Goal: Task Accomplishment & Management: Manage account settings

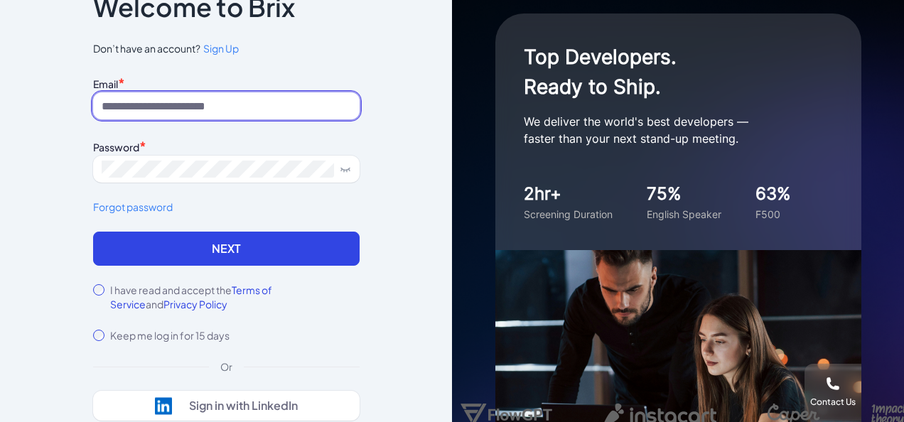
click at [212, 107] on input at bounding box center [226, 105] width 266 height 27
paste input "**********"
type input "**********"
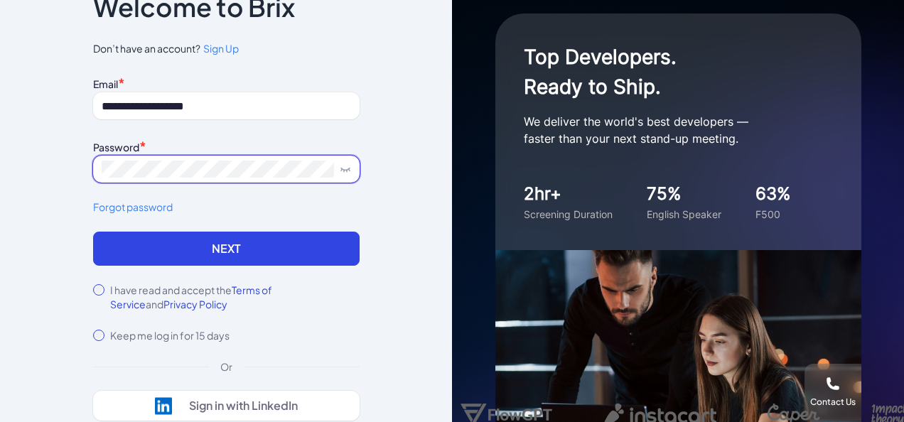
click at [93, 232] on button "Next" at bounding box center [226, 249] width 266 height 34
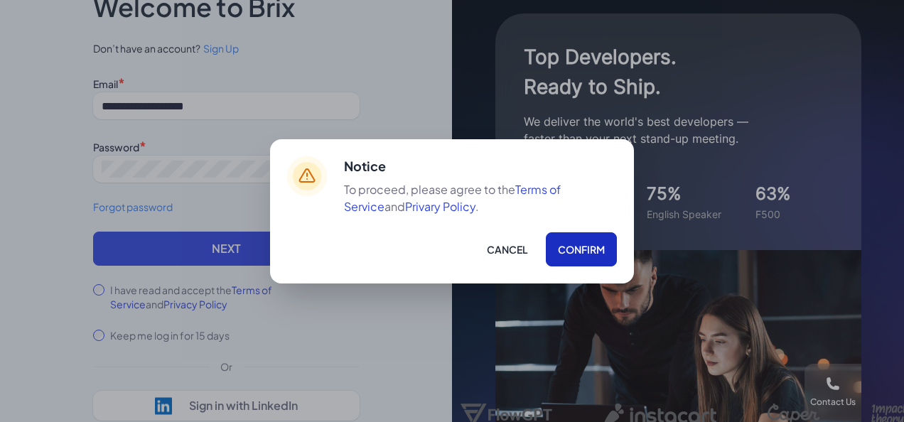
click at [597, 266] on div "Cancel Confirm" at bounding box center [480, 249] width 273 height 34
click at [585, 242] on button "Confirm" at bounding box center [581, 249] width 71 height 34
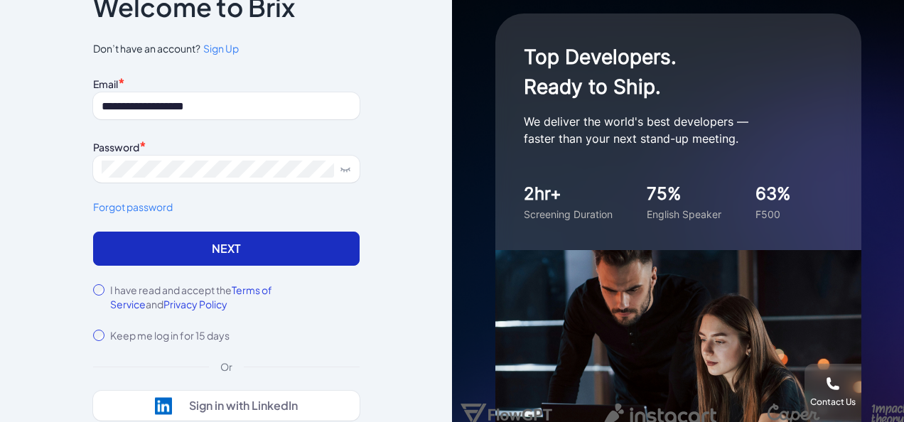
click at [145, 250] on button "Next" at bounding box center [226, 249] width 266 height 34
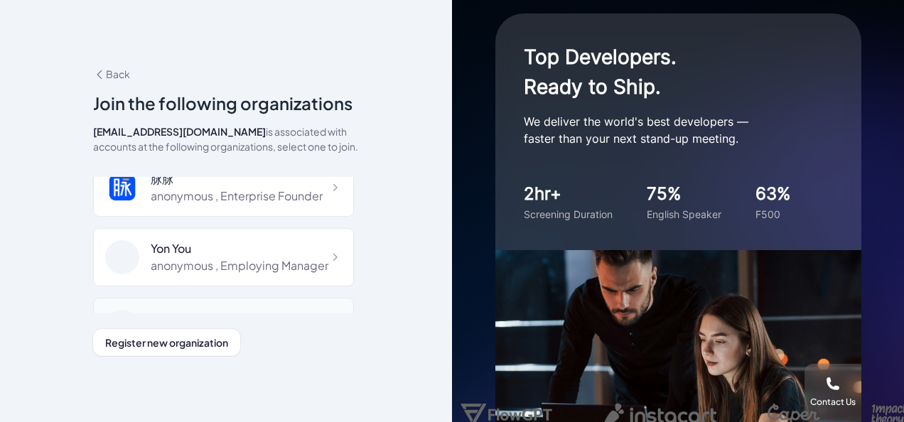
scroll to position [18, 0]
click at [228, 243] on div "Yon You" at bounding box center [240, 249] width 178 height 17
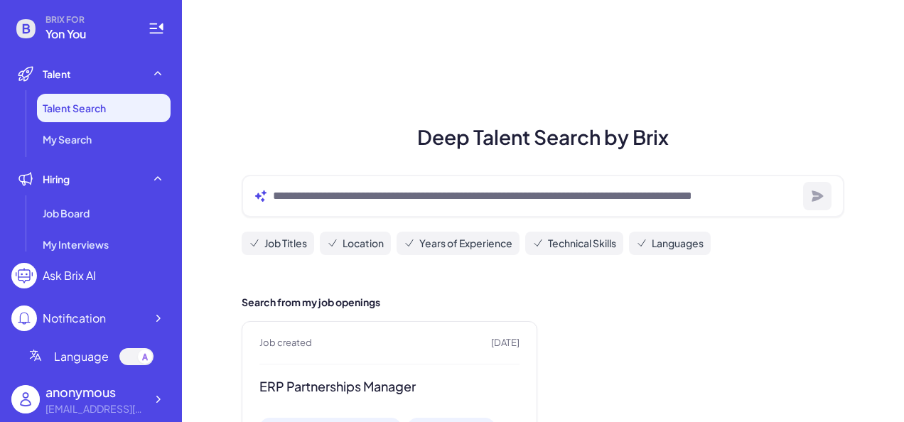
scroll to position [131, 0]
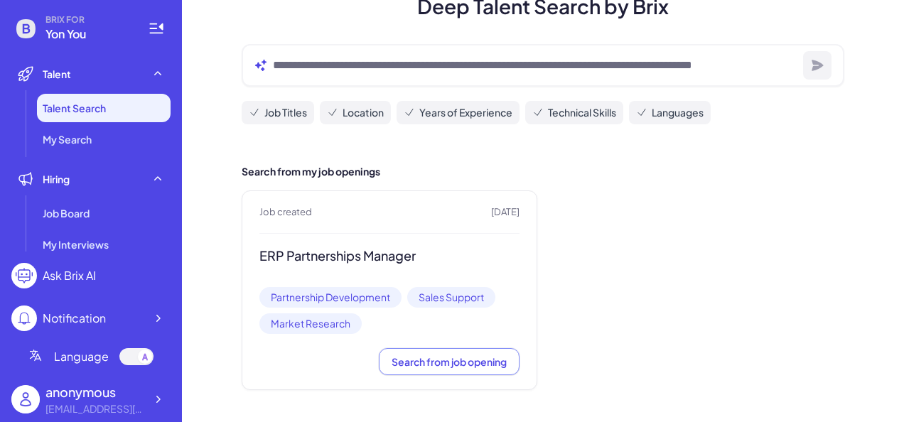
click at [317, 249] on h3 "ERP Partnerships Manager" at bounding box center [389, 256] width 260 height 16
click at [406, 257] on h3 "ERP Partnerships Manager" at bounding box center [389, 256] width 260 height 16
click at [456, 348] on button "Search from job opening" at bounding box center [449, 361] width 141 height 27
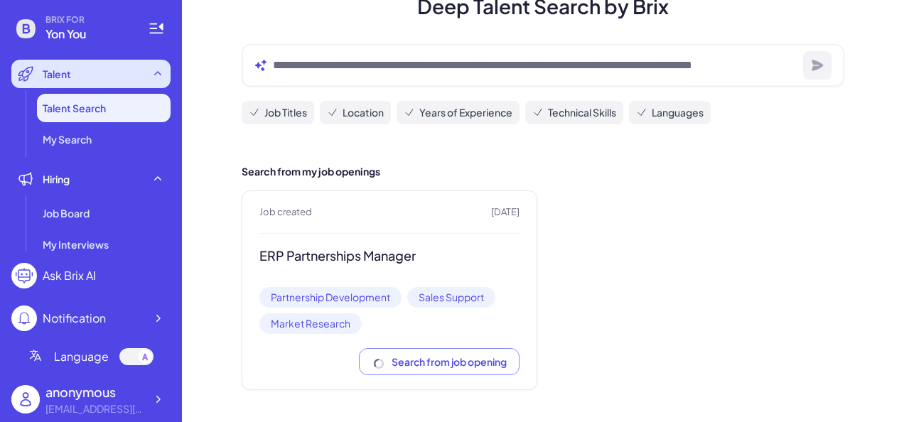
click at [65, 77] on span "Talent" at bounding box center [57, 74] width 28 height 14
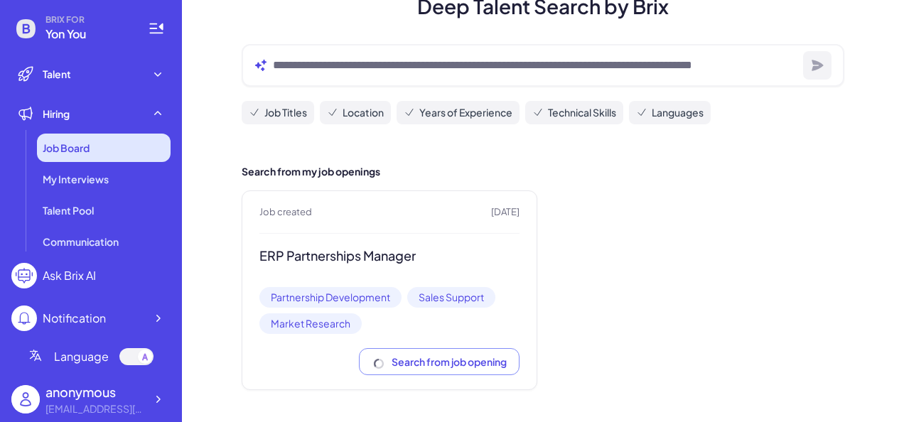
click at [75, 144] on span "Job Board" at bounding box center [66, 148] width 47 height 14
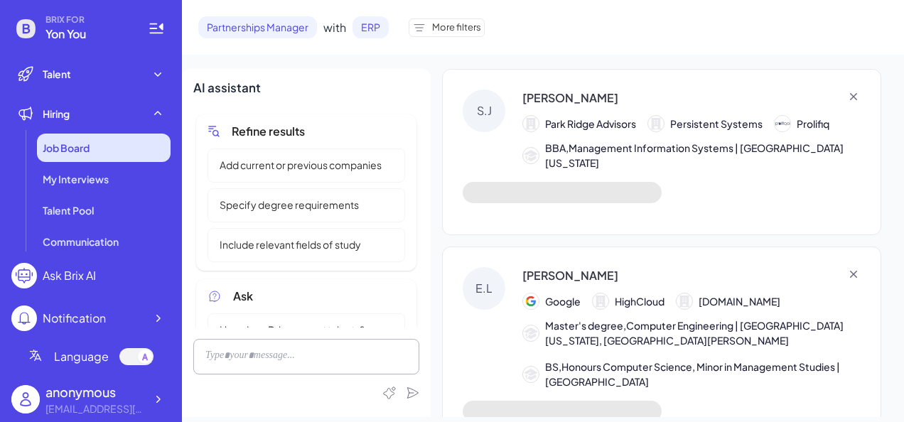
click at [97, 153] on div "Job Board" at bounding box center [104, 148] width 134 height 28
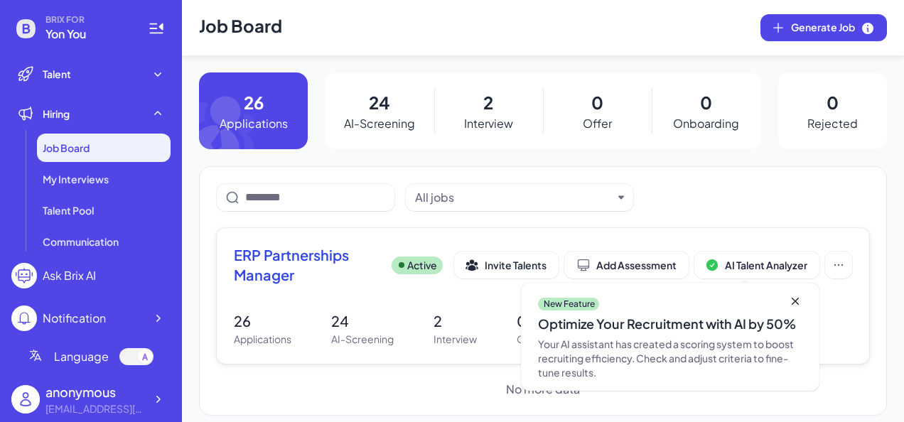
scroll to position [10, 0]
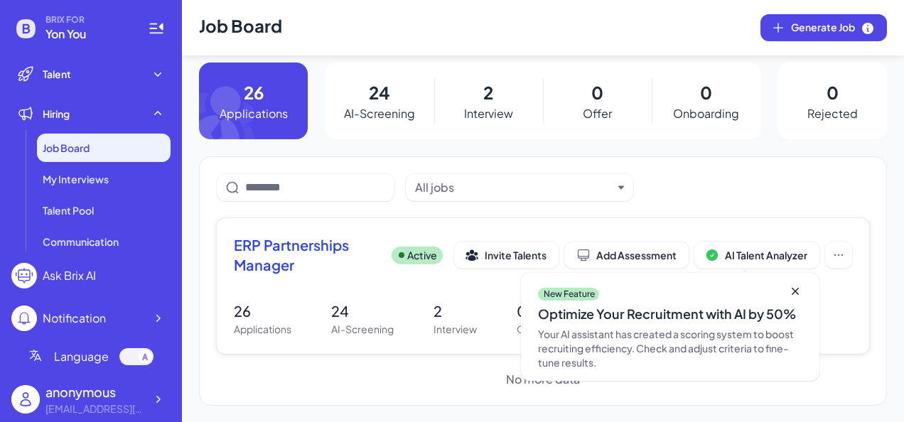
click at [286, 247] on span "ERP Partnerships Manager" at bounding box center [307, 255] width 146 height 40
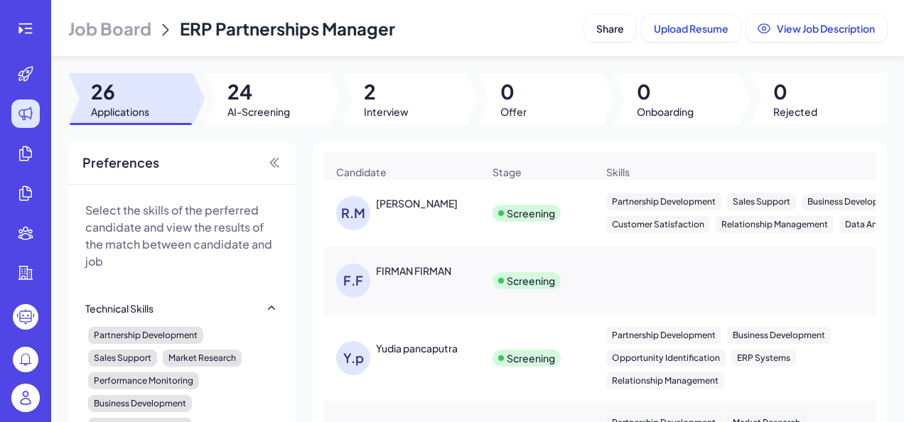
click at [437, 211] on div "[PERSON_NAME]" at bounding box center [429, 203] width 107 height 15
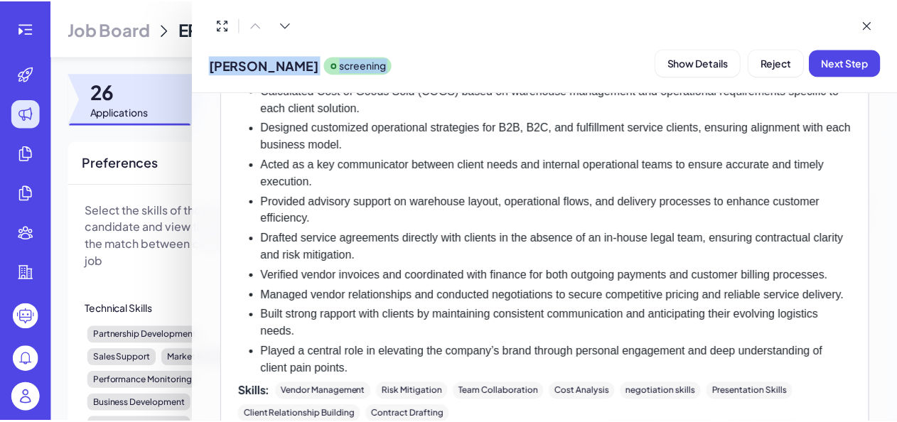
scroll to position [613, 0]
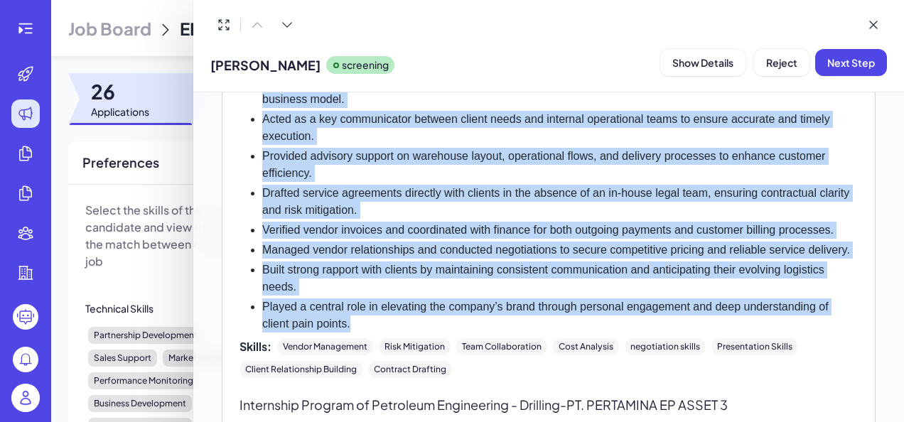
drag, startPoint x: 260, startPoint y: 156, endPoint x: 372, endPoint y: 336, distance: 211.9
click at [372, 332] on ul "Managed end-to-end sales processes from lead generation and client prospecting …" at bounding box center [548, 147] width 618 height 369
copy ul "Managed end-to-end sales processes from lead generation and client prospecting …"
click at [872, 24] on icon at bounding box center [873, 24] width 7 height 7
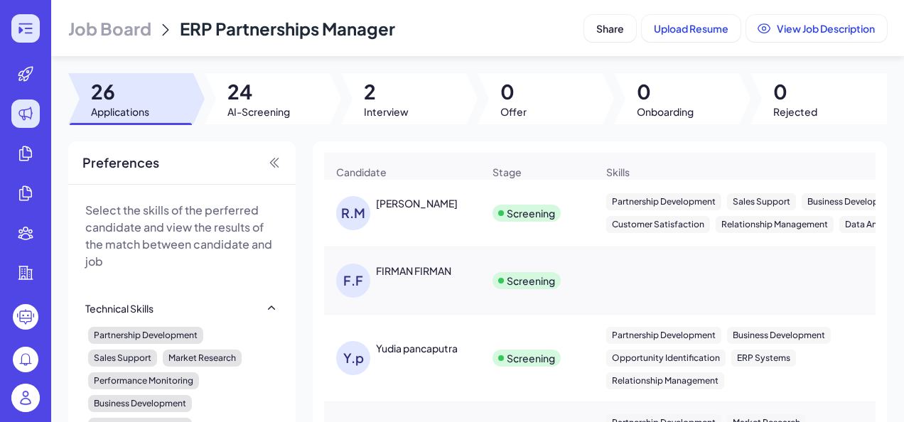
click at [32, 35] on icon at bounding box center [25, 28] width 17 height 17
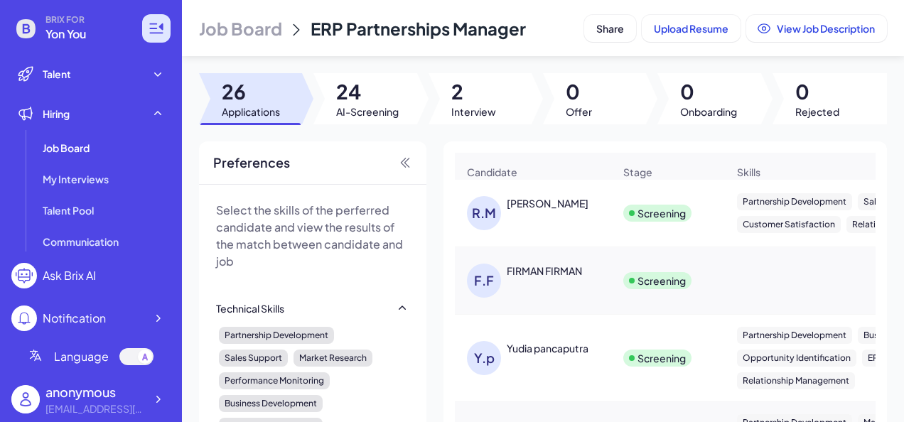
click at [32, 35] on icon at bounding box center [25, 28] width 19 height 19
click at [93, 384] on div "anonymous" at bounding box center [94, 391] width 99 height 19
click at [168, 399] on div at bounding box center [158, 399] width 26 height 26
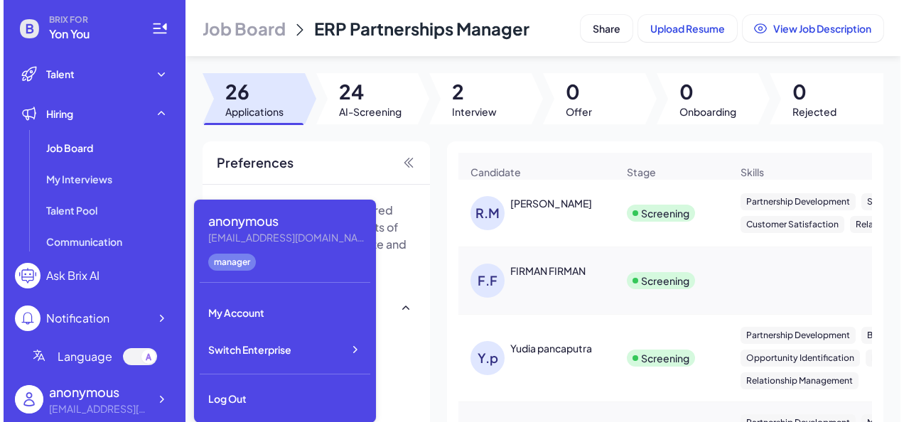
scroll to position [0, 0]
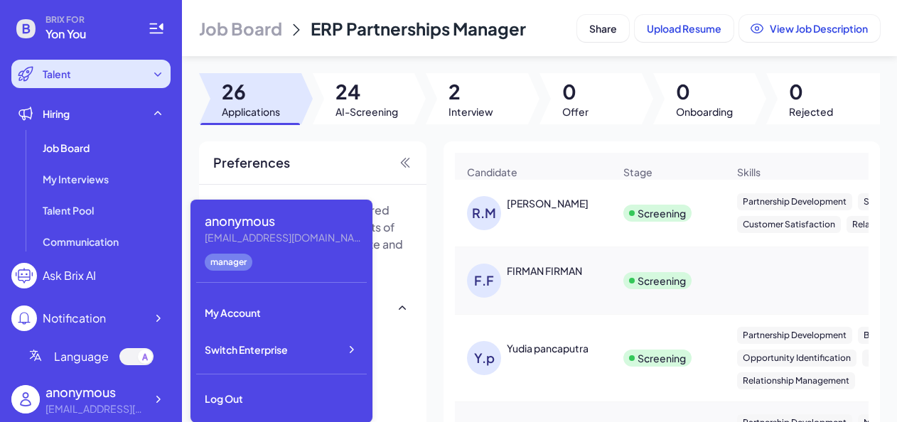
click at [139, 79] on div "Talent" at bounding box center [90, 74] width 159 height 28
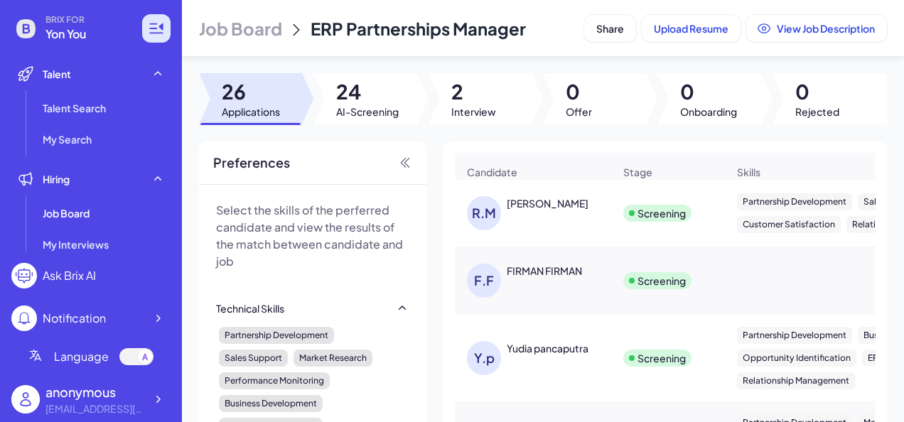
drag, startPoint x: 100, startPoint y: 30, endPoint x: 170, endPoint y: 21, distance: 70.1
click at [170, 21] on div "BRIX FOR Yon You" at bounding box center [90, 28] width 159 height 28
click at [170, 21] on div at bounding box center [156, 28] width 28 height 28
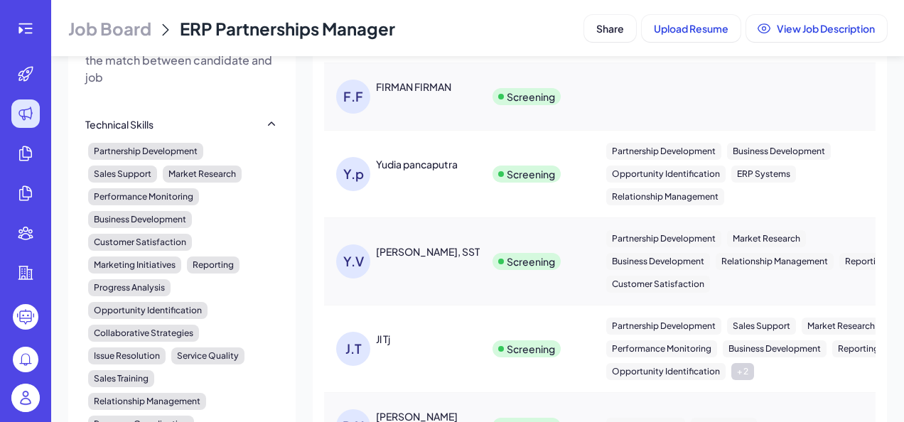
scroll to position [195, 0]
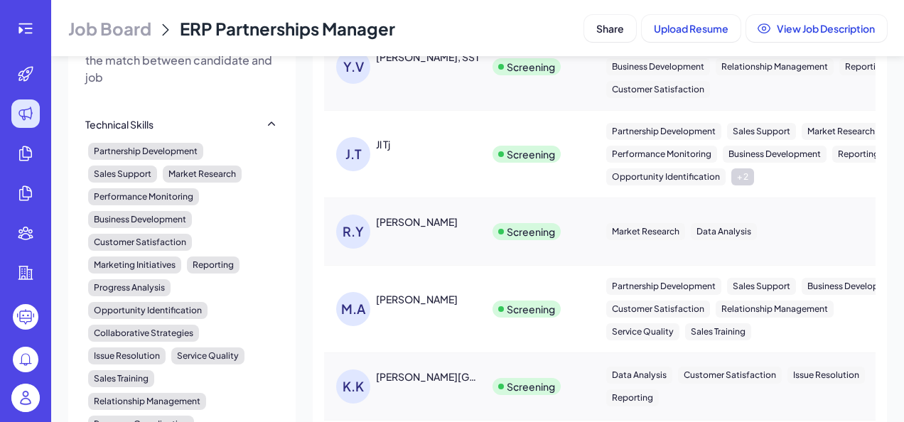
click at [436, 171] on div "[PERSON_NAME] Jl Tj" at bounding box center [409, 154] width 146 height 34
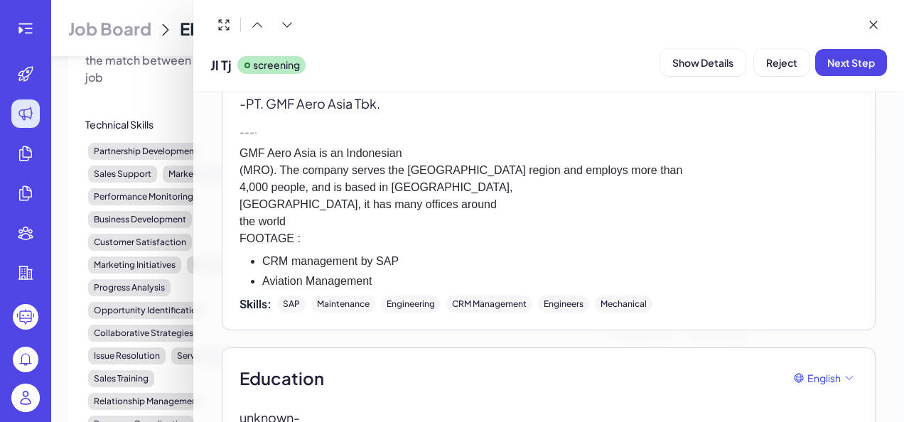
scroll to position [2988, 0]
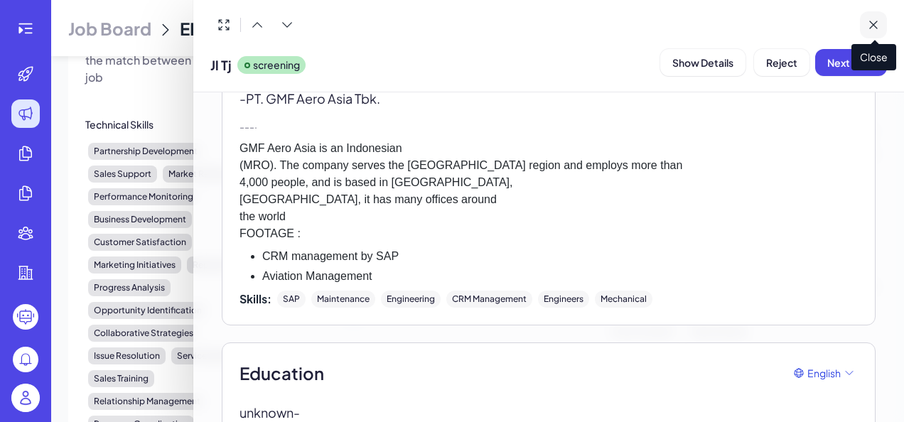
click at [877, 28] on icon at bounding box center [873, 25] width 14 height 14
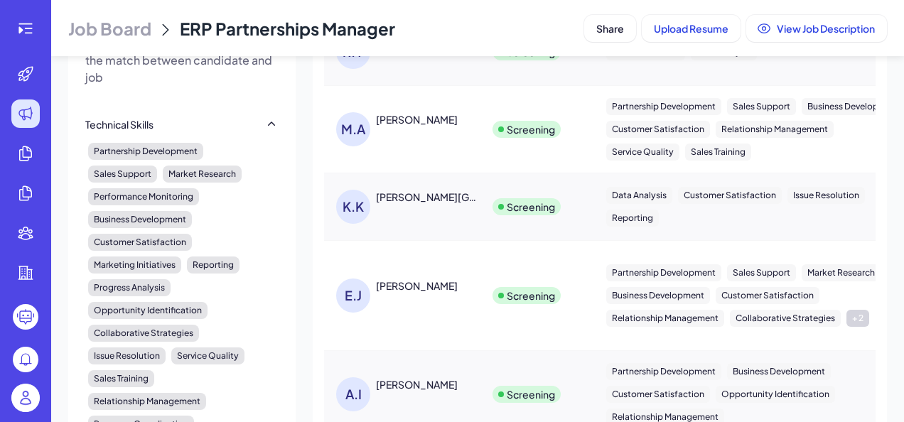
scroll to position [494, 0]
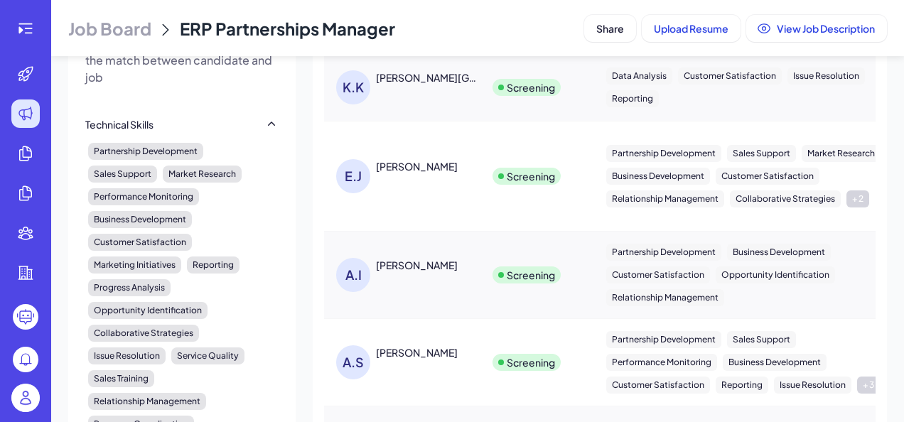
click at [533, 267] on div "Screening" at bounding box center [537, 275] width 112 height 40
click at [530, 261] on div "Screening" at bounding box center [537, 275] width 112 height 40
click at [405, 281] on div "[PERSON_NAME]" at bounding box center [409, 275] width 146 height 34
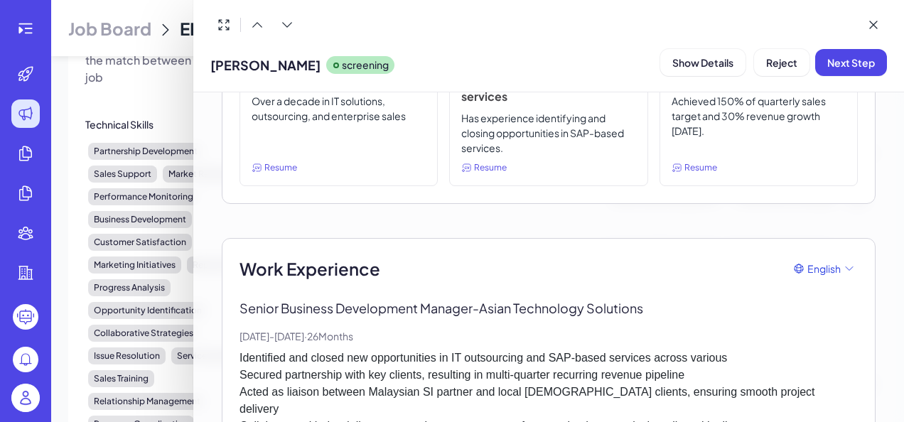
scroll to position [378, 0]
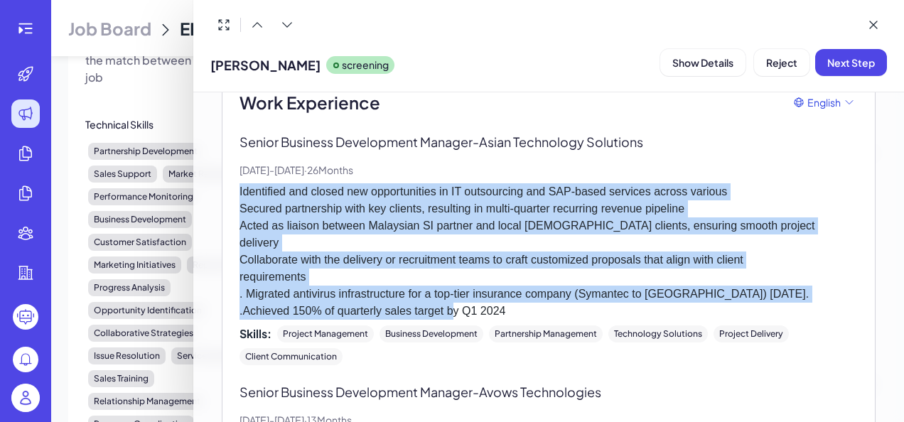
drag, startPoint x: 540, startPoint y: 305, endPoint x: 229, endPoint y: 188, distance: 331.8
copy p "Identified and closed new opportunities in IT outsourcing and SAP-based service…"
click at [872, 28] on icon at bounding box center [873, 25] width 14 height 14
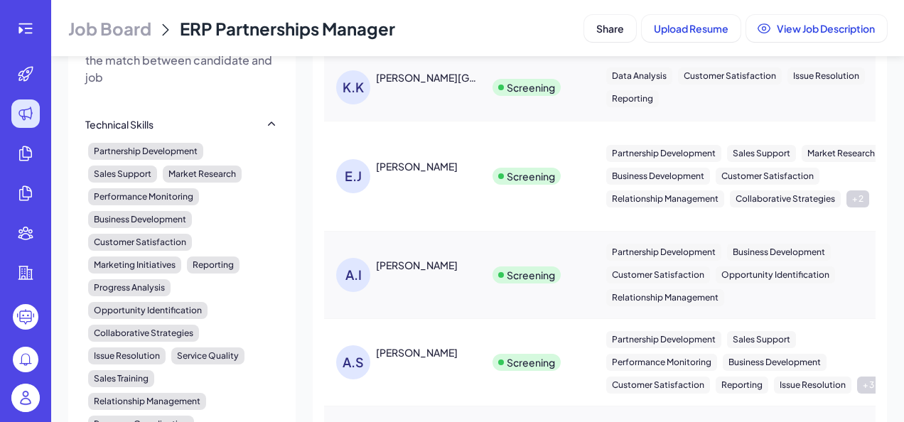
scroll to position [599, 0]
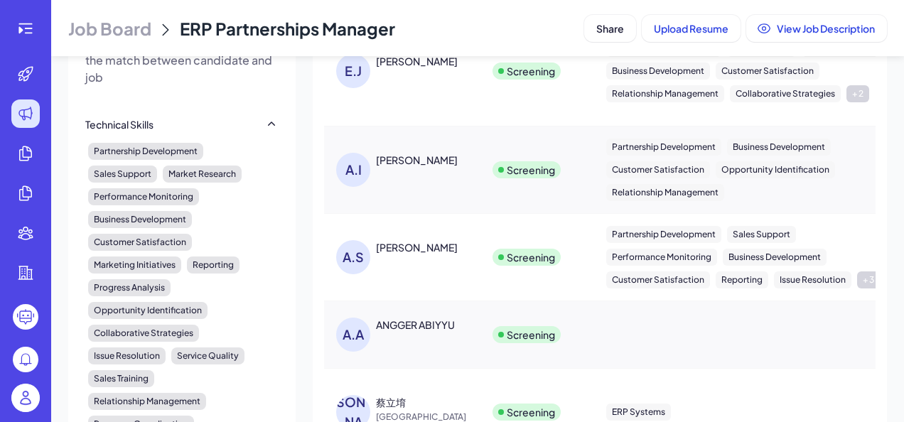
click at [438, 254] on div "[PERSON_NAME]" at bounding box center [417, 247] width 82 height 14
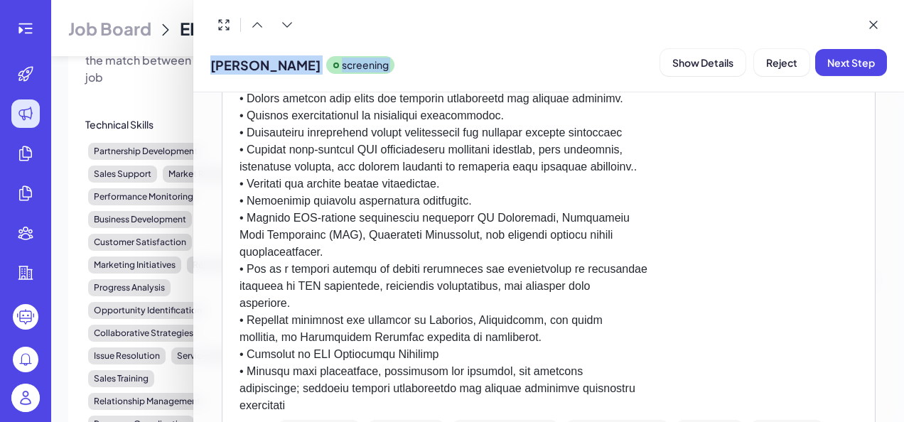
scroll to position [1025, 0]
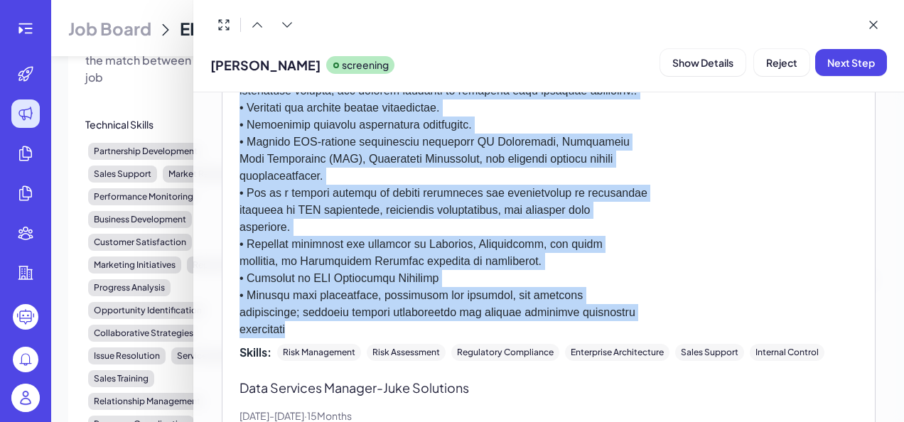
drag, startPoint x: 243, startPoint y: 125, endPoint x: 397, endPoint y: 338, distance: 263.0
copy div "Loremipsumd Sitamet & Consec Adipiscing - Elitsed Doe, 8392 - Tem, 2289 · 85 In…"
click at [864, 25] on button at bounding box center [873, 24] width 27 height 27
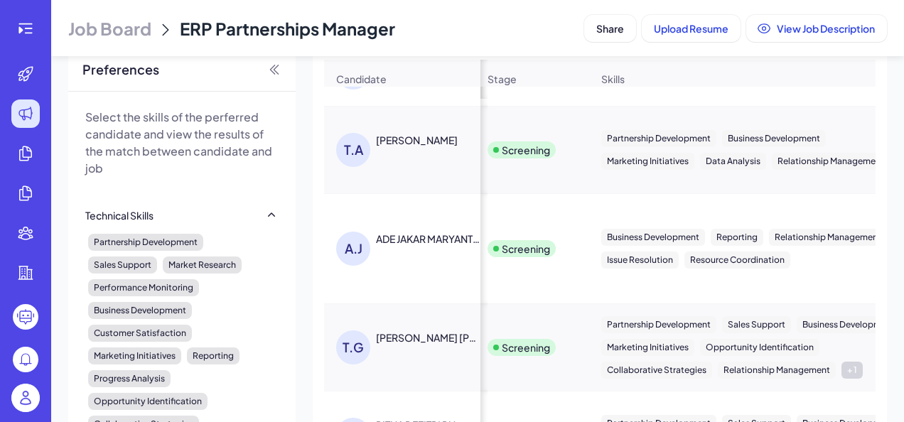
scroll to position [1595, 5]
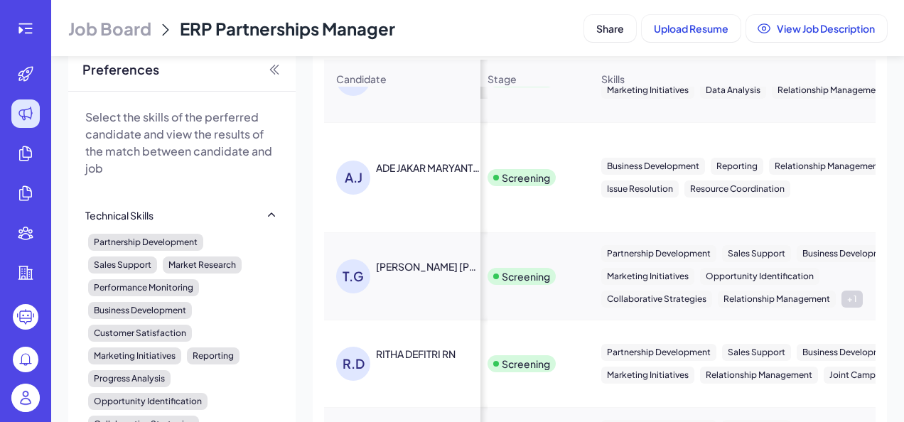
click at [423, 283] on div "T.G [PERSON_NAME] [PERSON_NAME]" at bounding box center [409, 276] width 146 height 34
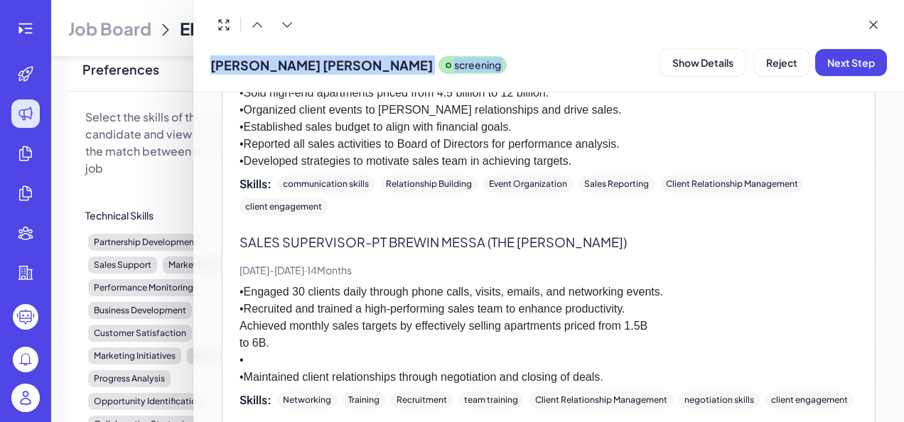
scroll to position [2063, 0]
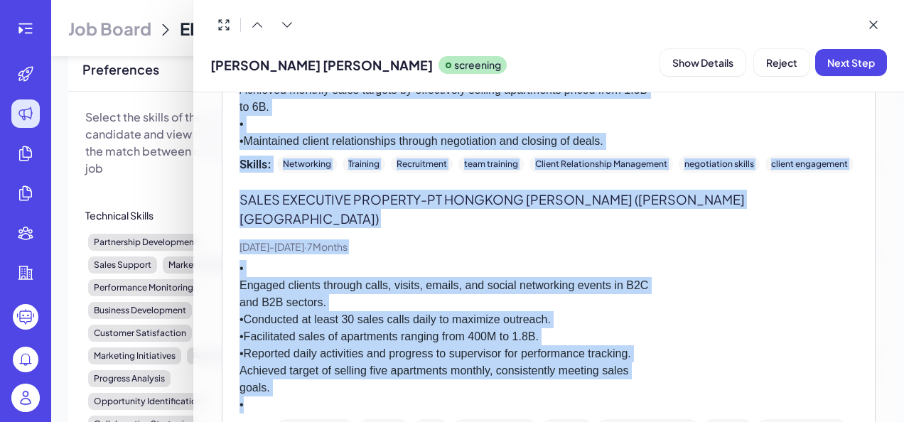
drag, startPoint x: 240, startPoint y: 256, endPoint x: 371, endPoint y: 407, distance: 200.0
copy div "LOREMIPS DOLORSI AMETCON - AdiPis Elit Sed. Doe, 6486 - Tem, 5436 · 82 Incidi •…"
click at [878, 19] on icon at bounding box center [873, 25] width 14 height 14
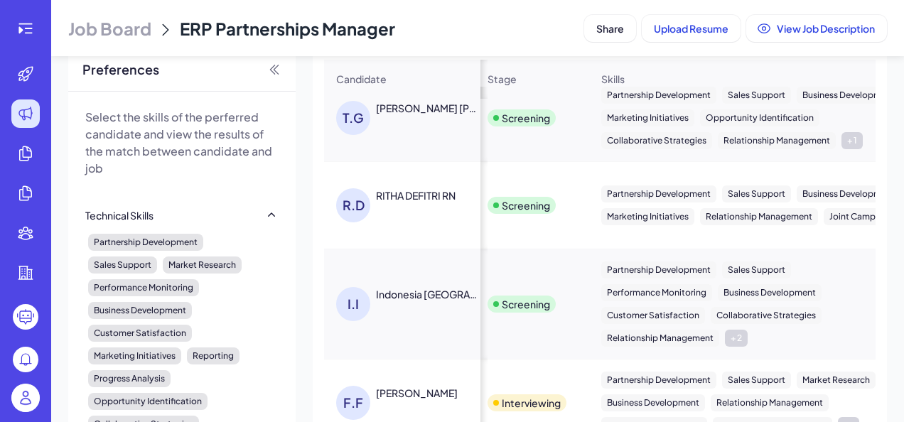
scroll to position [249, 0]
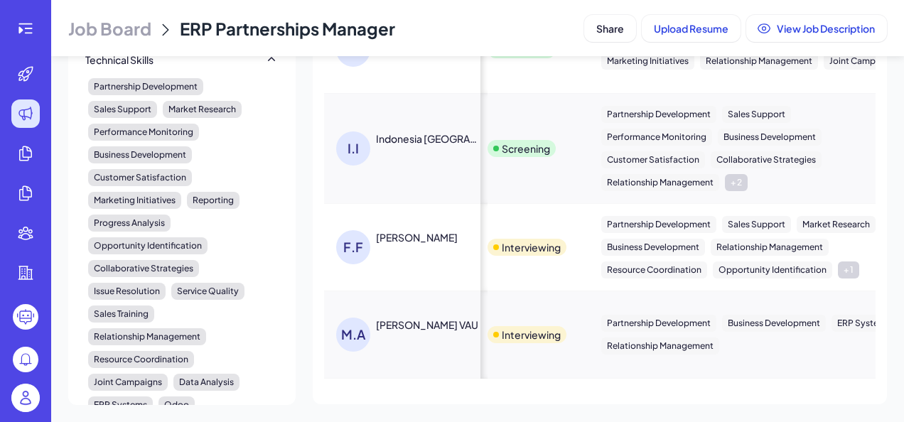
click at [403, 254] on div "[PERSON_NAME]" at bounding box center [409, 247] width 146 height 34
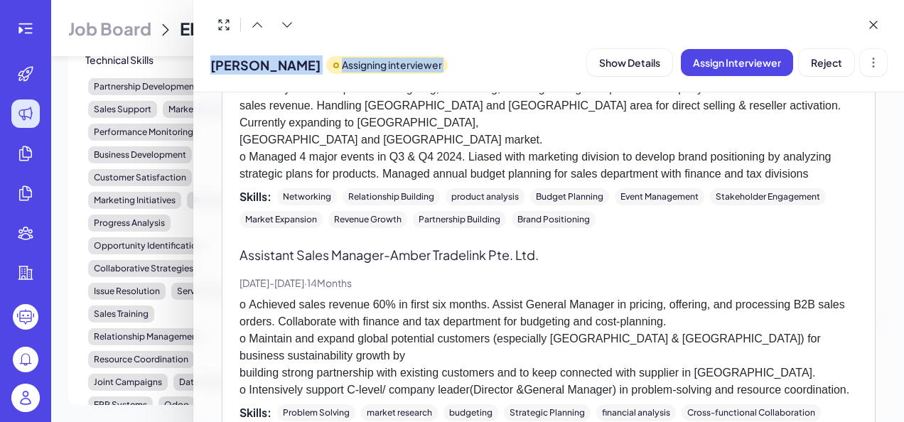
scroll to position [1034, 0]
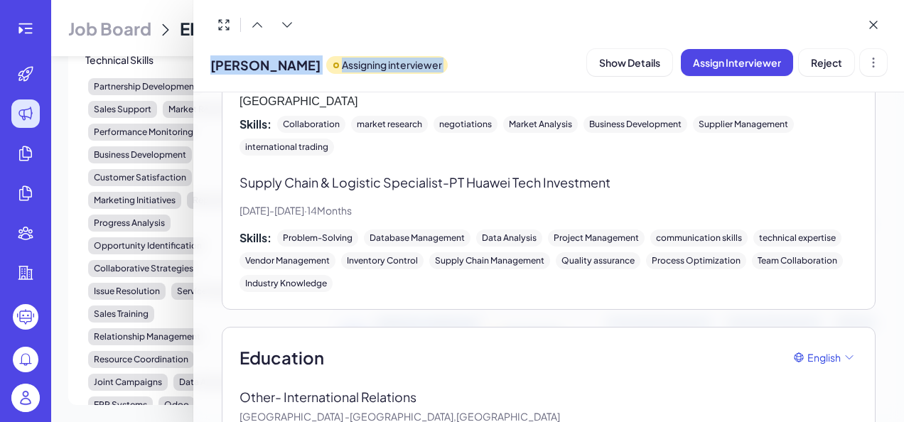
drag, startPoint x: 239, startPoint y: 197, endPoint x: 399, endPoint y: 167, distance: 163.3
copy div "Lorem&Ipsumdolors Ametcon - AD Elit Seddoeiu Tempori (Utlabo Etdol) Mag, 7318 -…"
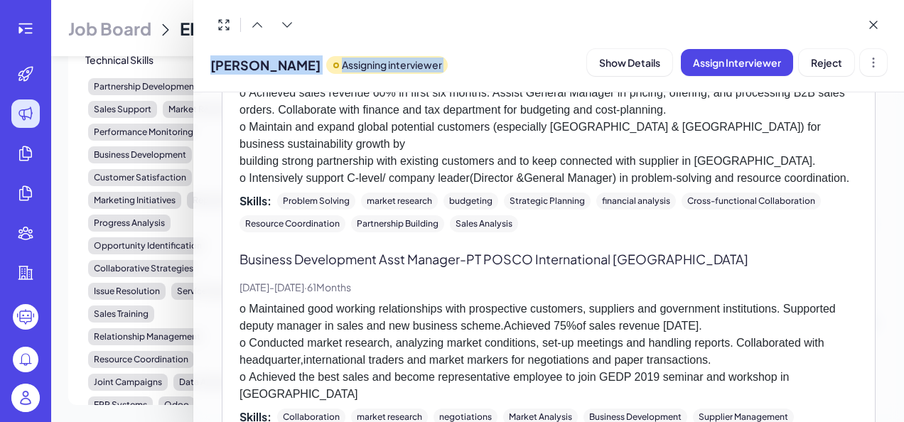
scroll to position [741, 0]
click at [821, 70] on button "Reject" at bounding box center [825, 62] width 55 height 27
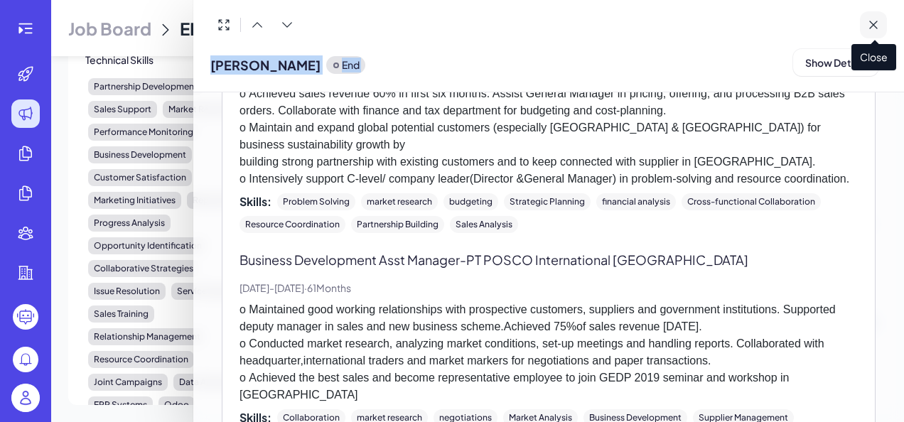
click at [874, 26] on icon at bounding box center [873, 24] width 7 height 7
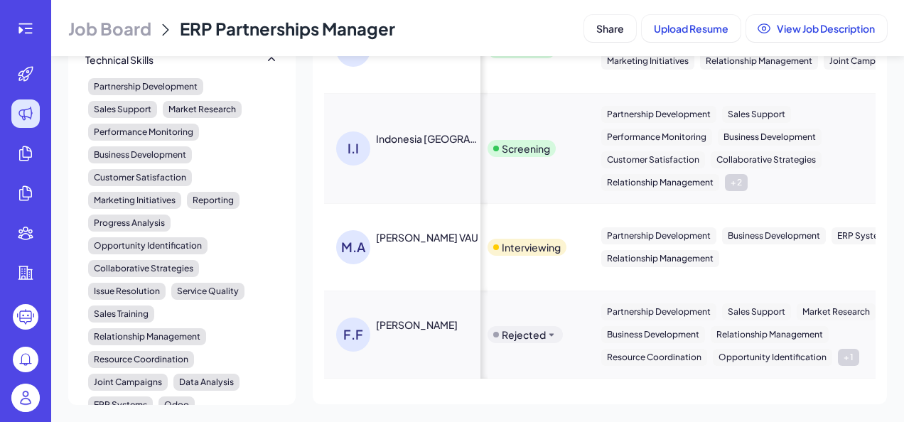
click at [425, 252] on div "M.A [PERSON_NAME] VAU" at bounding box center [409, 247] width 146 height 34
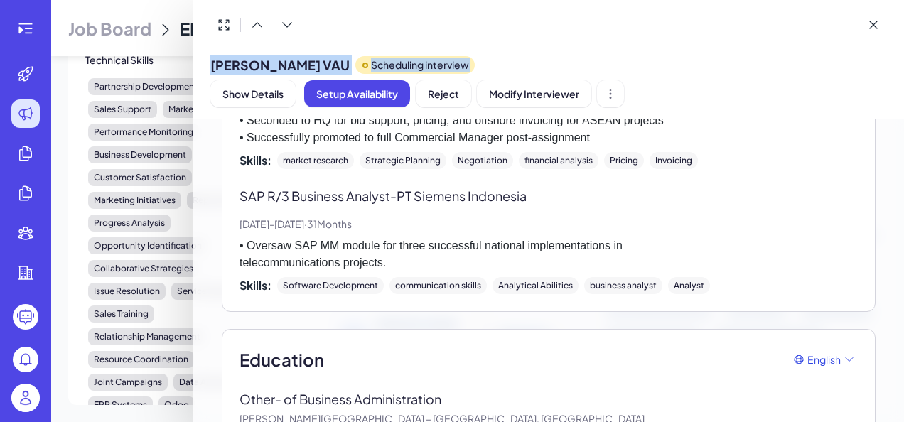
scroll to position [1645, 0]
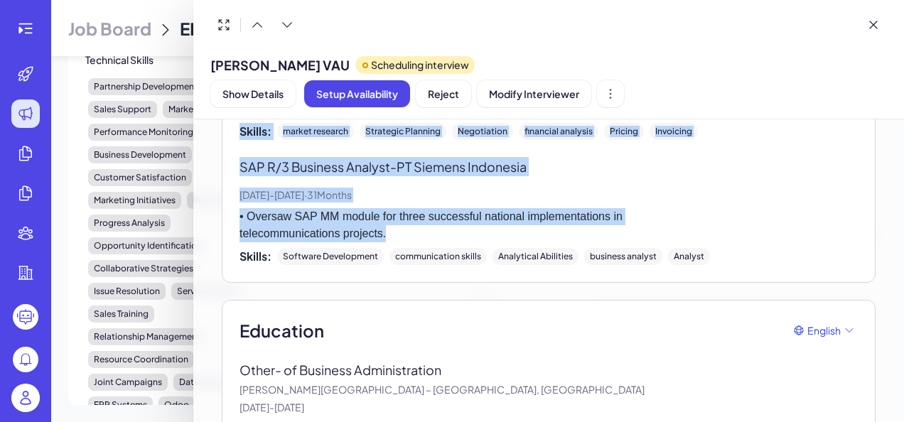
drag, startPoint x: 237, startPoint y: 195, endPoint x: 656, endPoint y: 226, distance: 419.5
copy div "Loremips Dolorsitame Consect - Adipiscin Elitseddoeiu Tem. Inc. Utl, 6613 - Etd…"
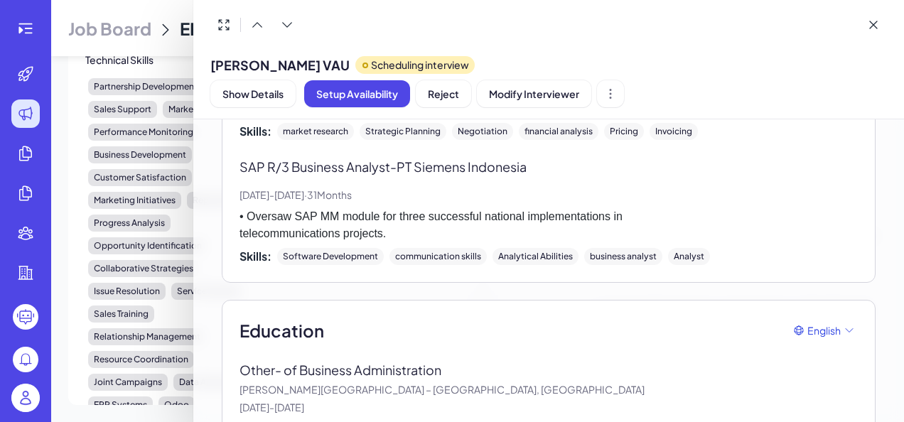
click at [769, 74] on div "[PERSON_NAME] VAU Scheduling interview Show Details Setup Availability Reject M…" at bounding box center [548, 75] width 676 height 63
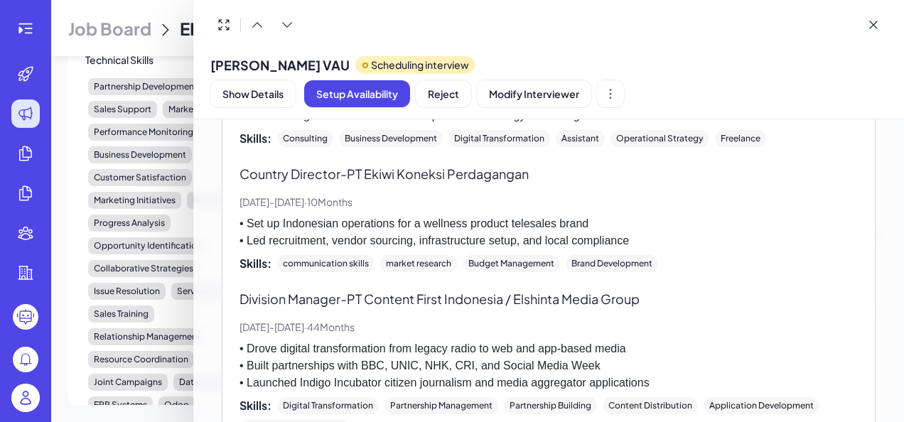
scroll to position [0, 0]
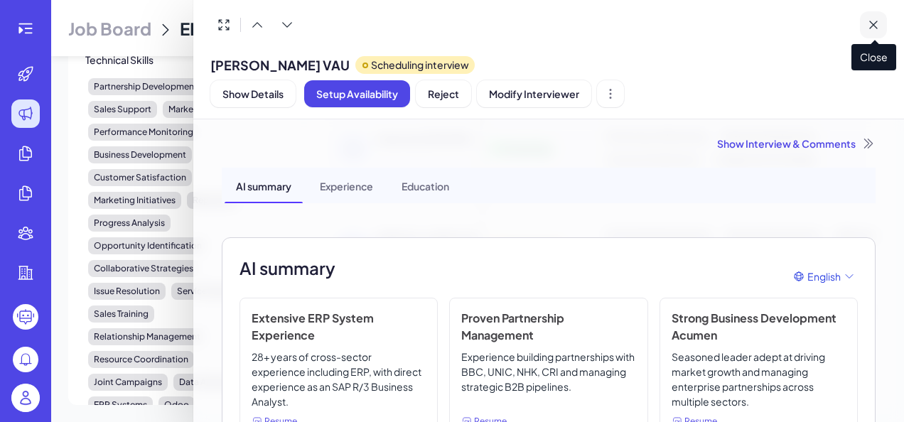
click at [870, 24] on icon at bounding box center [873, 25] width 14 height 14
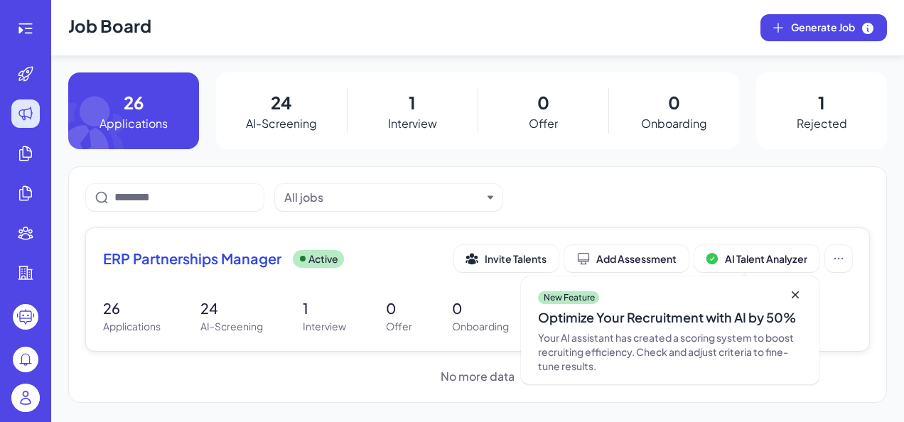
click at [107, 321] on p "Applications" at bounding box center [132, 326] width 58 height 15
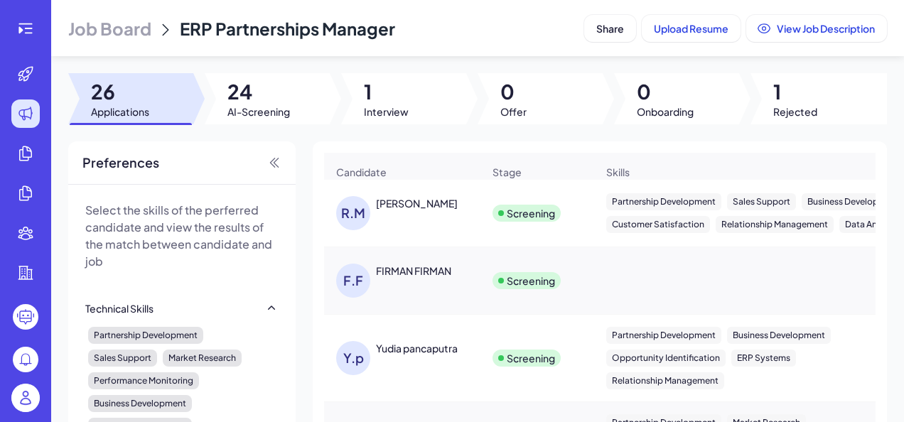
click at [415, 230] on div "[PERSON_NAME]" at bounding box center [409, 213] width 146 height 34
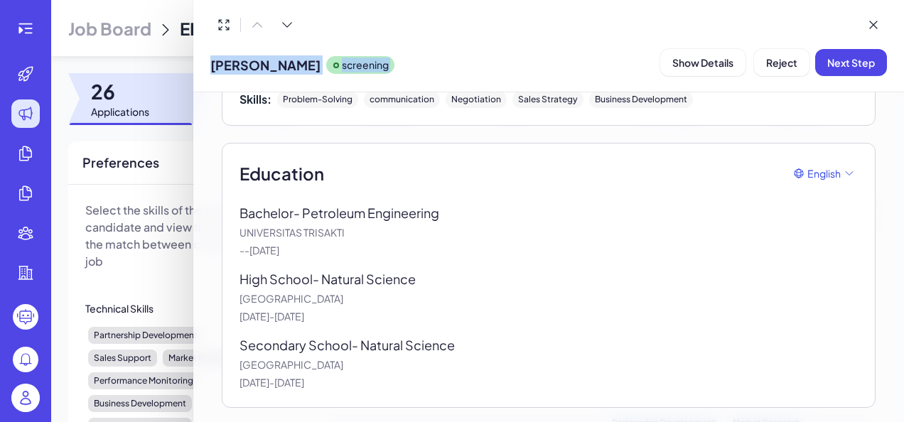
scroll to position [2137, 0]
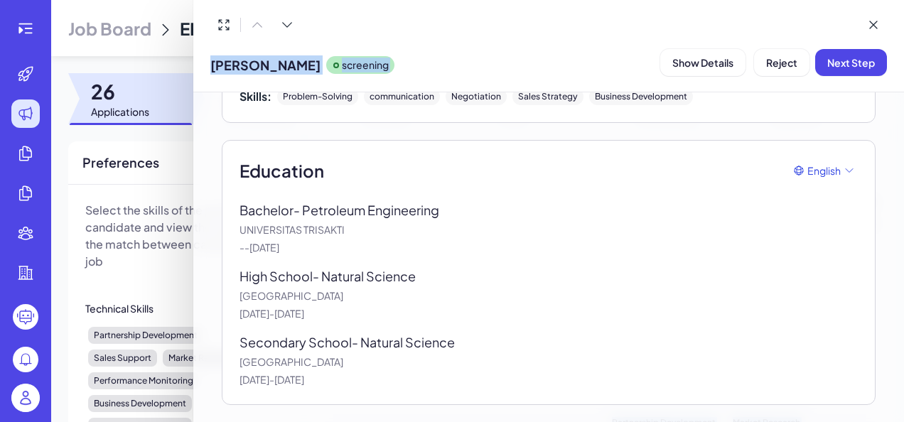
drag, startPoint x: 240, startPoint y: 124, endPoint x: 497, endPoint y: 384, distance: 365.7
copy div "Loremip Dolorsi - Ametcons Adipiscinge Seddoei - TE INC UTLABORE ETDOLOREM Ali,…"
click at [798, 75] on button "Reject" at bounding box center [781, 62] width 55 height 27
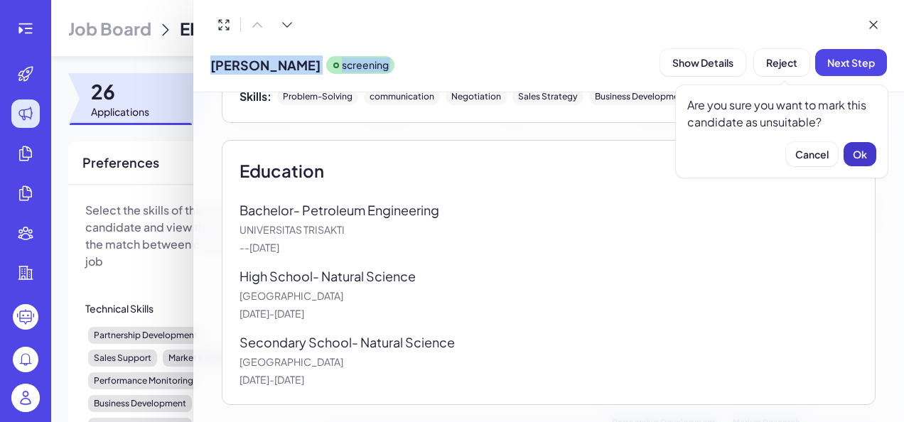
click at [869, 152] on button "Ok" at bounding box center [859, 154] width 33 height 24
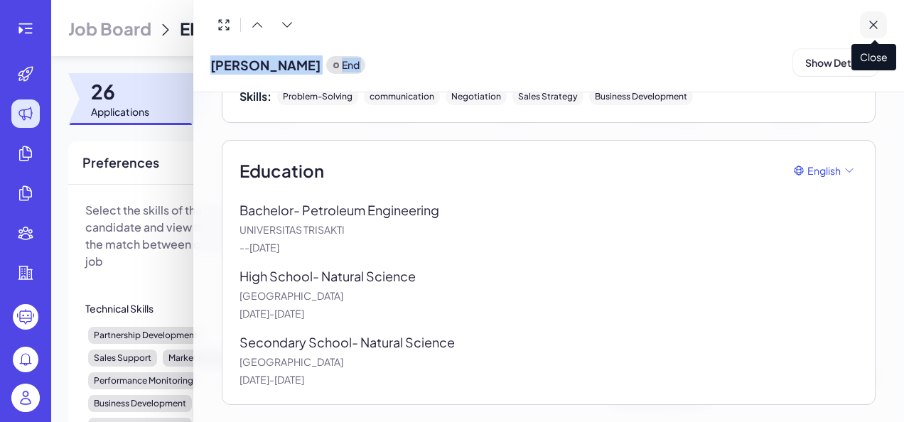
click at [870, 24] on icon at bounding box center [873, 25] width 14 height 14
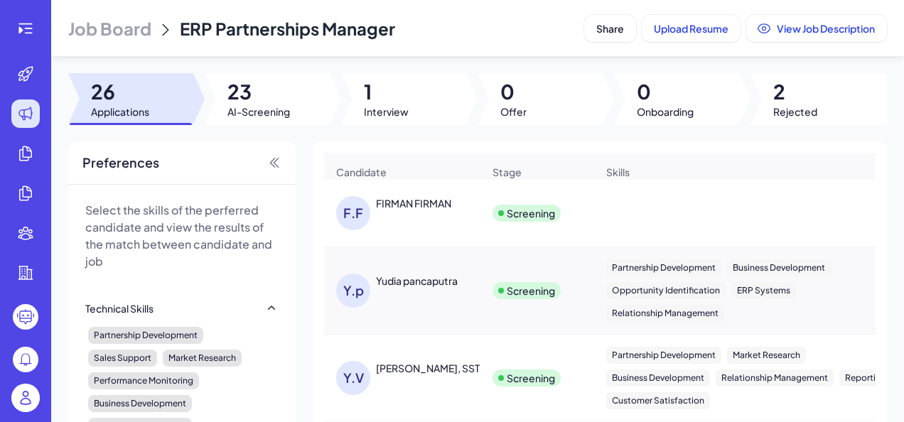
click at [466, 223] on div "F.F FIRMAN FIRMAN" at bounding box center [409, 213] width 146 height 34
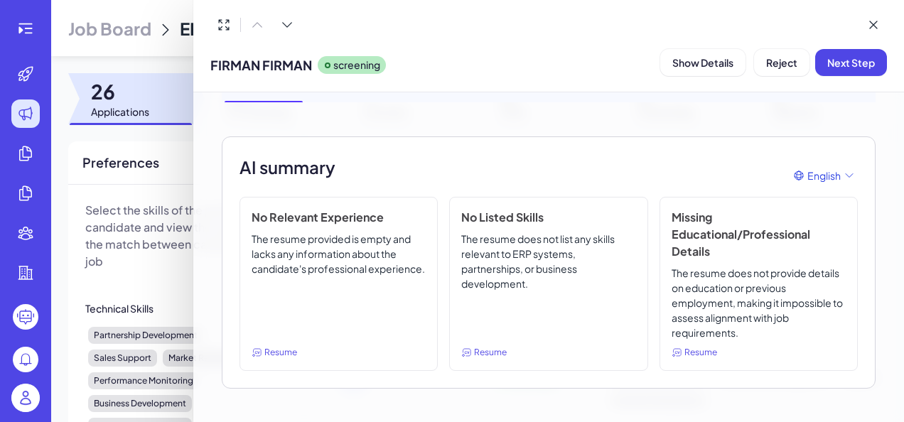
scroll to position [71, 0]
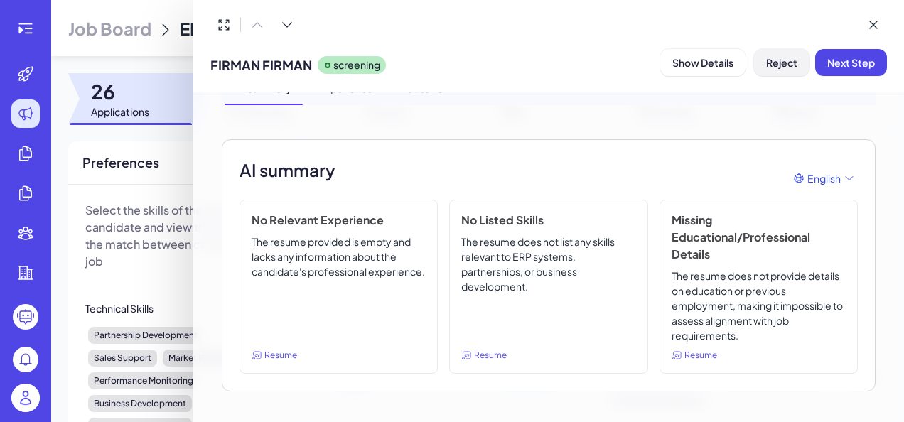
click at [779, 65] on span "Reject" at bounding box center [781, 62] width 31 height 13
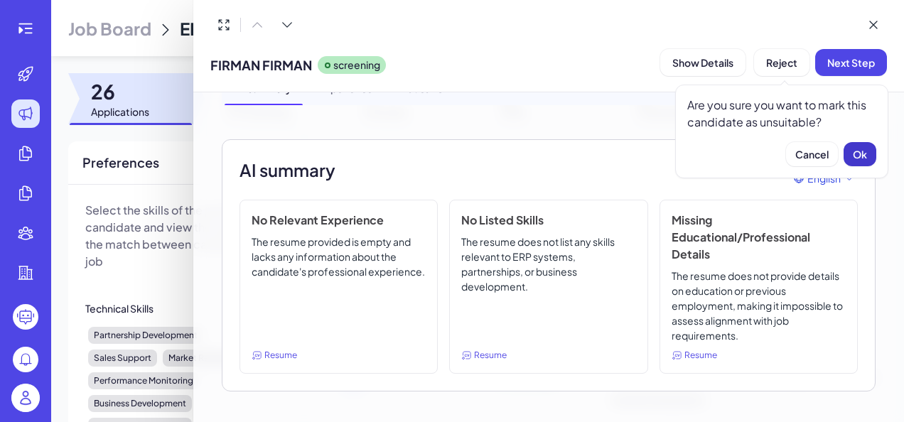
click at [866, 158] on span "Ok" at bounding box center [859, 154] width 14 height 13
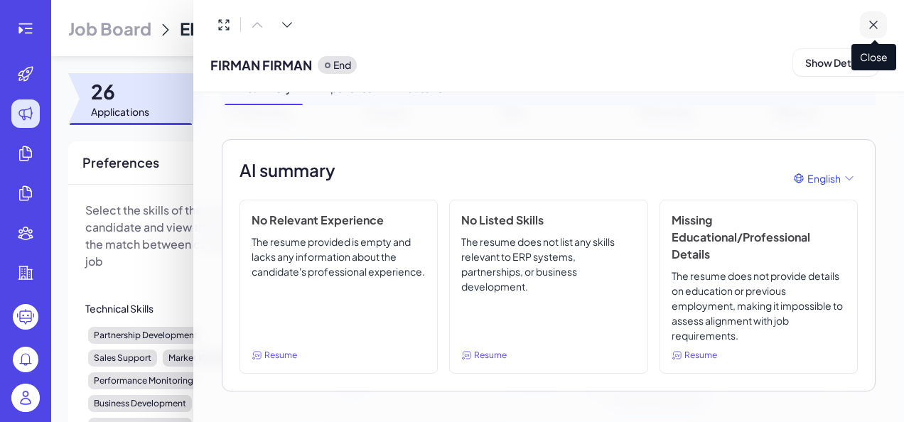
click at [877, 23] on icon at bounding box center [873, 25] width 14 height 14
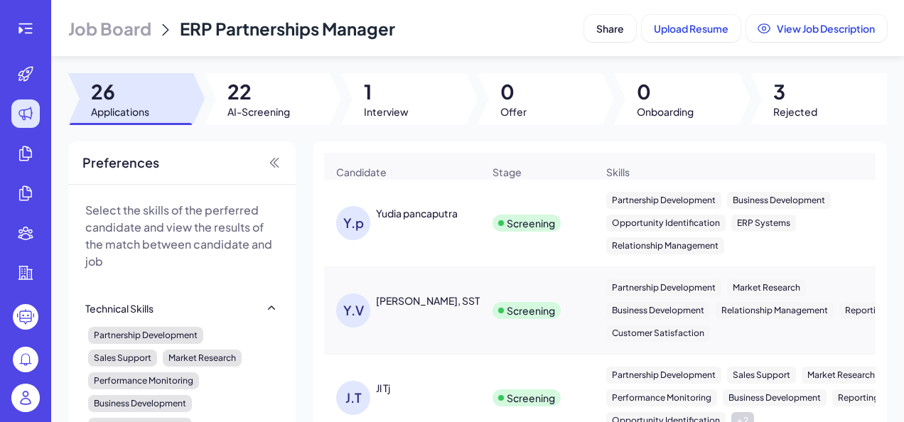
click at [438, 240] on div "Y.p Yudia pancaputra" at bounding box center [409, 223] width 146 height 34
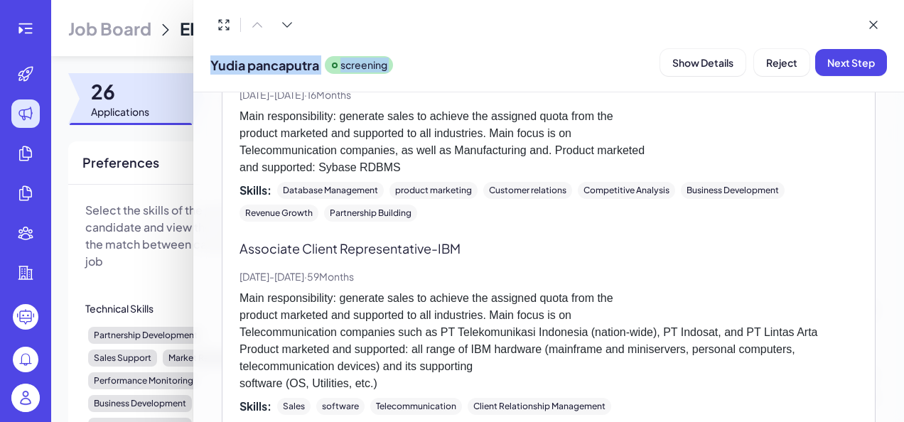
scroll to position [2374, 0]
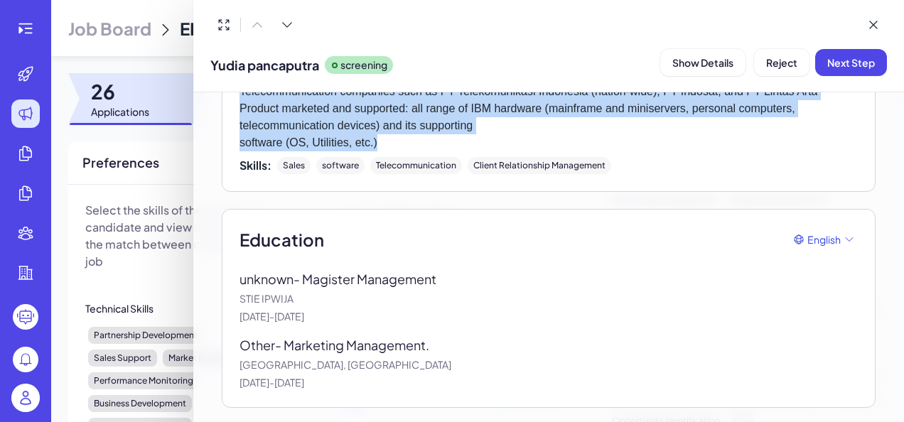
drag, startPoint x: 243, startPoint y: 136, endPoint x: 507, endPoint y: 146, distance: 264.5
copy div "Lore Ipsumdolor Sitamet Consec Adipiscin Elitsed Doeiusm - Tempor Inc, 6130 - U…"
click at [845, 56] on span "Next Step" at bounding box center [851, 62] width 48 height 13
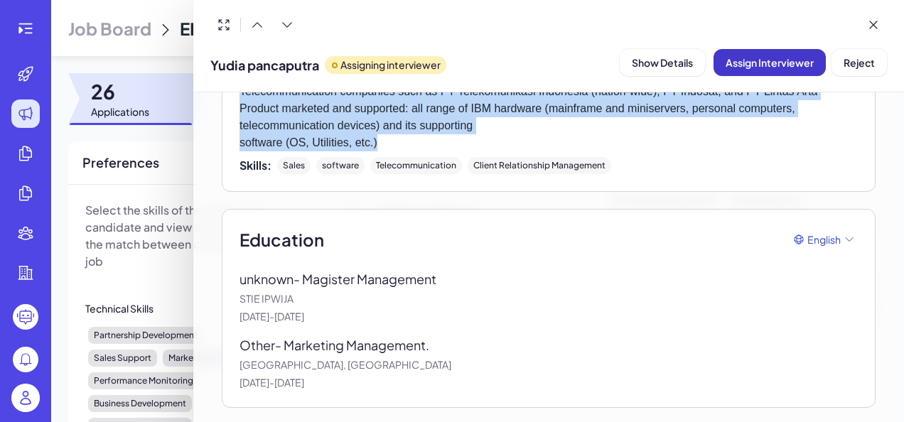
click at [776, 72] on button "Assign Interviewer" at bounding box center [769, 62] width 112 height 27
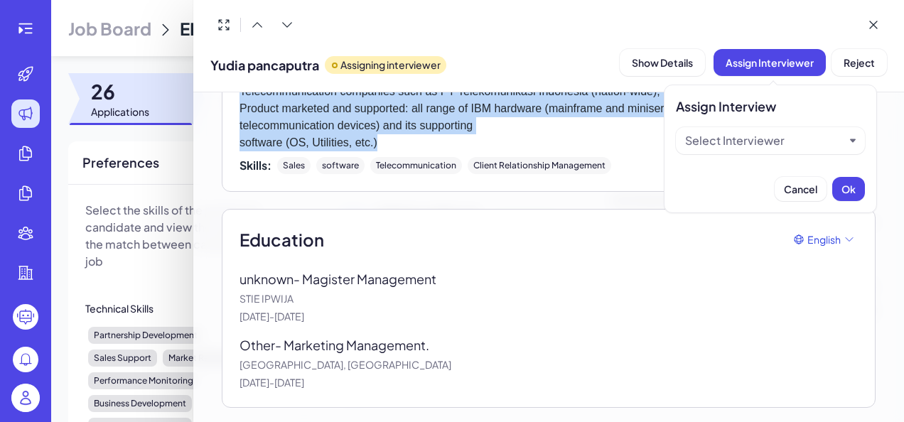
click at [774, 148] on div "Select Interviewer" at bounding box center [734, 140] width 99 height 17
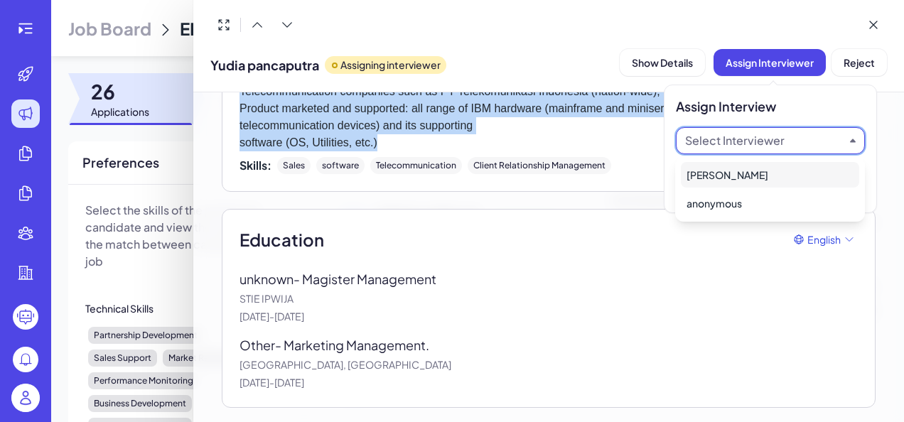
click at [774, 148] on div "Select Interviewer" at bounding box center [734, 140] width 99 height 17
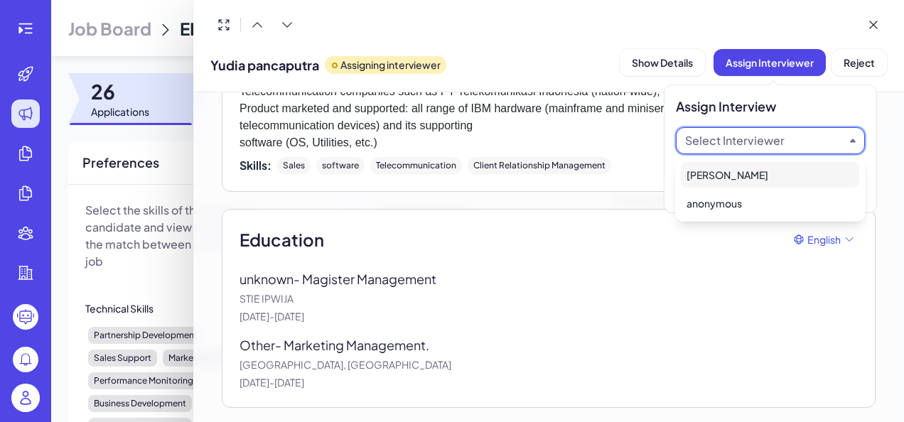
click at [771, 22] on div at bounding box center [548, 24] width 676 height 27
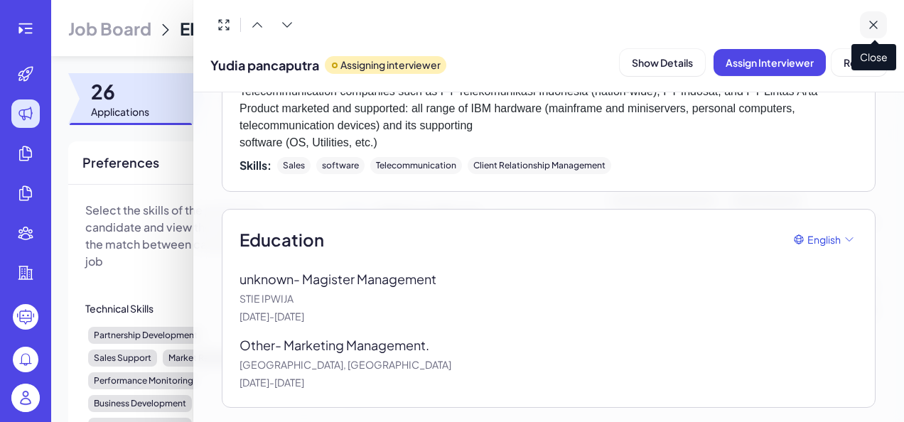
click at [874, 20] on icon at bounding box center [873, 25] width 14 height 14
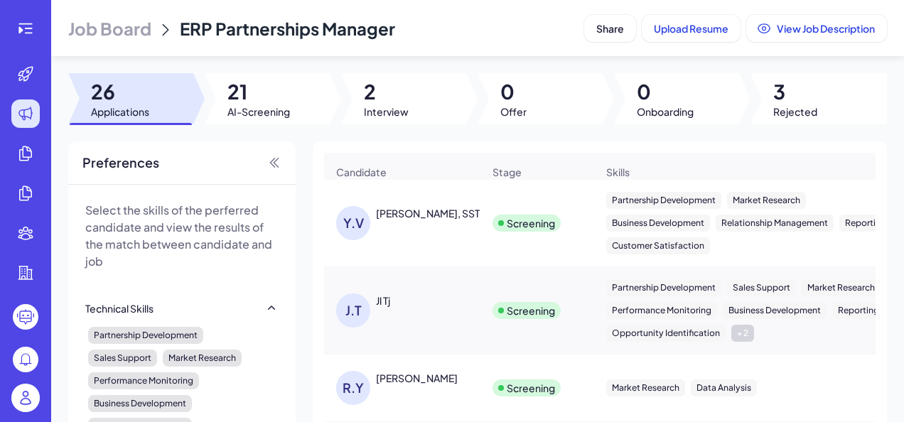
click at [423, 251] on div "[PERSON_NAME], SST" at bounding box center [402, 223] width 155 height 57
click at [438, 215] on div "[PERSON_NAME], SST" at bounding box center [428, 213] width 104 height 14
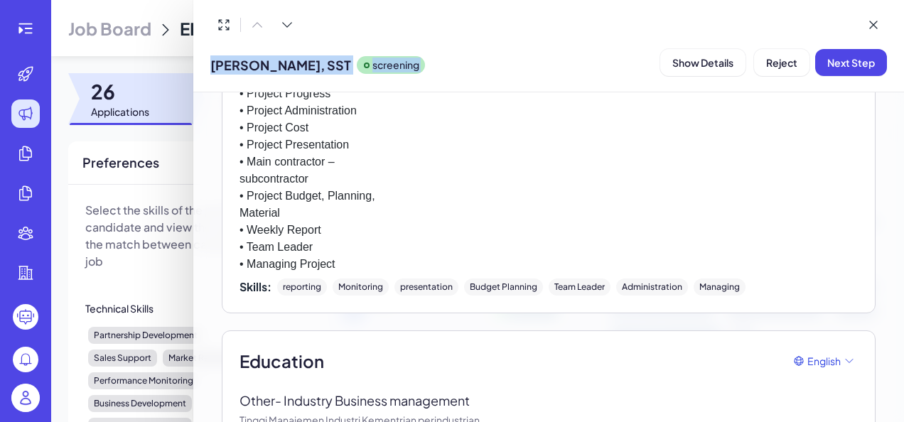
scroll to position [2543, 0]
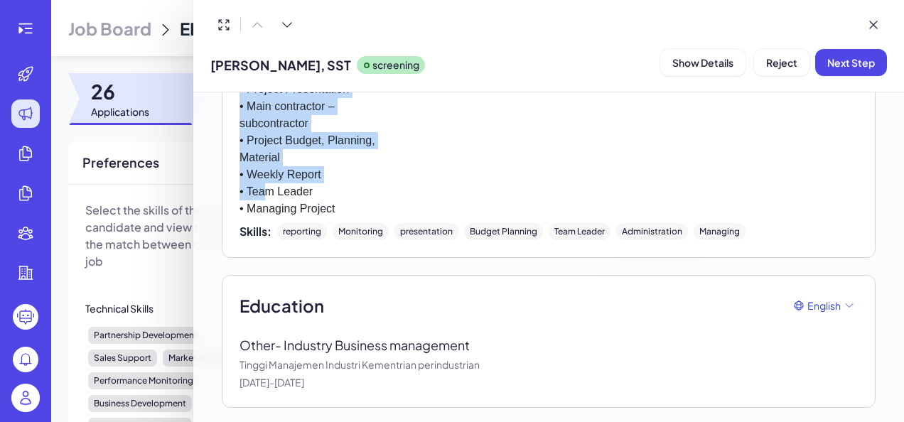
drag, startPoint x: 242, startPoint y: 199, endPoint x: 389, endPoint y: 202, distance: 147.8
copy div "- Loremipsumd Sitame Consect Adi, 8625 - Eli, 1511 · 4 Seddoe Tempori Utlabo : …"
click at [796, 63] on span "Reject" at bounding box center [781, 62] width 31 height 13
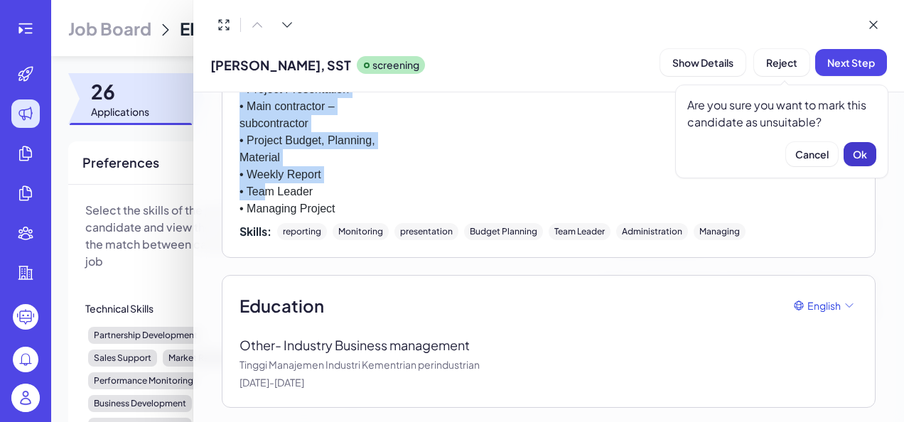
click at [852, 146] on button "Ok" at bounding box center [859, 154] width 33 height 24
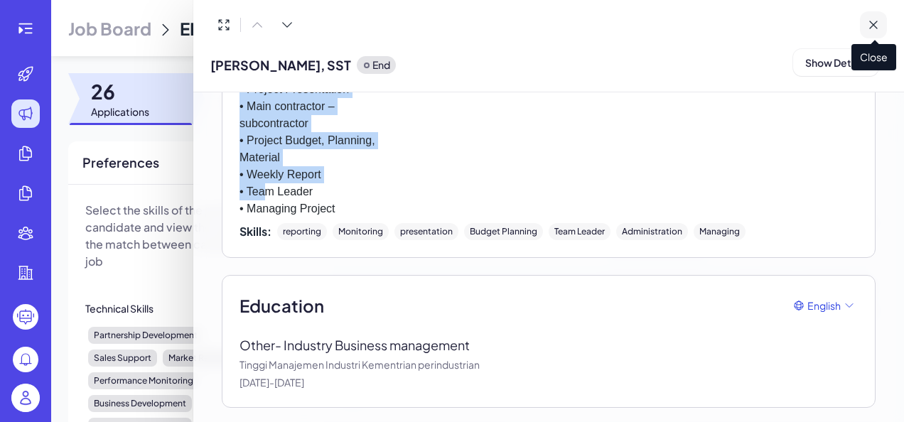
click at [878, 18] on icon at bounding box center [873, 25] width 14 height 14
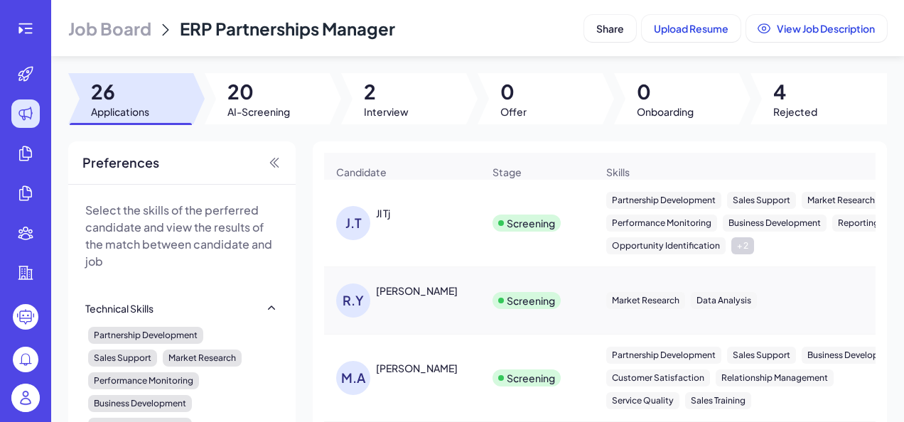
click at [417, 220] on div "Jl Tj" at bounding box center [429, 213] width 107 height 14
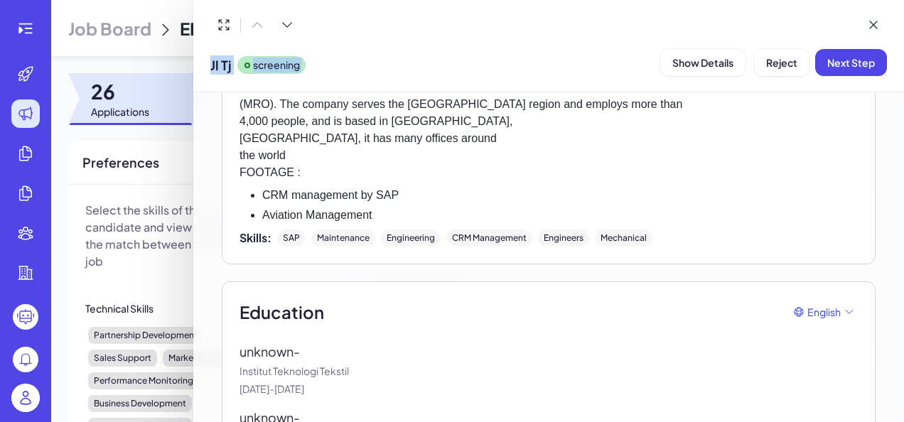
scroll to position [3122, 0]
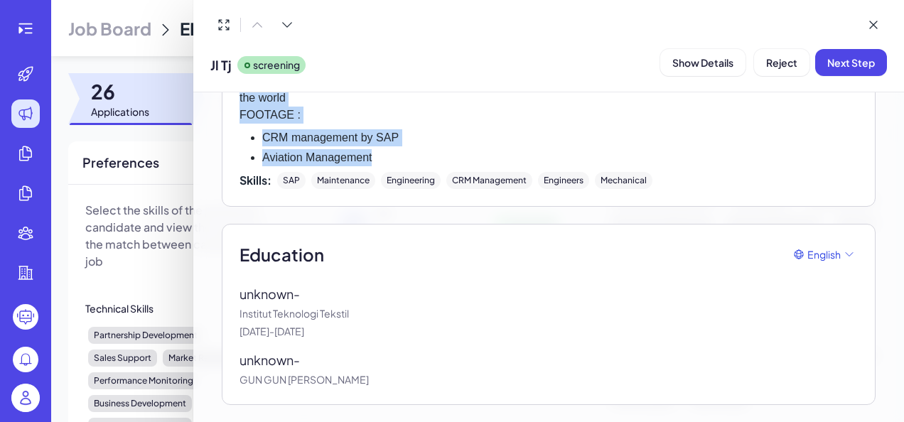
drag, startPoint x: 242, startPoint y: 100, endPoint x: 382, endPoint y: 165, distance: 154.8
copy div "Lore Ipsumdolor Sitamet Conse adi Elitsedd Eiusmodtemp Incididunt - UT. LAB Etd…"
click at [790, 69] on button "Reject" at bounding box center [781, 62] width 55 height 27
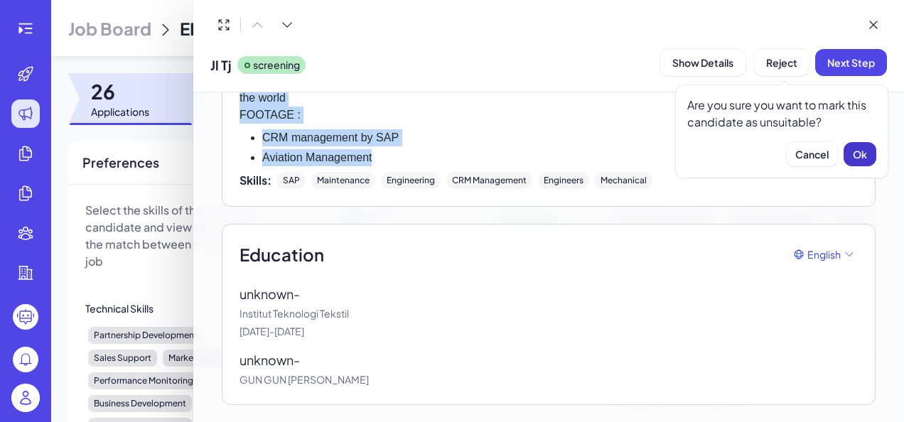
click at [854, 152] on span "Ok" at bounding box center [859, 154] width 14 height 13
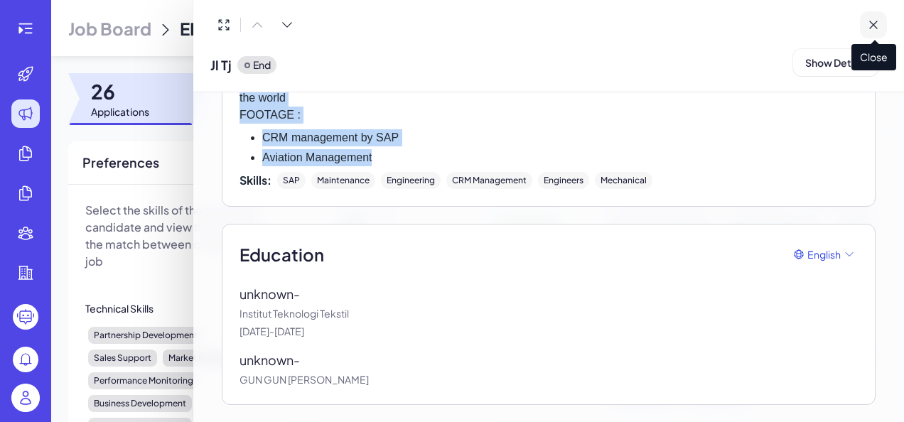
click at [877, 26] on icon at bounding box center [873, 25] width 14 height 14
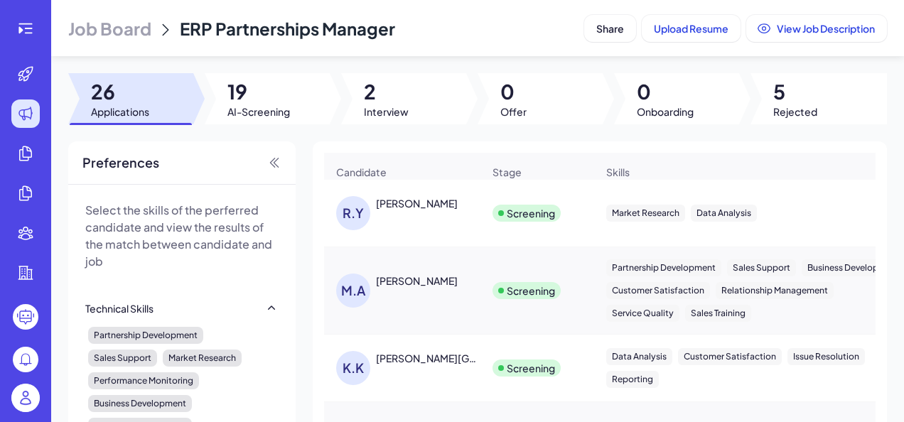
click at [442, 230] on div "R.Y [PERSON_NAME]" at bounding box center [409, 213] width 146 height 34
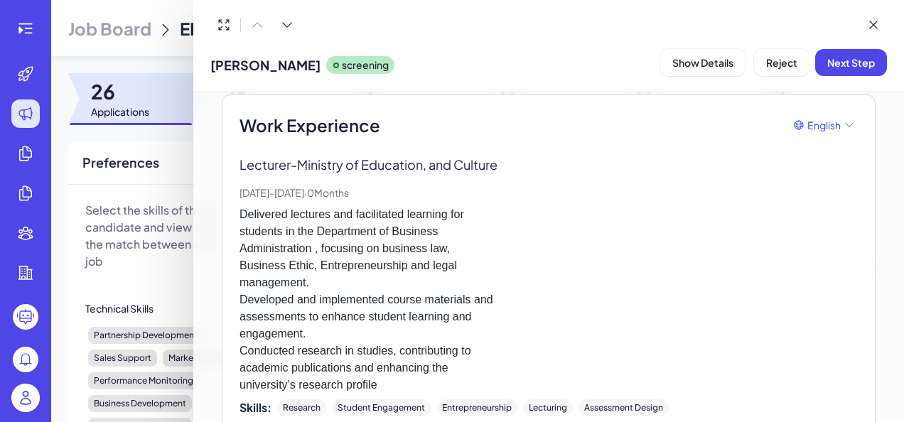
scroll to position [372, 0]
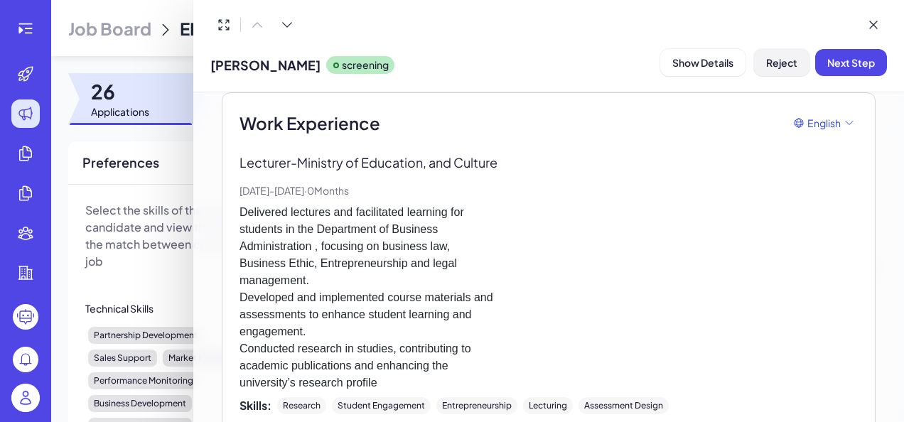
click at [767, 56] on span "Reject" at bounding box center [781, 62] width 31 height 13
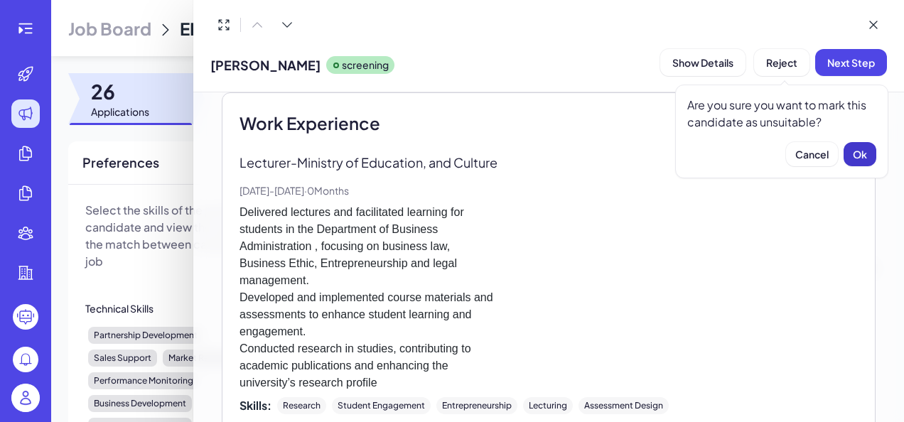
click at [859, 149] on span "Ok" at bounding box center [859, 154] width 14 height 13
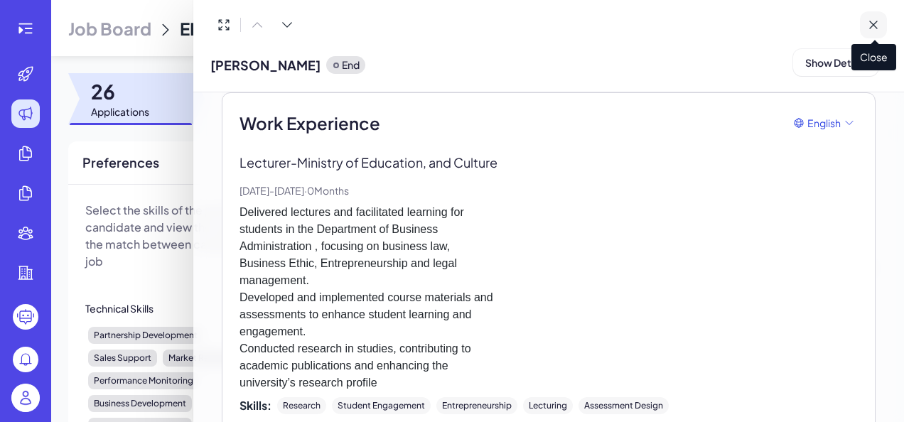
click at [881, 24] on button at bounding box center [873, 24] width 27 height 27
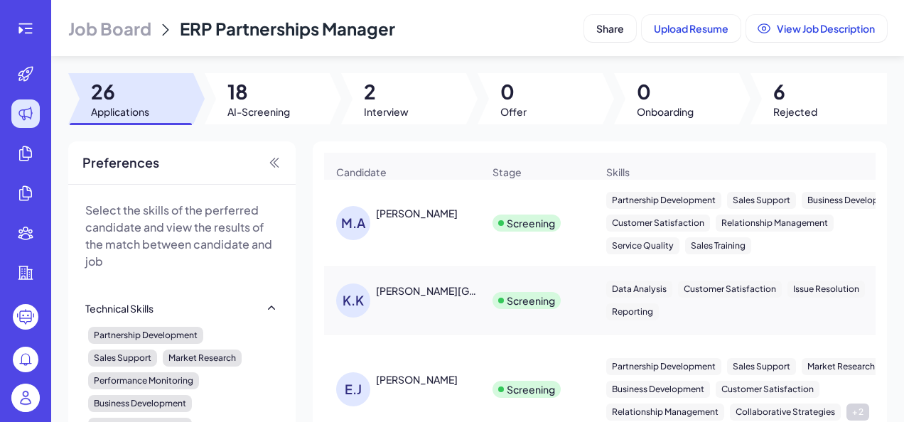
click at [418, 251] on div "M.A [PERSON_NAME]" at bounding box center [402, 223] width 155 height 57
click at [445, 220] on div "[PERSON_NAME]" at bounding box center [417, 213] width 82 height 14
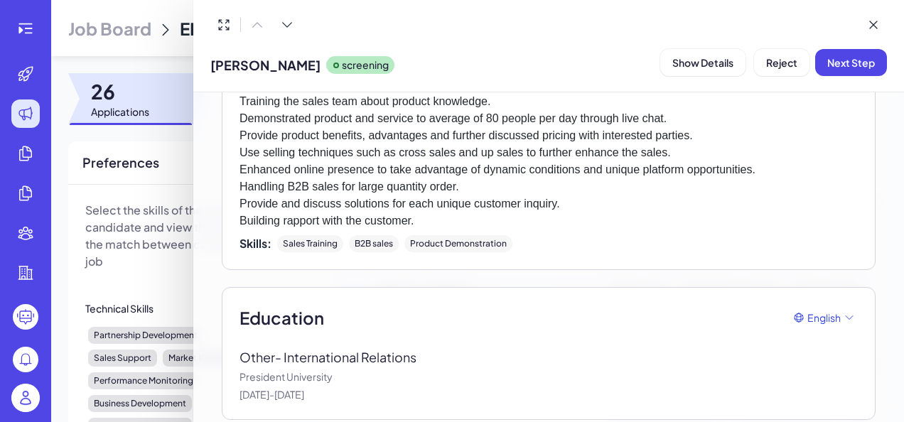
scroll to position [1359, 0]
click at [778, 58] on span "Reject" at bounding box center [781, 62] width 31 height 13
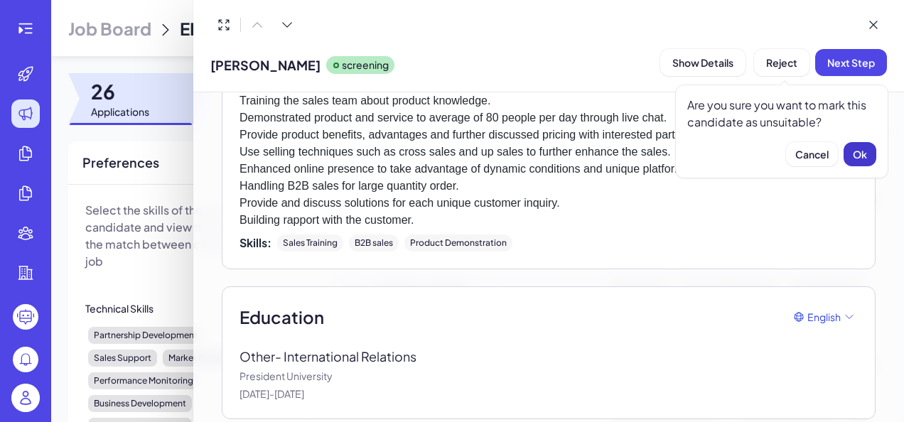
click at [872, 157] on button "Ok" at bounding box center [859, 154] width 33 height 24
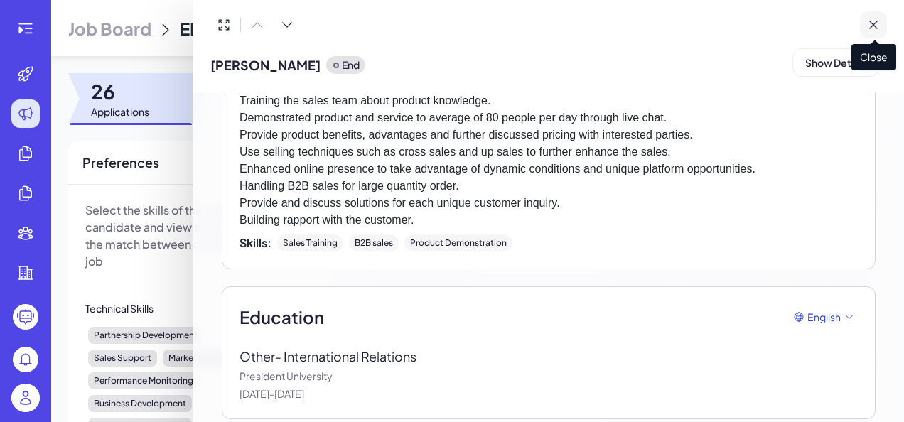
click at [879, 14] on button at bounding box center [873, 24] width 27 height 27
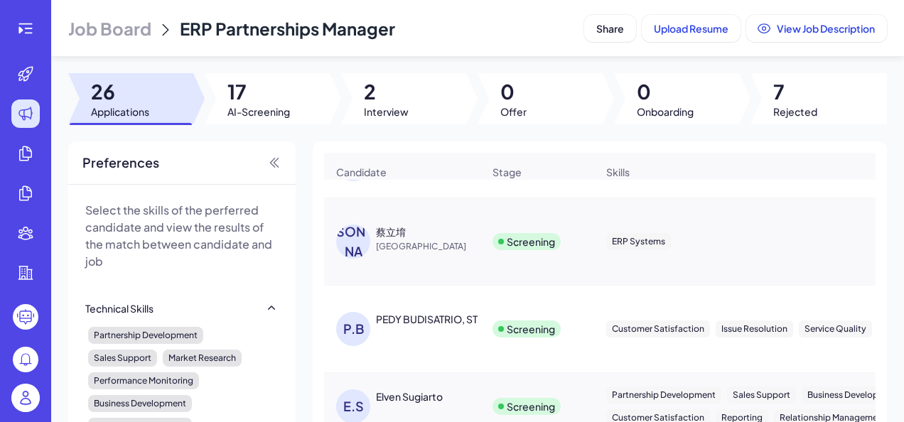
scroll to position [0, 0]
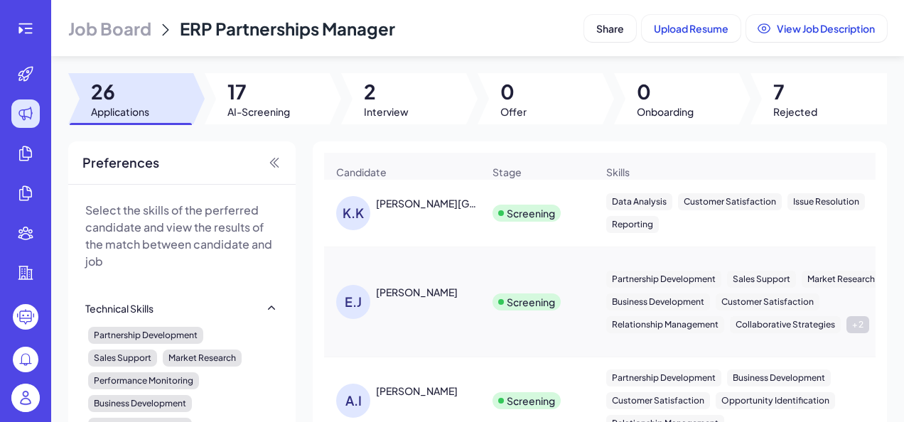
click at [424, 210] on div "[PERSON_NAME][GEOGRAPHIC_DATA]" at bounding box center [428, 203] width 105 height 14
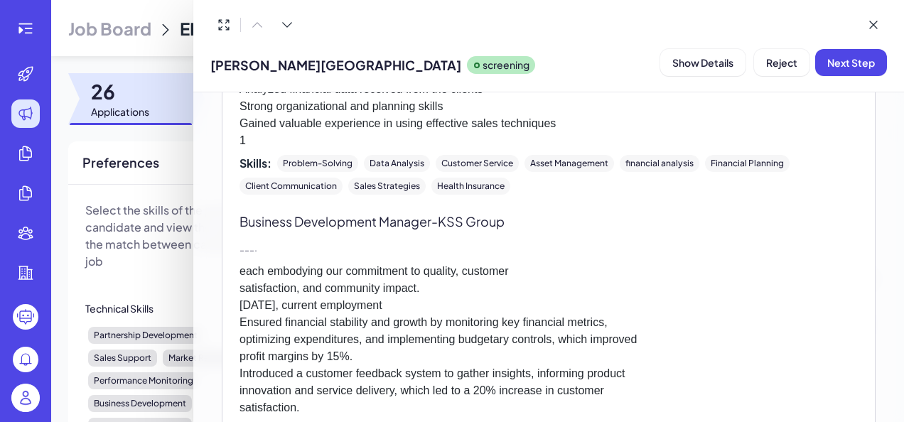
scroll to position [868, 0]
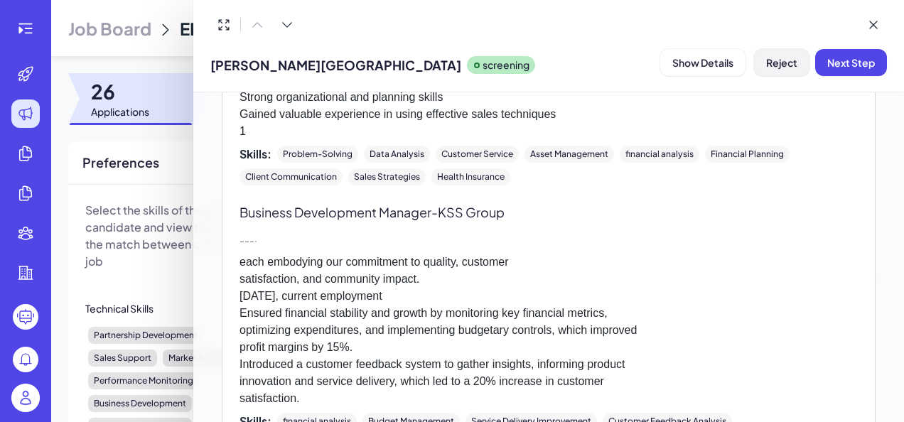
click at [802, 55] on button "Reject" at bounding box center [781, 62] width 55 height 27
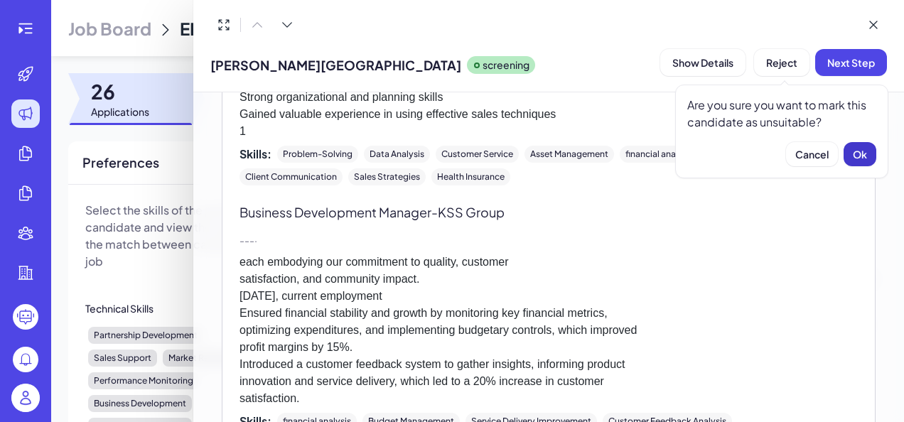
click at [860, 154] on span "Ok" at bounding box center [859, 154] width 14 height 13
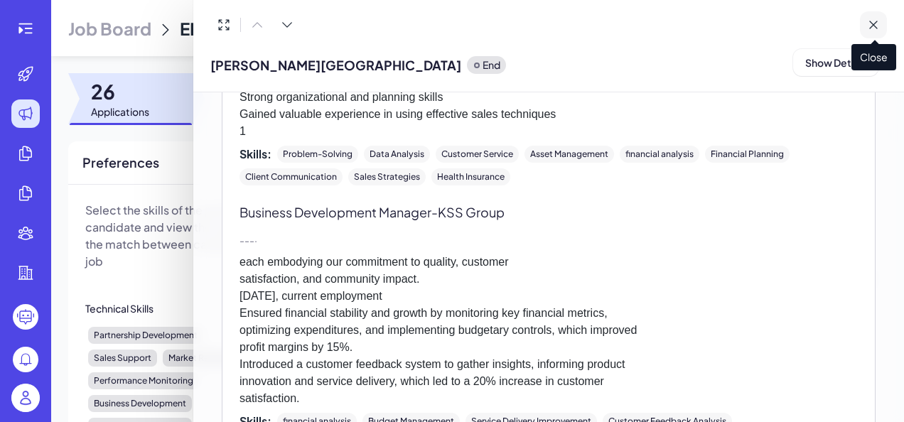
click at [872, 27] on icon at bounding box center [873, 25] width 14 height 14
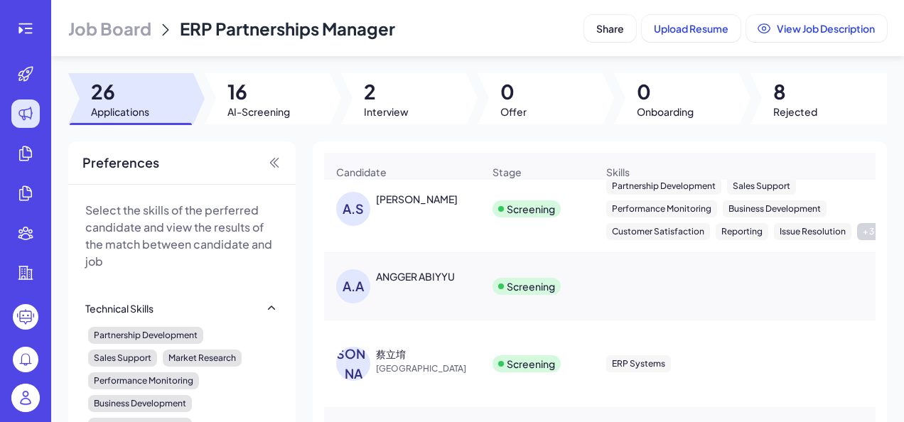
scroll to position [0, 0]
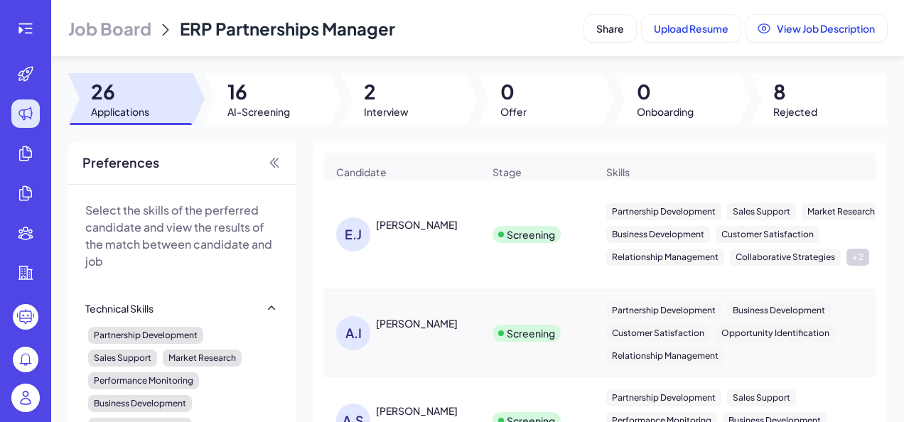
click at [435, 263] on div "[PERSON_NAME] ENDA [PERSON_NAME]" at bounding box center [402, 234] width 155 height 57
click at [420, 232] on div "[PERSON_NAME]" at bounding box center [429, 224] width 107 height 15
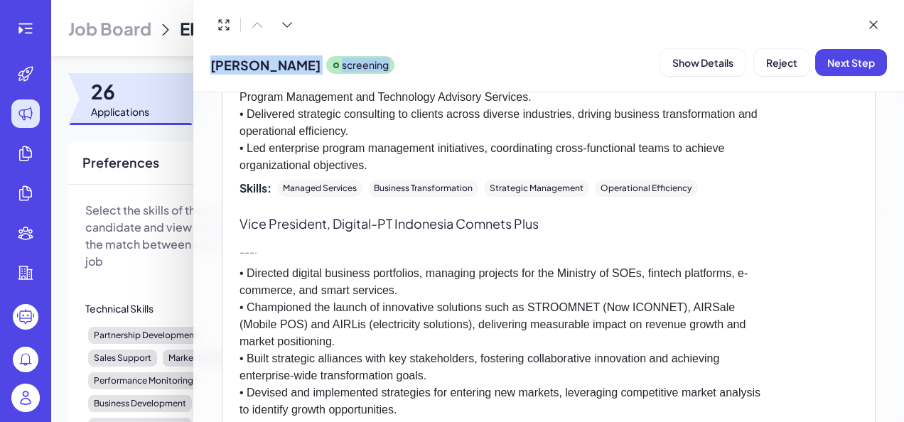
scroll to position [1961, 0]
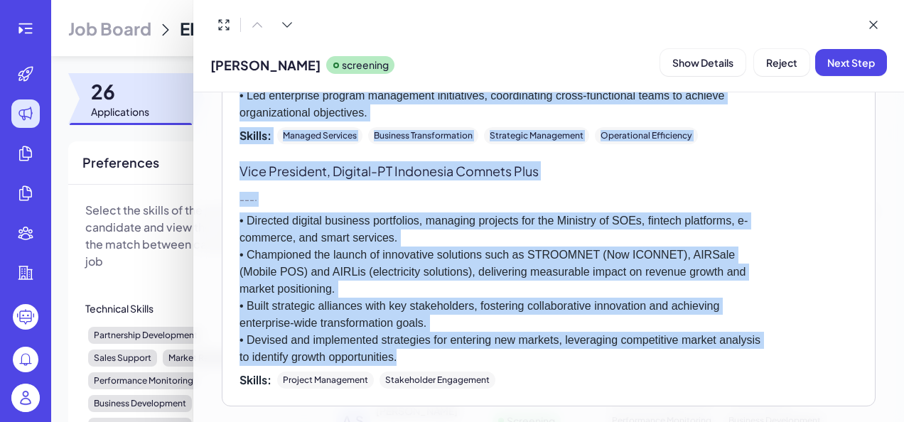
drag, startPoint x: 242, startPoint y: 178, endPoint x: 463, endPoint y: 357, distance: 283.9
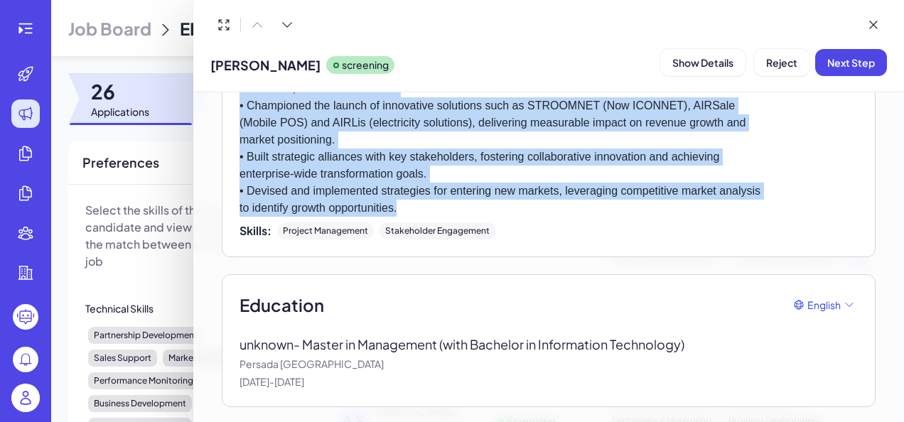
click at [835, 121] on p "• Directed digital business portfolios, managing projects for the Ministry of S…" at bounding box center [548, 139] width 618 height 153
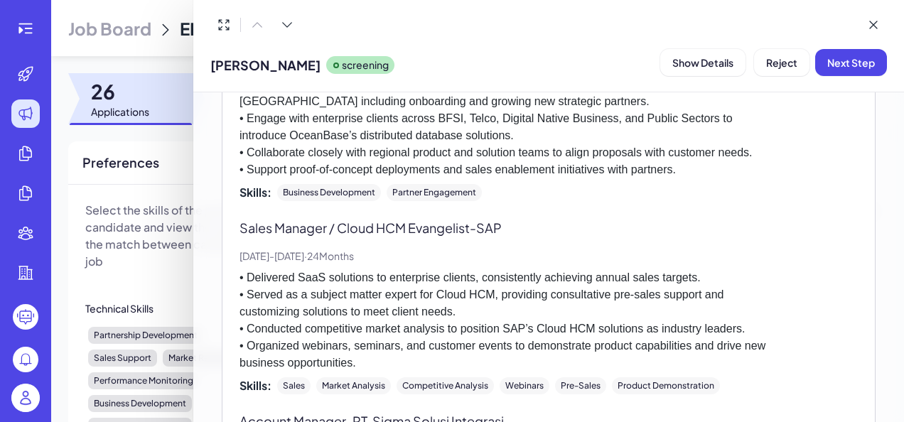
scroll to position [0, 0]
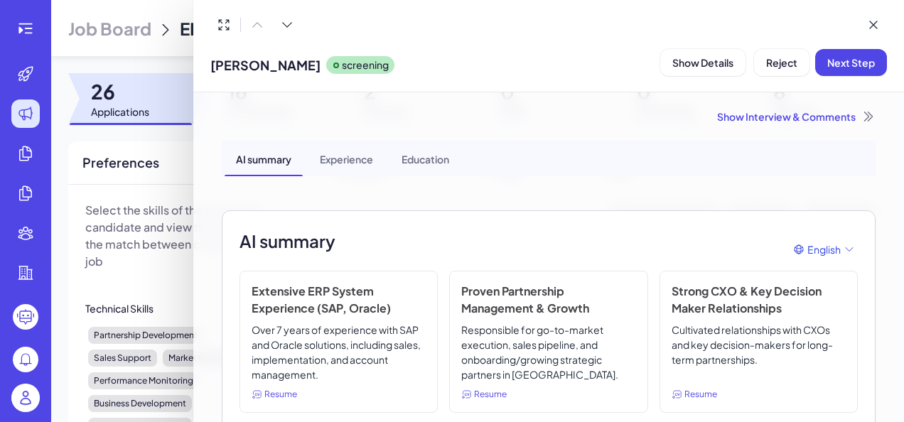
click at [799, 119] on div "Show Interview & Comments" at bounding box center [549, 116] width 654 height 14
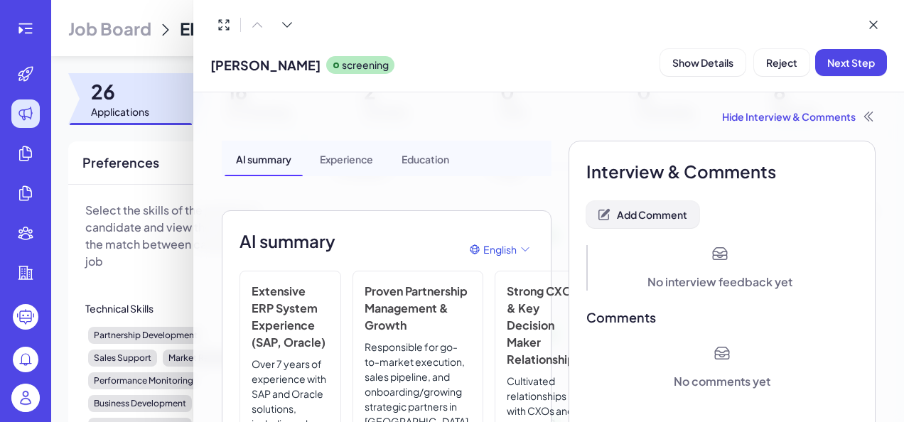
click at [626, 226] on button "Add Comment" at bounding box center [642, 214] width 113 height 27
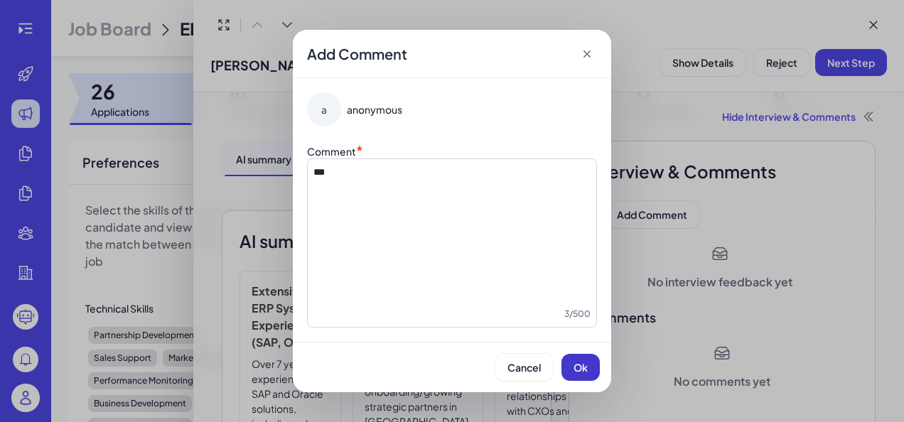
click at [575, 377] on button "Ok" at bounding box center [580, 367] width 38 height 27
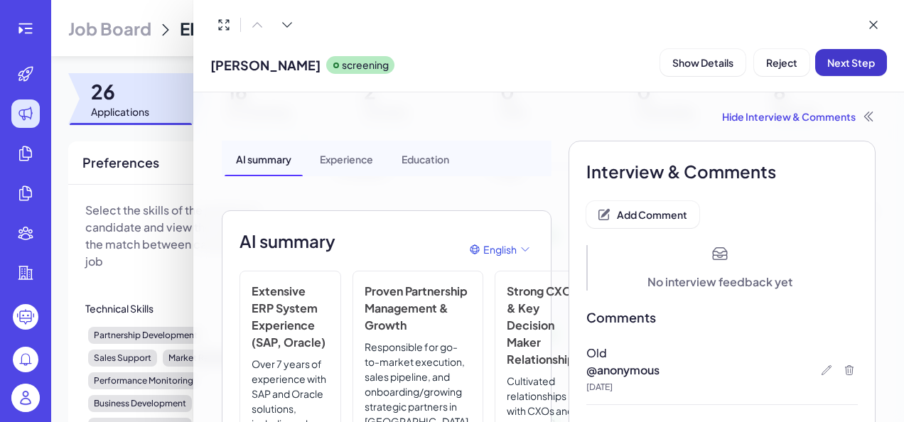
click at [850, 75] on button "Next Step" at bounding box center [851, 62] width 72 height 27
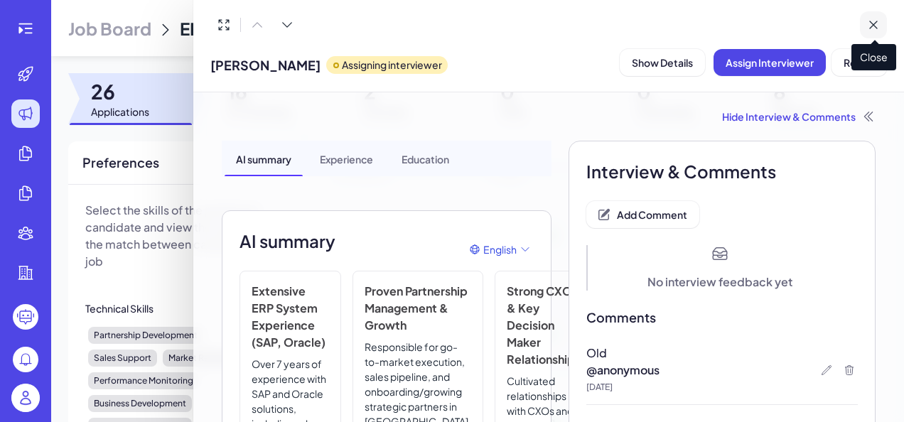
click at [881, 21] on button at bounding box center [873, 24] width 27 height 27
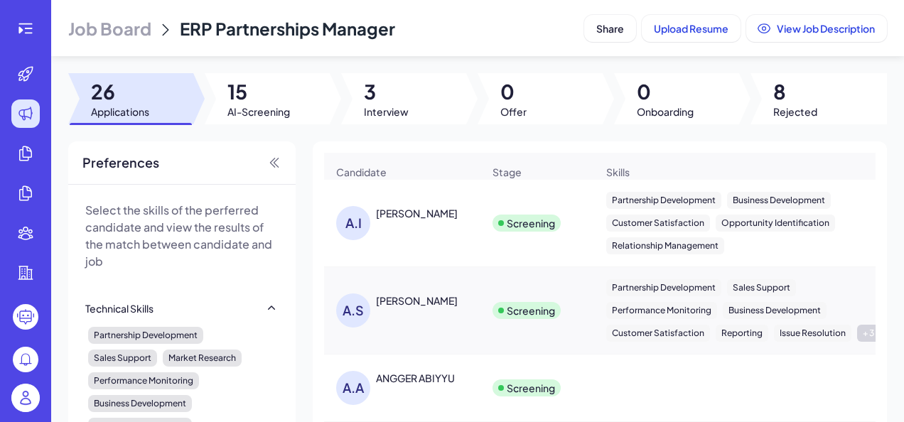
click at [415, 219] on div "[PERSON_NAME]" at bounding box center [417, 213] width 82 height 14
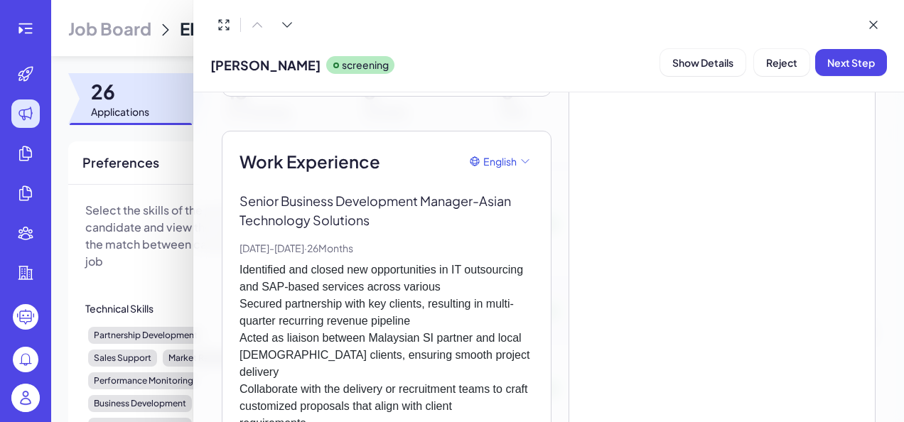
scroll to position [509, 0]
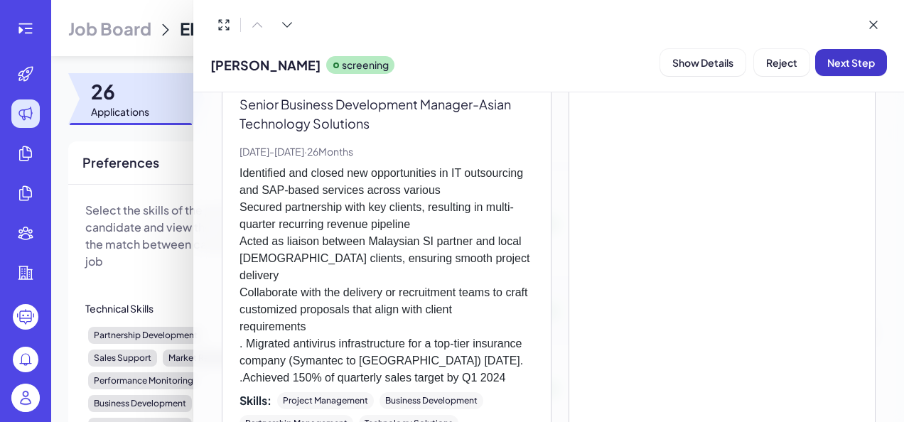
click at [864, 73] on button "Next Step" at bounding box center [851, 62] width 72 height 27
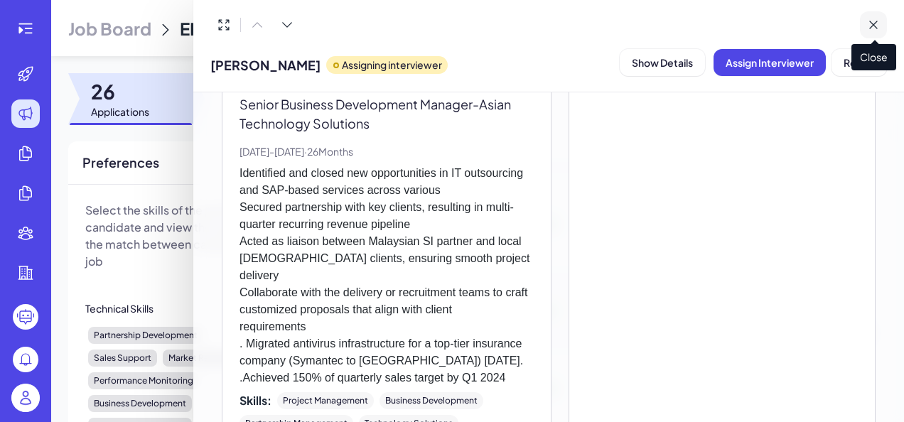
click at [870, 19] on icon at bounding box center [873, 25] width 14 height 14
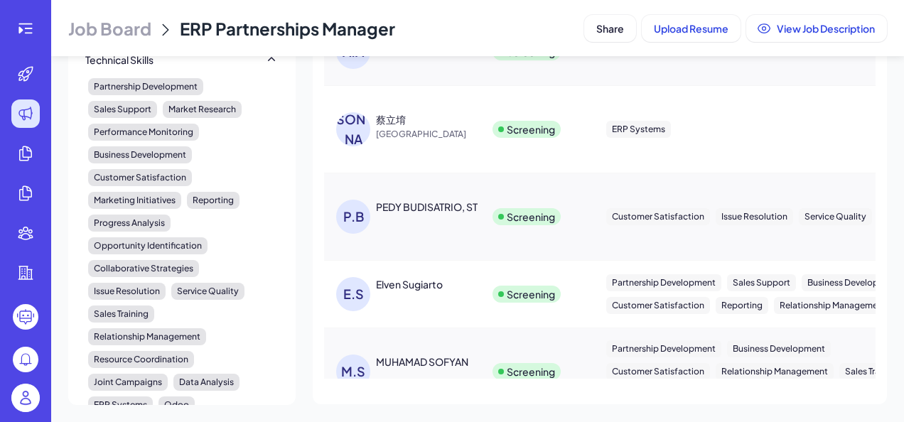
scroll to position [0, 0]
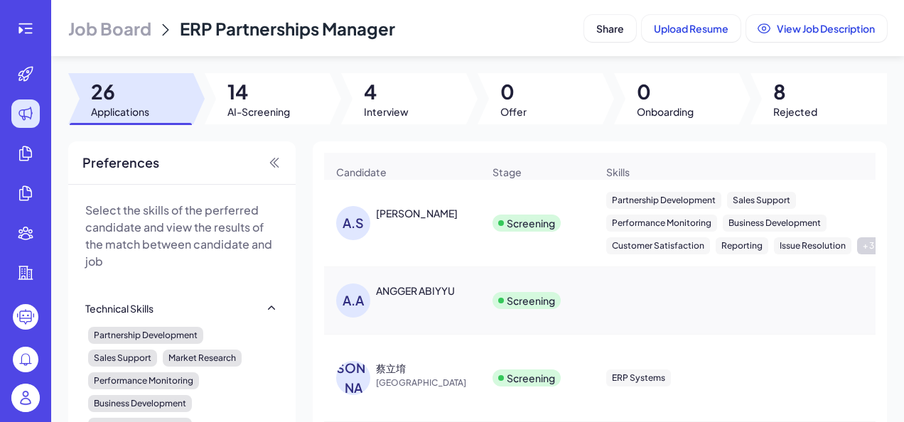
click at [408, 220] on div "[PERSON_NAME]" at bounding box center [417, 213] width 82 height 14
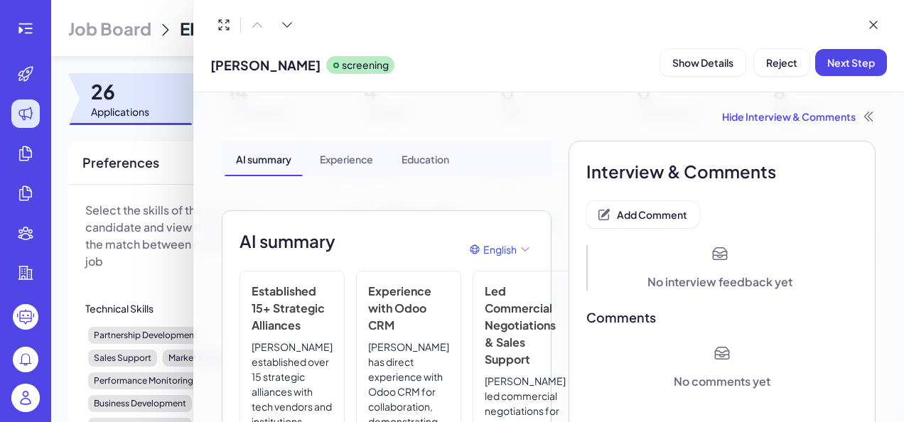
click at [864, 121] on icon at bounding box center [868, 116] width 8 height 9
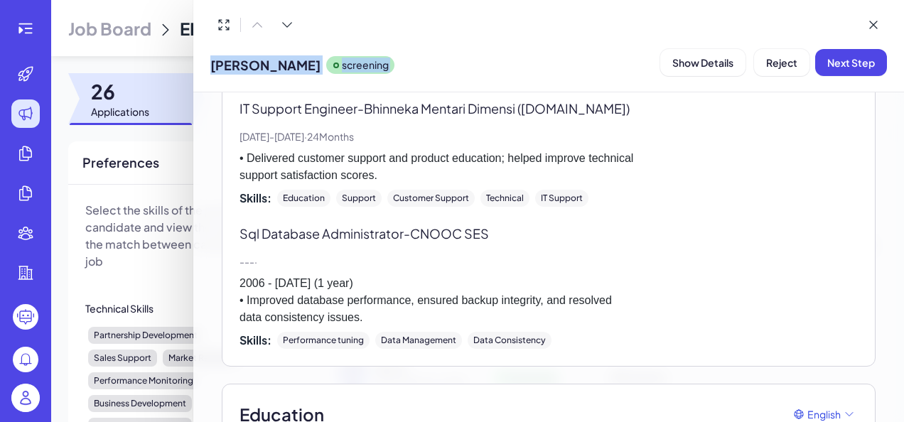
scroll to position [3014, 0]
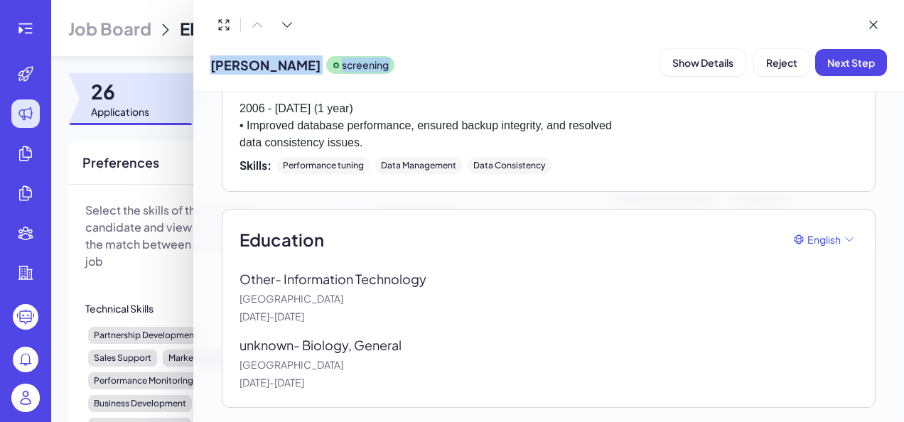
drag, startPoint x: 249, startPoint y: 161, endPoint x: 371, endPoint y: 147, distance: 122.9
click at [779, 72] on button "Reject" at bounding box center [781, 62] width 55 height 27
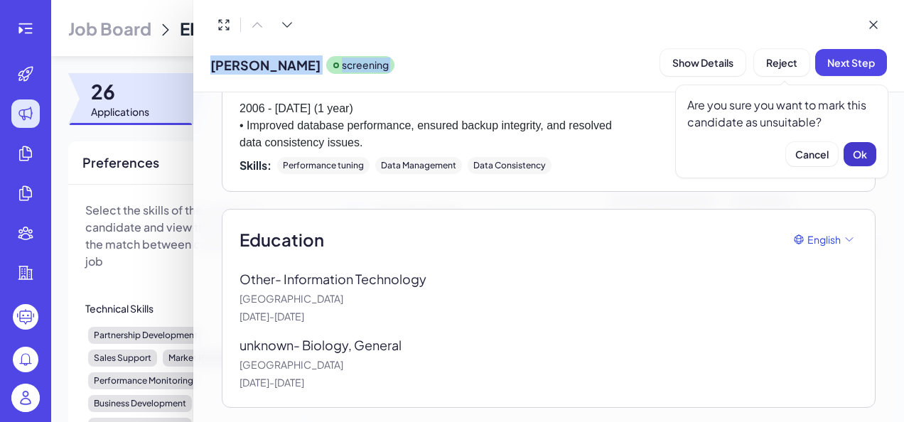
click at [862, 149] on span "Ok" at bounding box center [859, 154] width 14 height 13
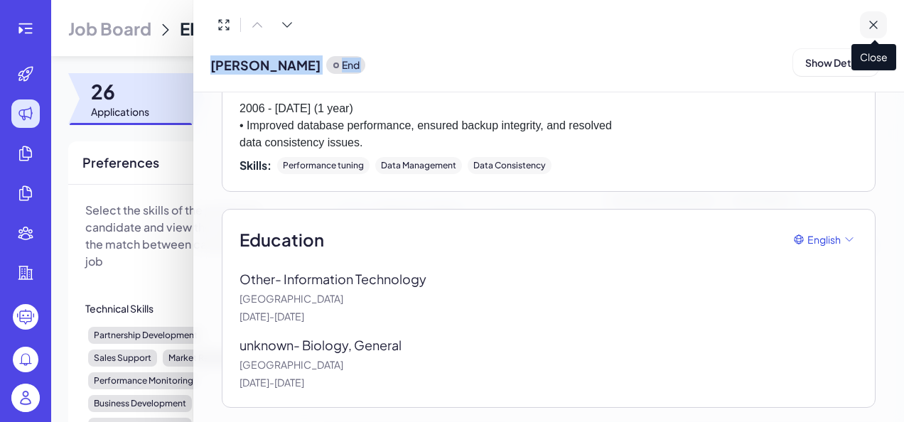
click at [870, 27] on icon at bounding box center [873, 24] width 7 height 7
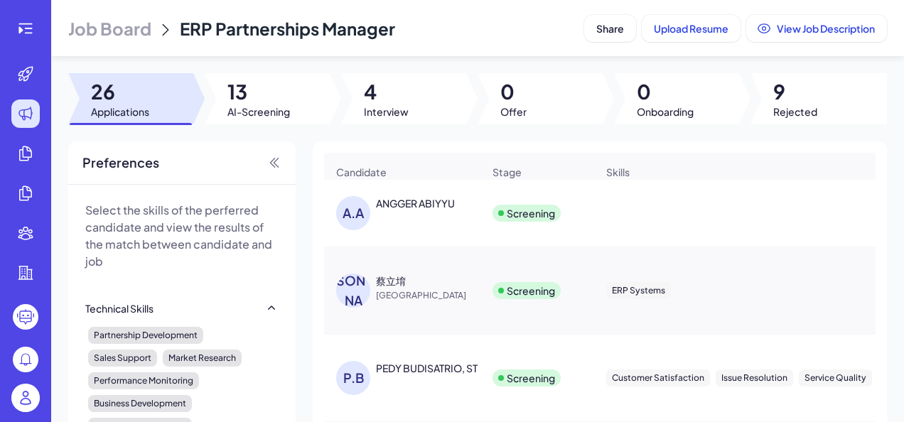
click at [424, 210] on div "ANGGER ABIYYU" at bounding box center [415, 203] width 79 height 14
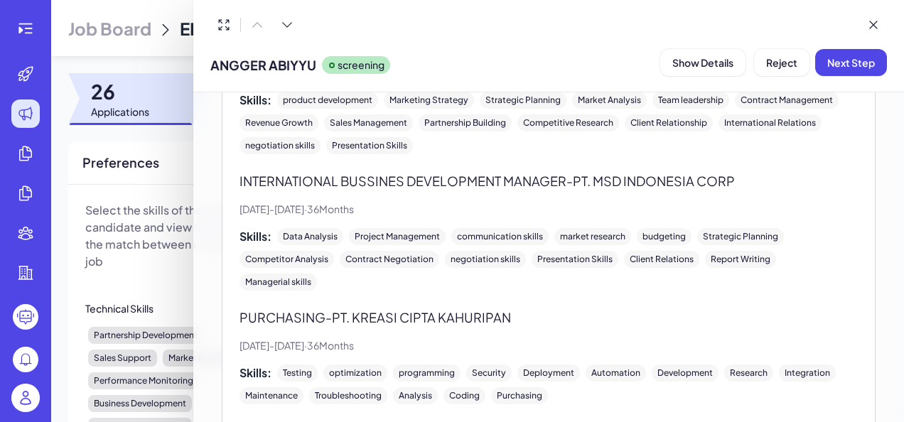
scroll to position [733, 0]
click at [783, 70] on button "Reject" at bounding box center [781, 62] width 55 height 27
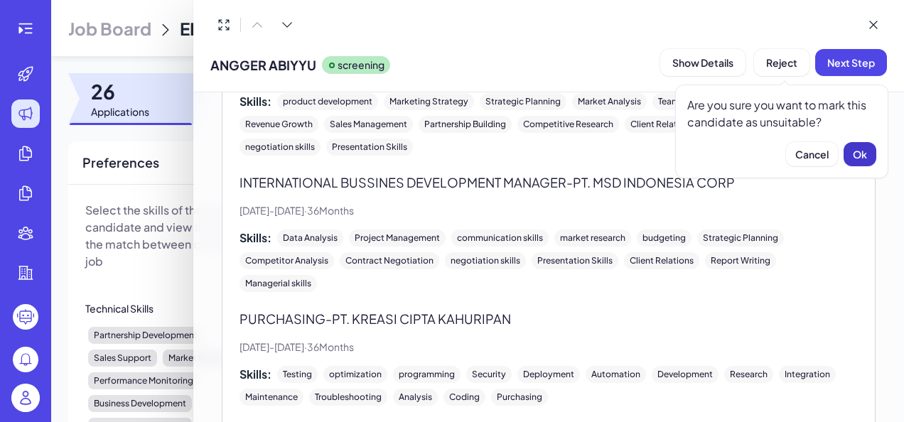
click at [864, 157] on span "Ok" at bounding box center [859, 154] width 14 height 13
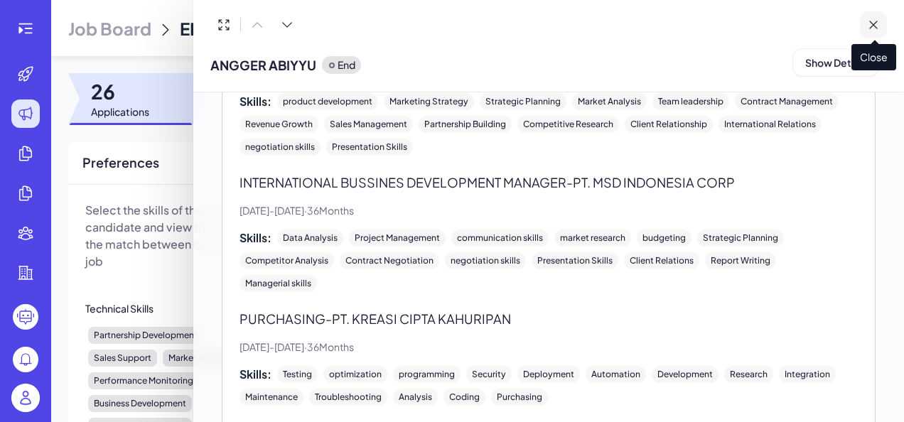
click at [867, 31] on icon at bounding box center [873, 25] width 14 height 14
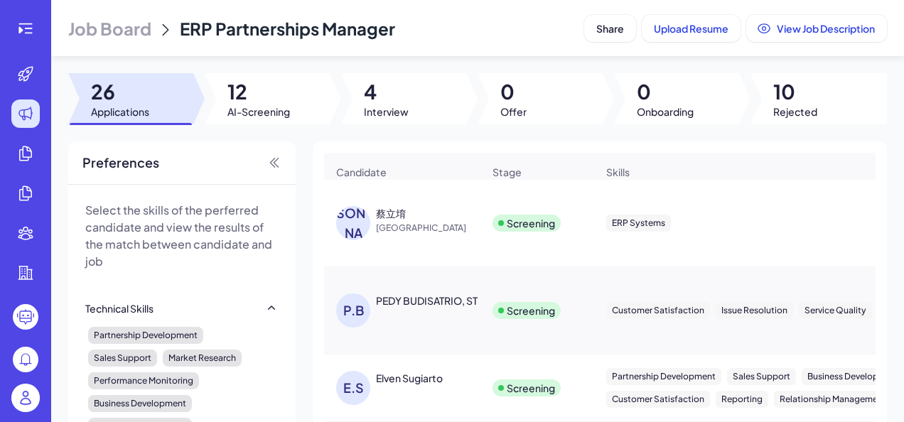
click at [391, 217] on div "蔡立堉" at bounding box center [391, 213] width 30 height 14
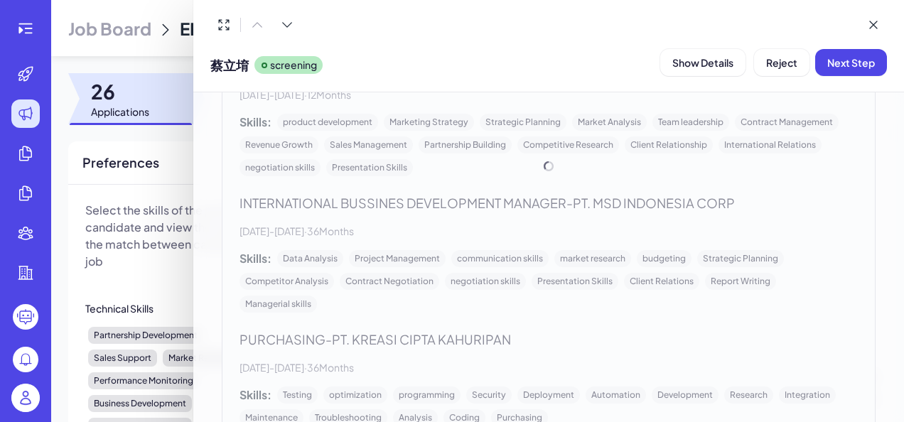
scroll to position [0, 0]
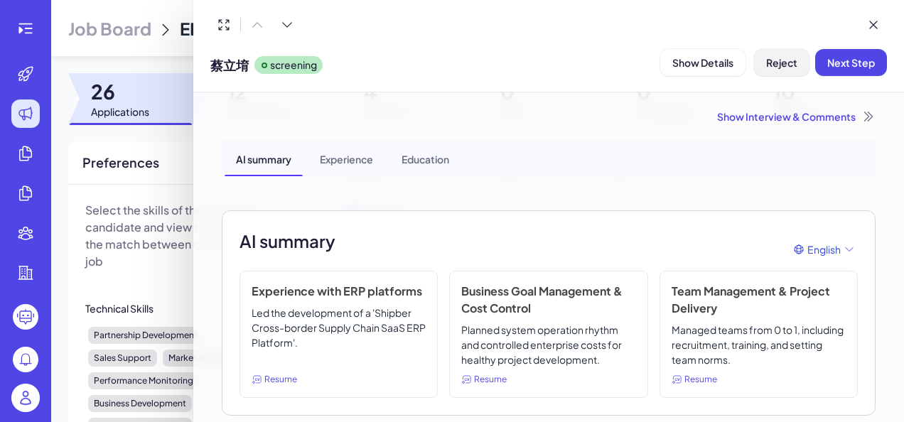
click at [789, 53] on button "Reject" at bounding box center [781, 62] width 55 height 27
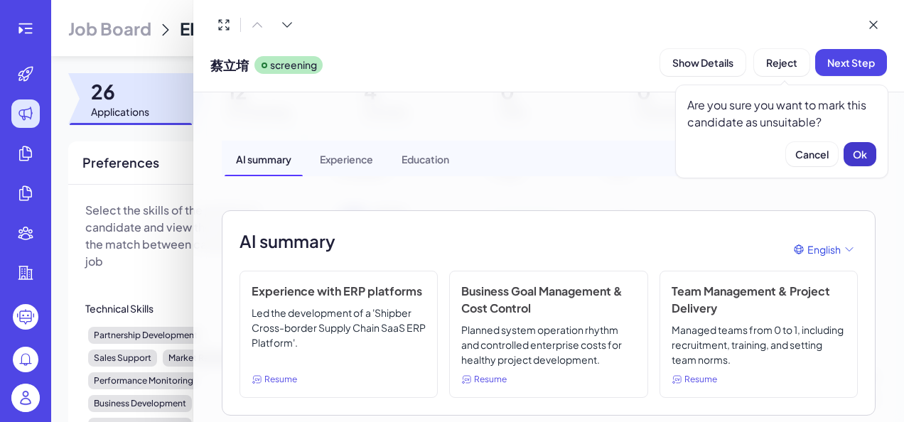
click at [857, 151] on span "Ok" at bounding box center [859, 154] width 14 height 13
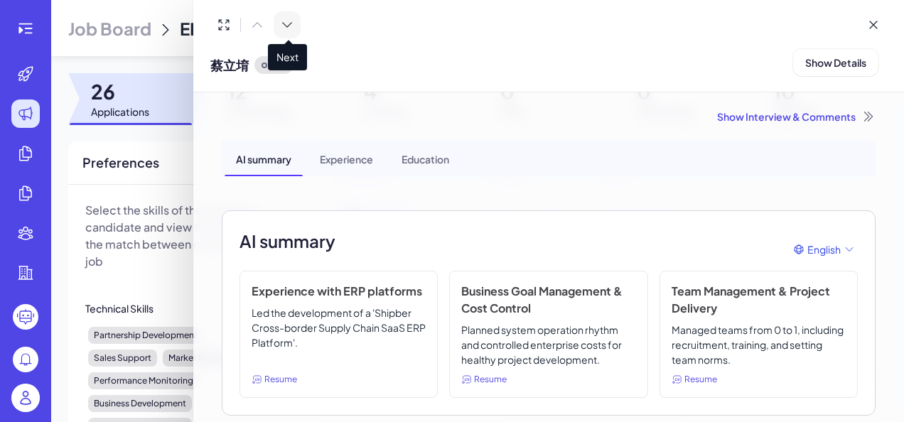
click at [291, 23] on icon at bounding box center [287, 25] width 9 height 4
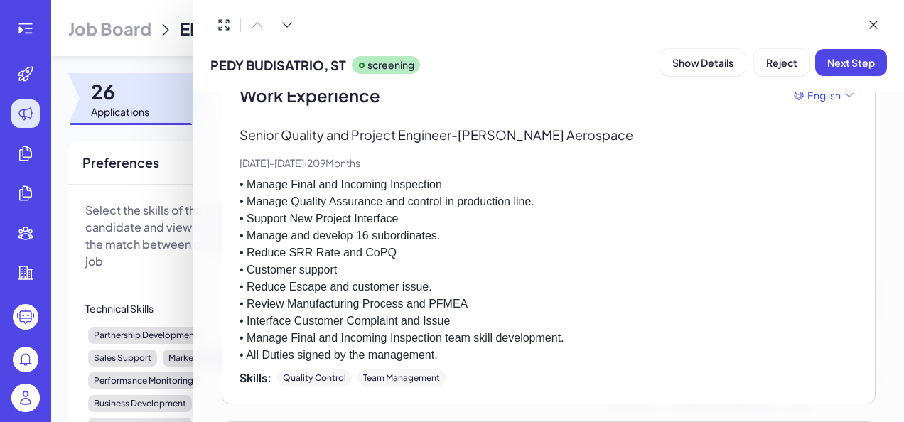
scroll to position [386, 0]
click at [781, 66] on span "Reject" at bounding box center [781, 62] width 31 height 13
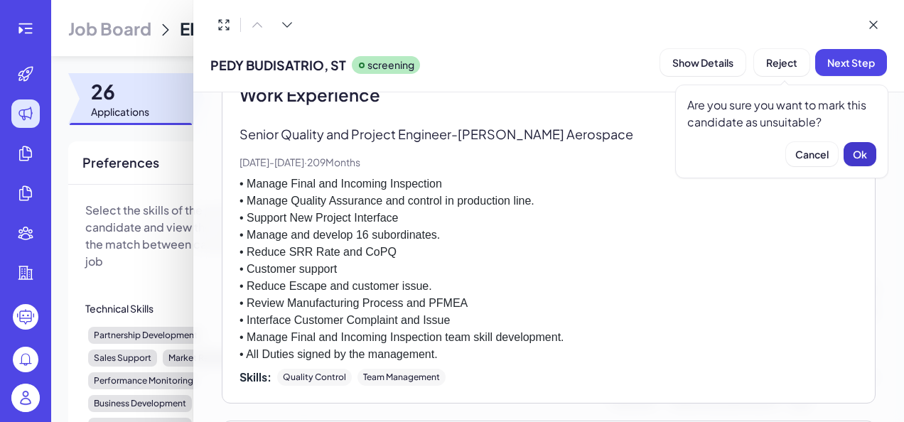
click at [857, 148] on span "Ok" at bounding box center [859, 154] width 14 height 13
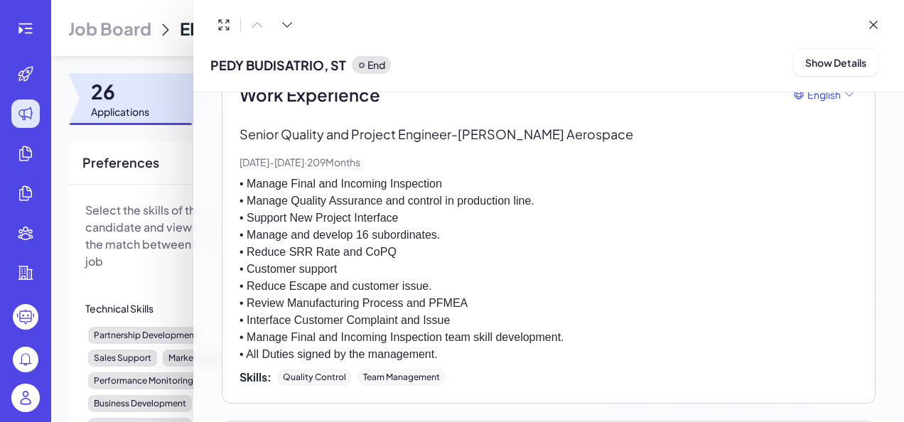
scroll to position [0, 0]
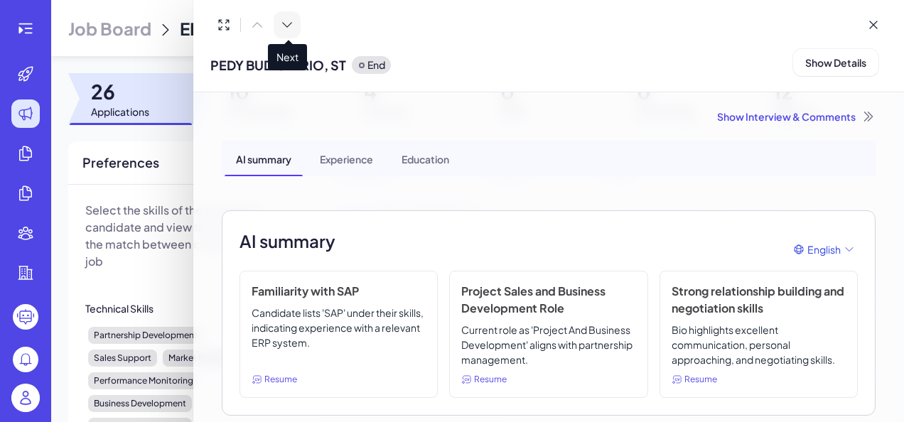
click at [290, 21] on icon at bounding box center [287, 25] width 14 height 14
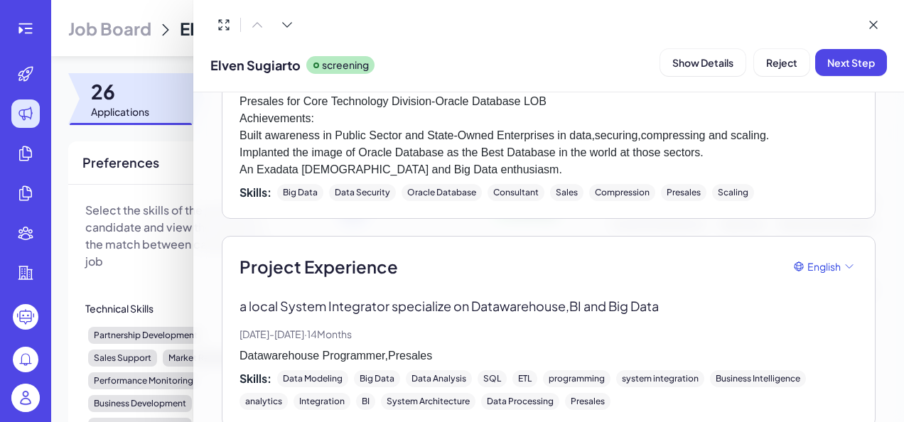
scroll to position [2105, 0]
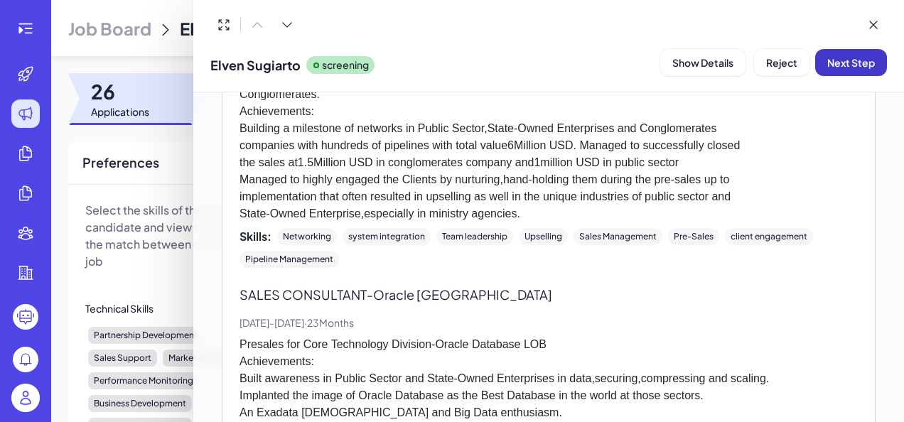
click at [852, 66] on span "Next Step" at bounding box center [851, 62] width 48 height 13
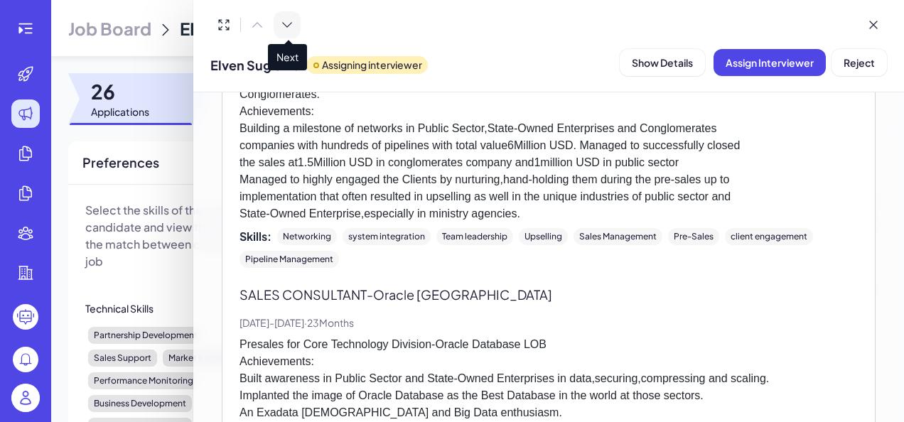
click at [284, 30] on icon at bounding box center [287, 25] width 14 height 14
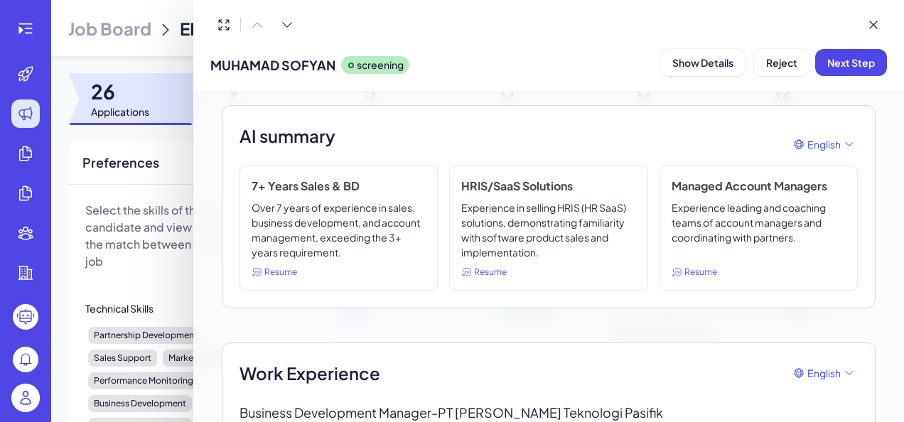
scroll to position [105, 0]
click at [788, 59] on span "Reject" at bounding box center [781, 62] width 31 height 13
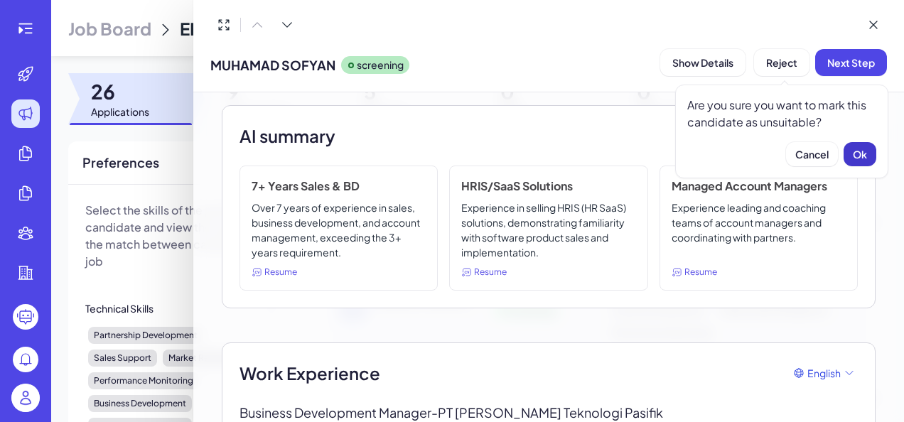
click at [870, 145] on button "Ok" at bounding box center [859, 154] width 33 height 24
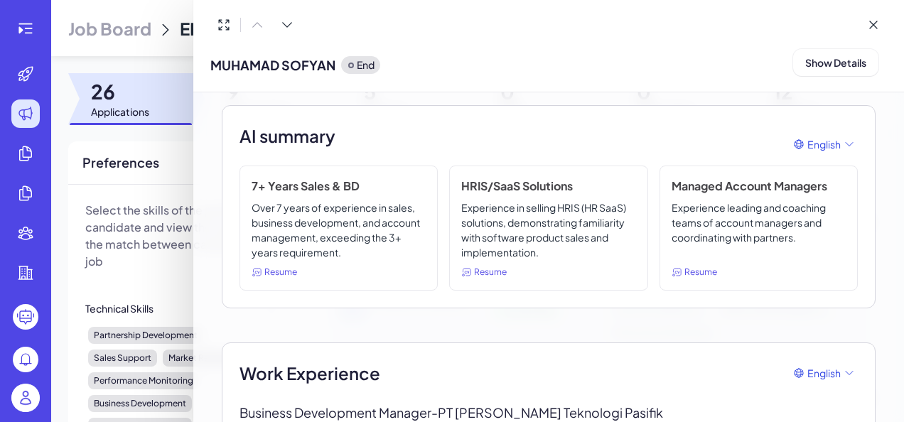
scroll to position [0, 0]
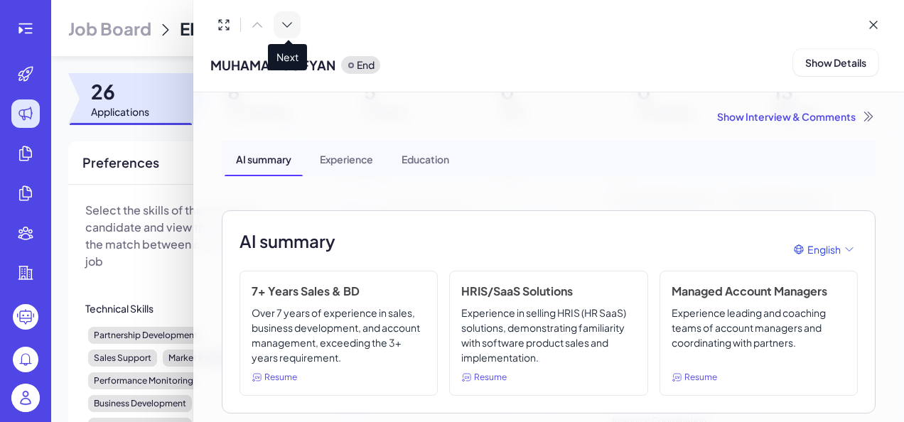
click at [286, 26] on icon at bounding box center [287, 25] width 9 height 4
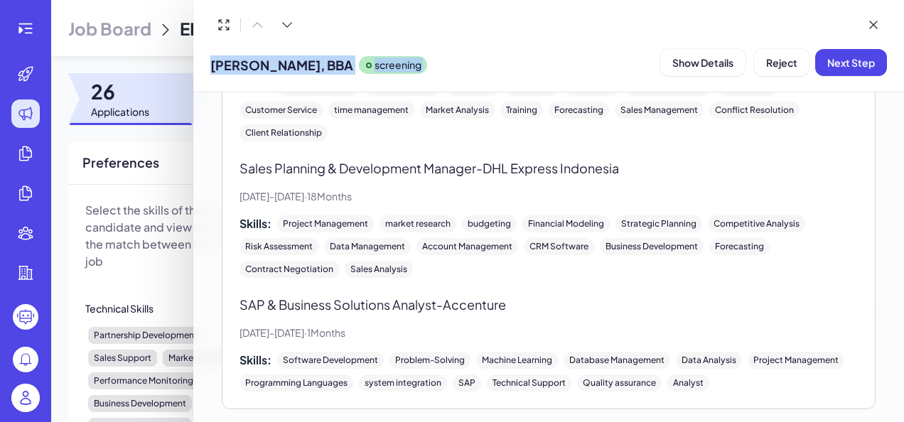
scroll to position [2336, 0]
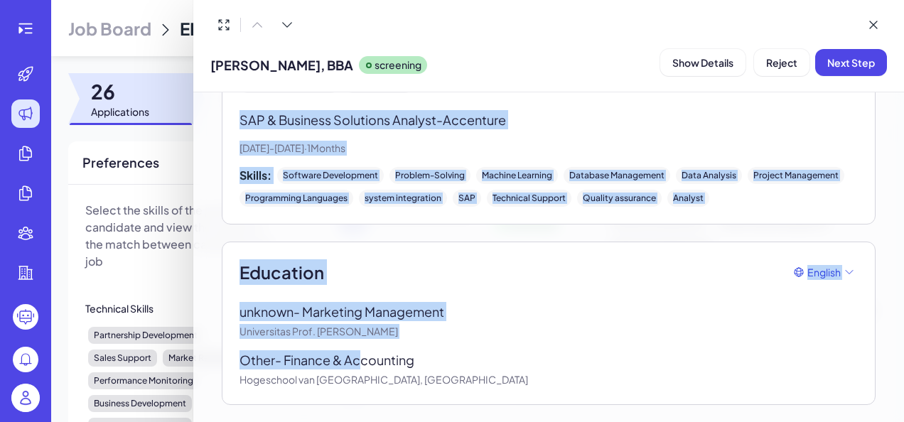
drag, startPoint x: 242, startPoint y: 143, endPoint x: 366, endPoint y: 352, distance: 243.1
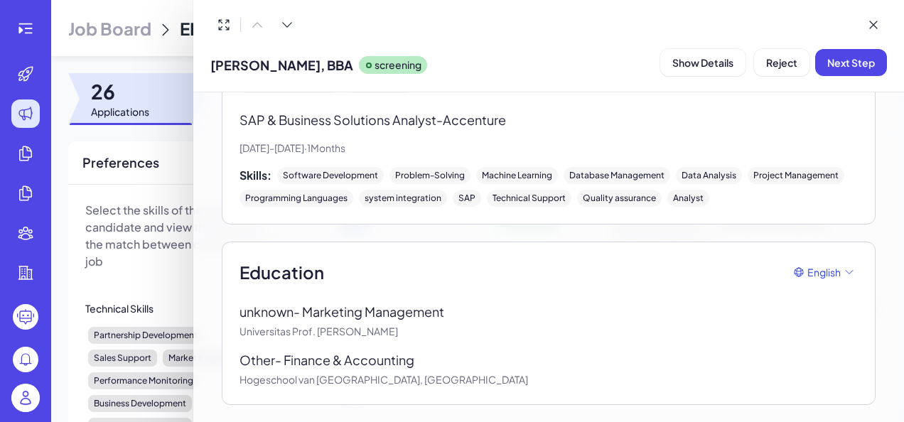
drag, startPoint x: 366, startPoint y: 352, endPoint x: 513, endPoint y: 359, distance: 147.3
click at [513, 359] on div "Other - Finance & Accounting" at bounding box center [548, 359] width 618 height 19
click at [784, 58] on span "Reject" at bounding box center [781, 62] width 31 height 13
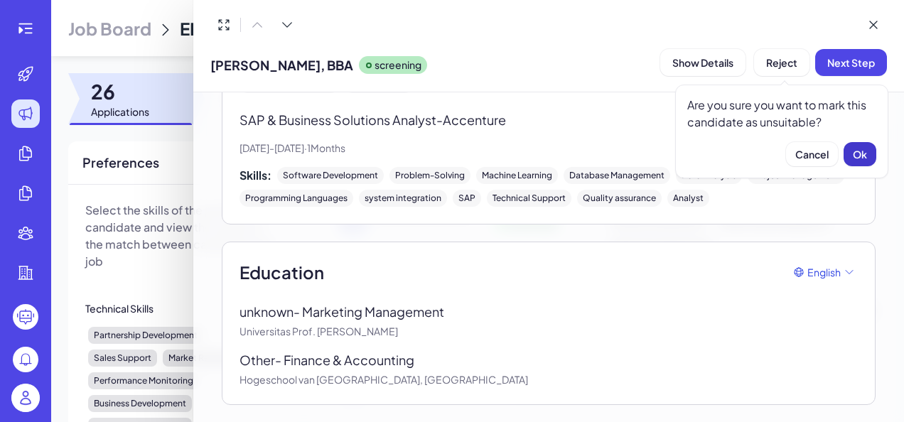
click at [852, 154] on button "Ok" at bounding box center [859, 154] width 33 height 24
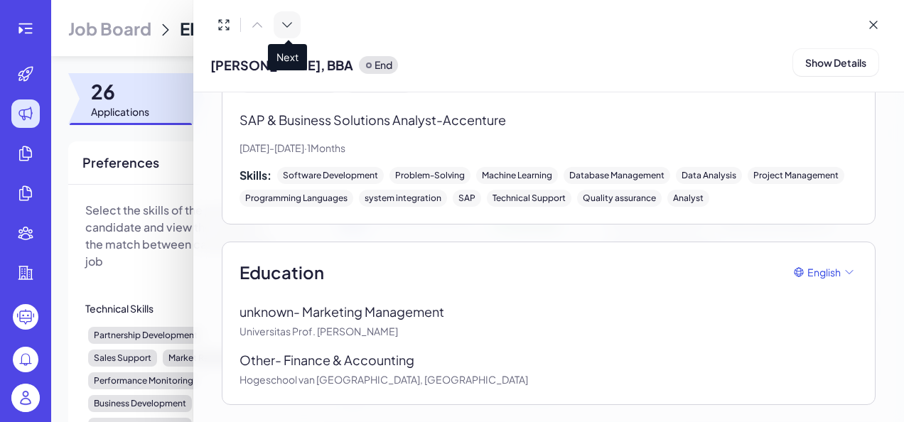
click at [276, 20] on button at bounding box center [287, 24] width 27 height 27
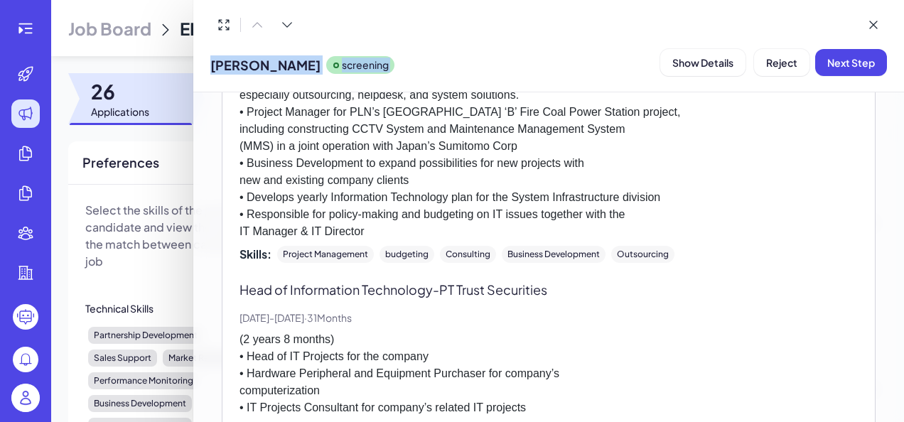
scroll to position [2888, 0]
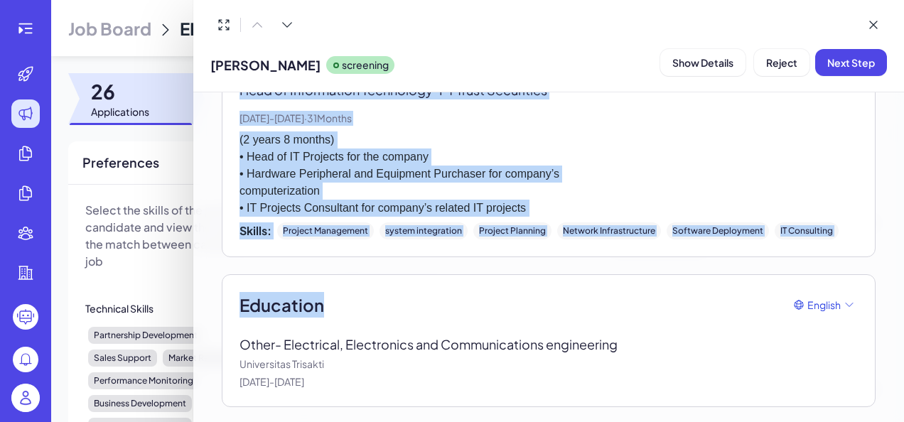
drag, startPoint x: 241, startPoint y: 290, endPoint x: 391, endPoint y: 310, distance: 151.9
click at [651, 186] on p "(2 years 8 months) • Head of IT Projects for the company • Hardware Peripheral …" at bounding box center [548, 173] width 618 height 85
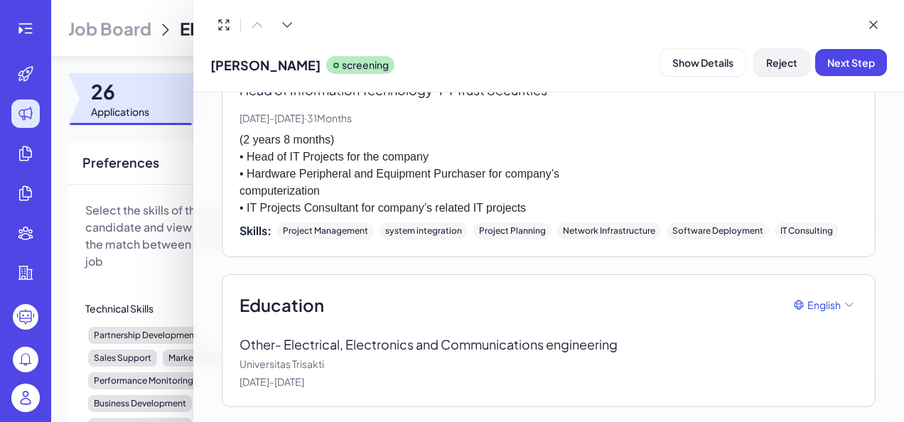
click at [760, 63] on button "Reject" at bounding box center [781, 62] width 55 height 27
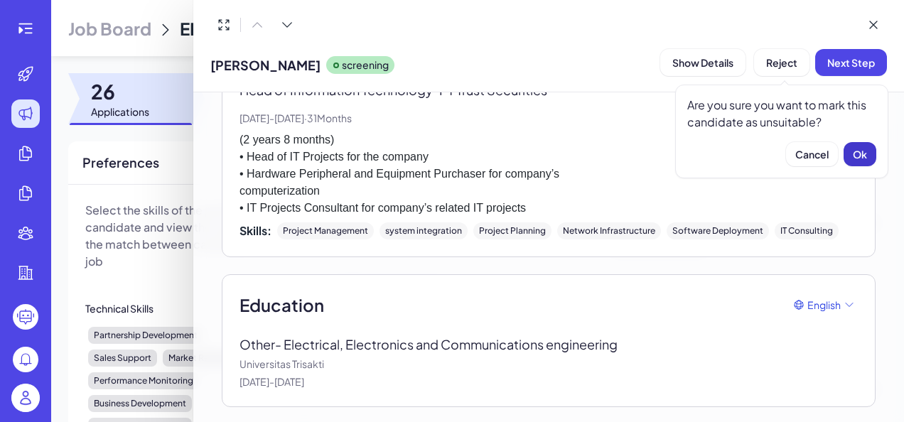
click at [861, 152] on span "Ok" at bounding box center [859, 154] width 14 height 13
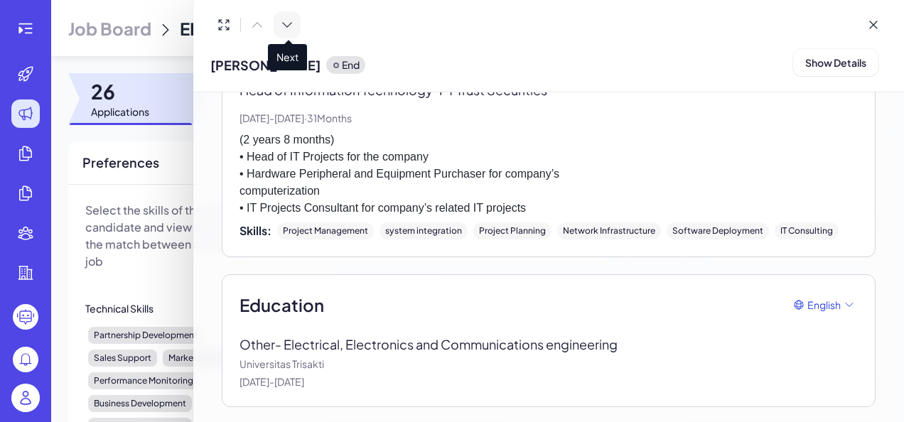
click at [289, 18] on icon at bounding box center [287, 25] width 14 height 14
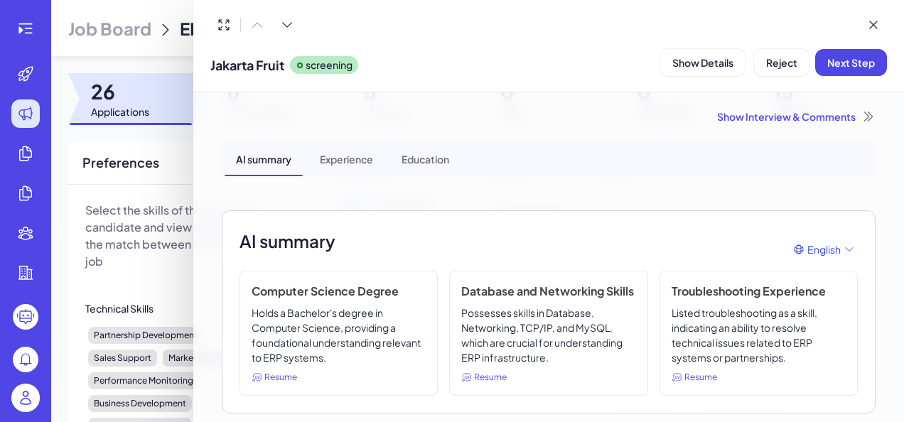
scroll to position [91, 0]
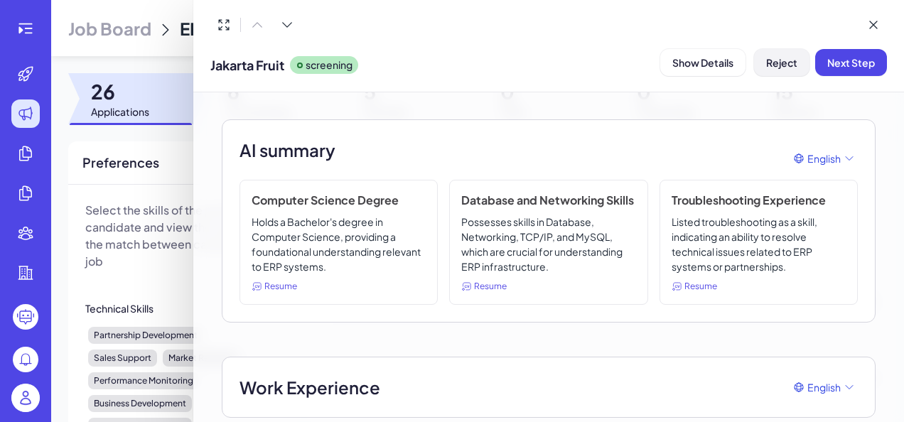
click at [781, 71] on button "Reject" at bounding box center [781, 62] width 55 height 27
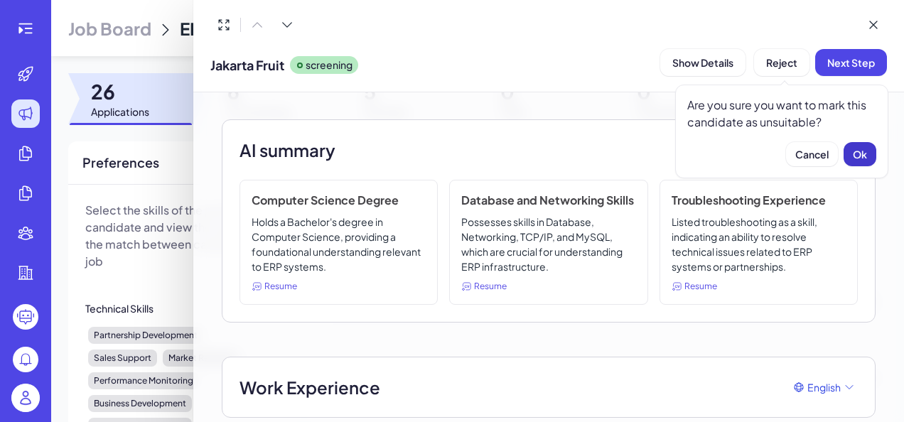
click at [853, 146] on button "Ok" at bounding box center [859, 154] width 33 height 24
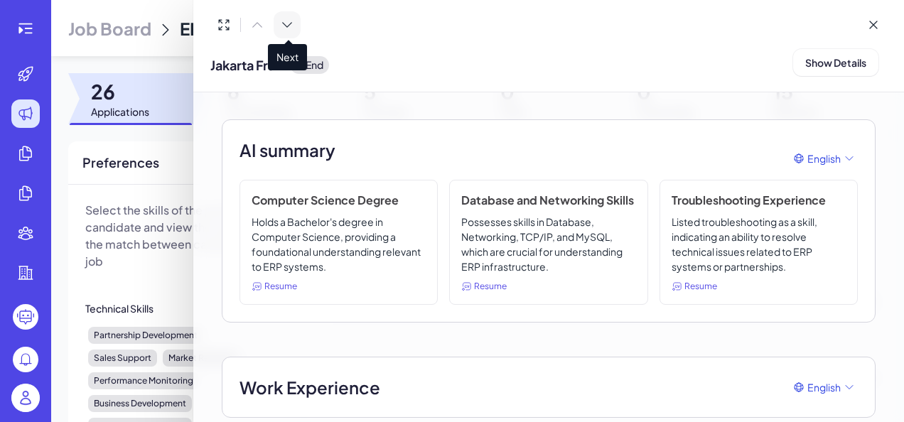
click at [289, 33] on button at bounding box center [287, 24] width 27 height 27
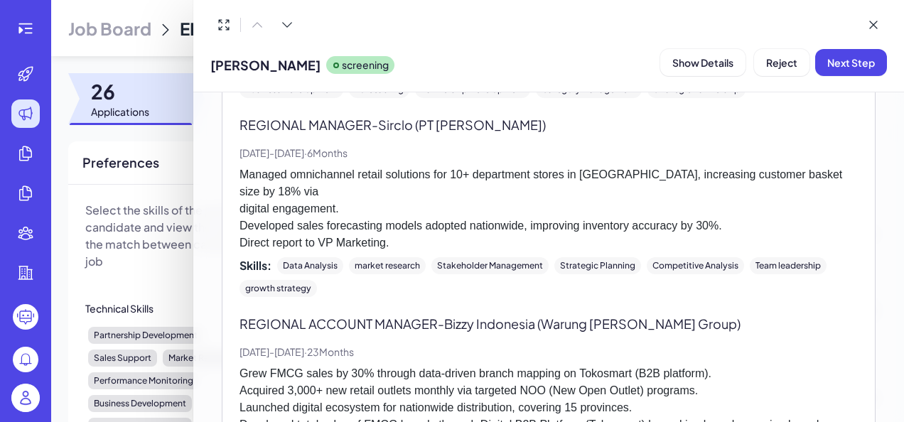
scroll to position [779, 0]
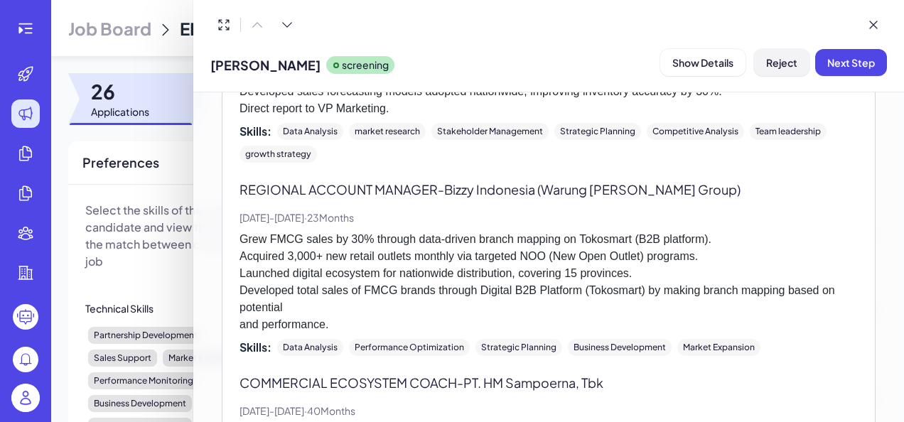
click at [783, 67] on span "Reject" at bounding box center [781, 62] width 31 height 13
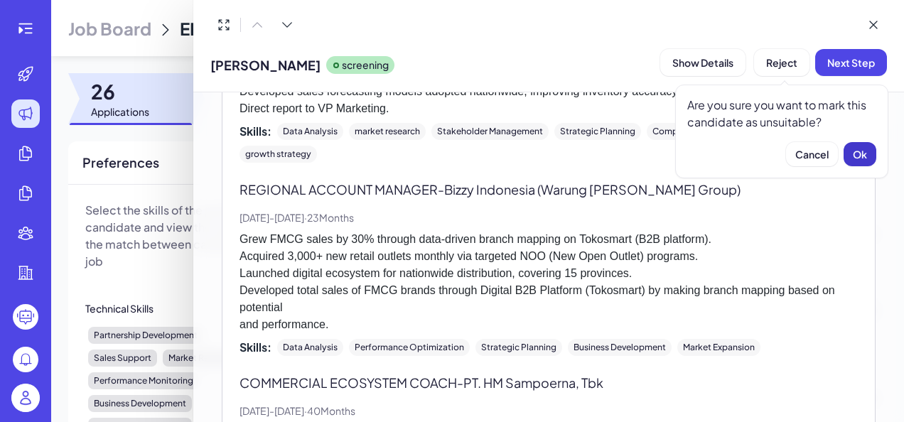
click at [855, 151] on span "Ok" at bounding box center [859, 154] width 14 height 13
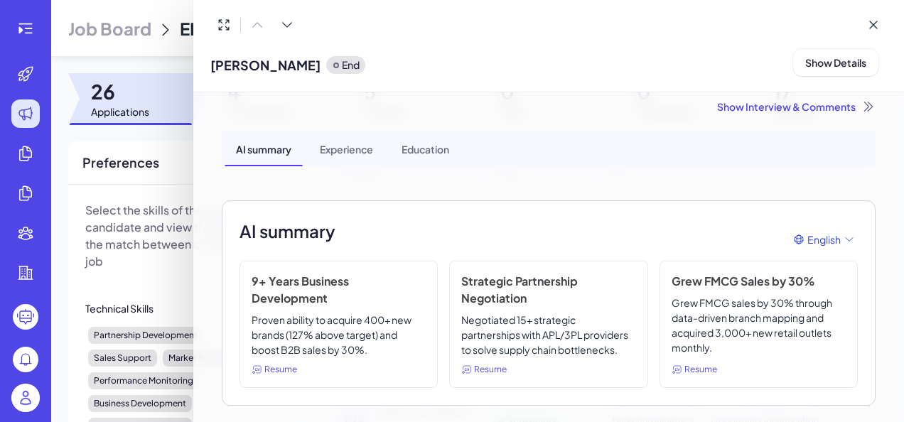
scroll to position [0, 0]
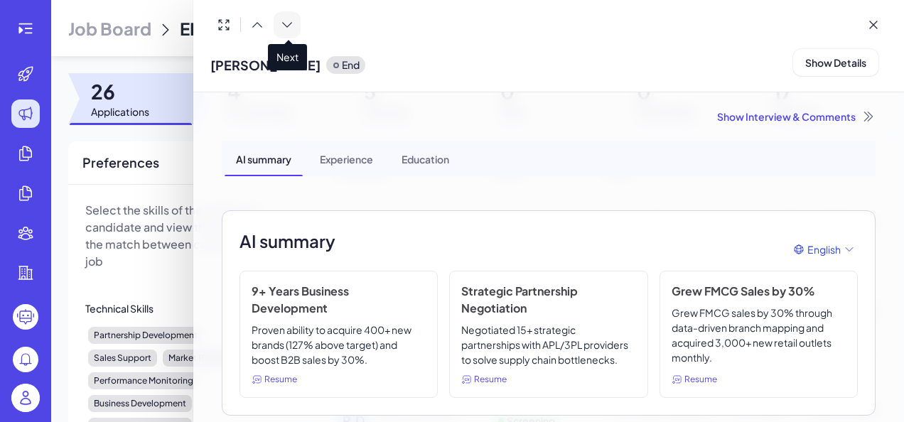
click at [291, 26] on icon at bounding box center [287, 25] width 14 height 14
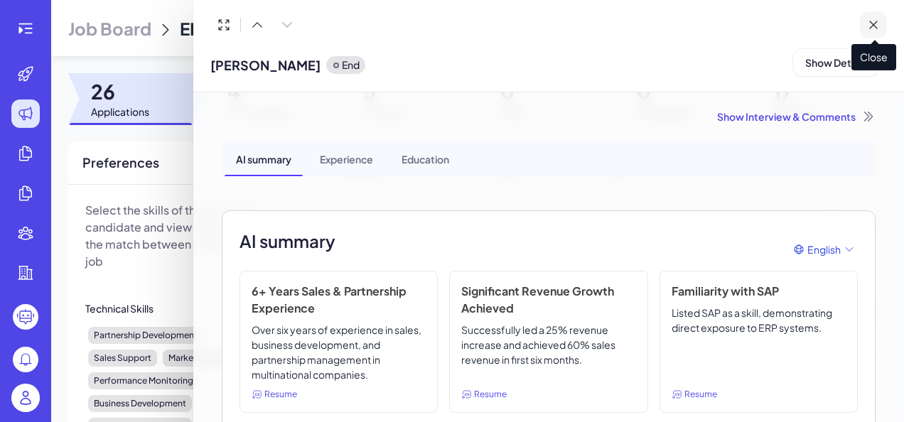
click at [878, 30] on icon at bounding box center [873, 25] width 14 height 14
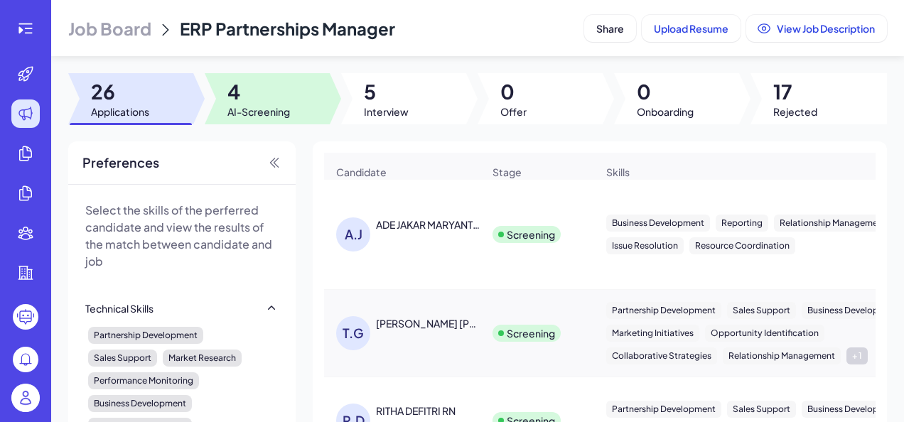
click at [249, 88] on span "4" at bounding box center [258, 92] width 63 height 26
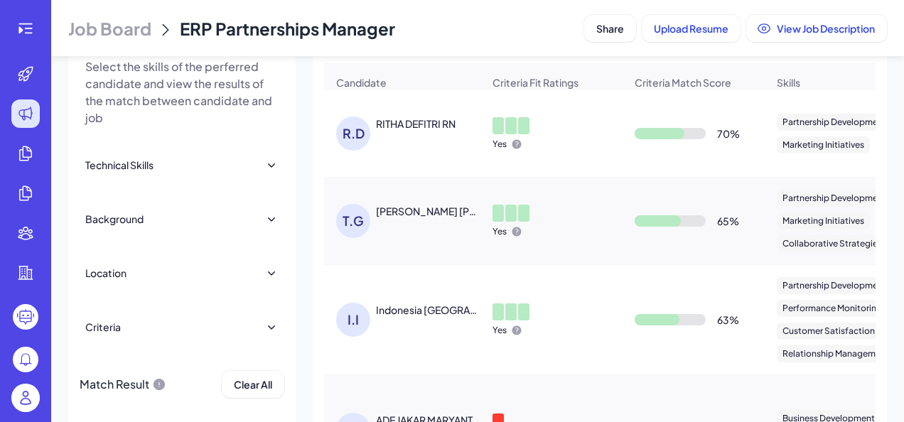
scroll to position [144, 0]
click at [421, 139] on div "[PERSON_NAME] DEFITRI RN" at bounding box center [409, 133] width 146 height 34
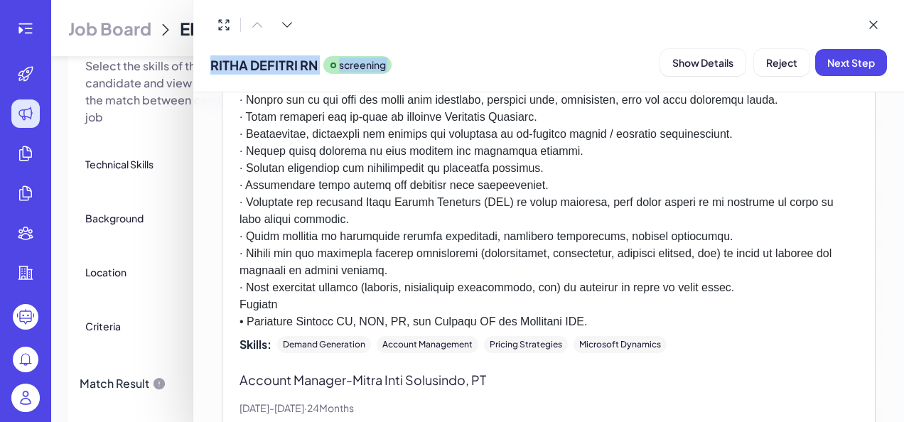
scroll to position [2400, 0]
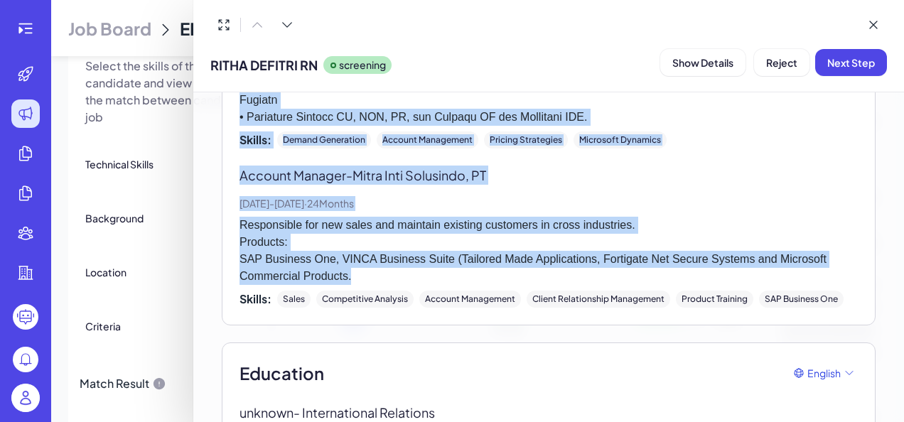
drag, startPoint x: 239, startPoint y: 184, endPoint x: 355, endPoint y: 270, distance: 144.2
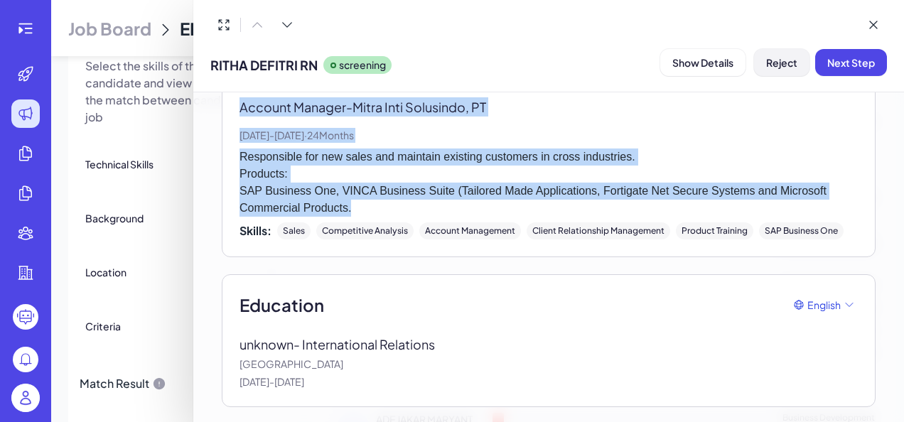
click at [791, 71] on button "Reject" at bounding box center [781, 62] width 55 height 27
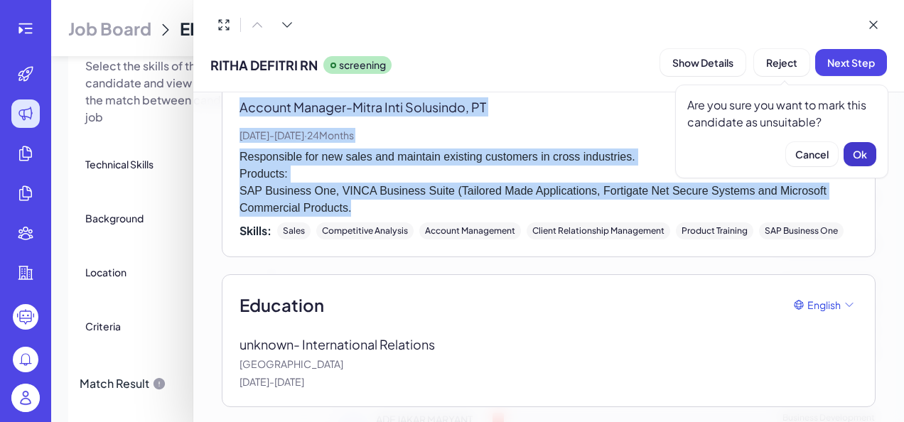
click at [855, 146] on button "Ok" at bounding box center [859, 154] width 33 height 24
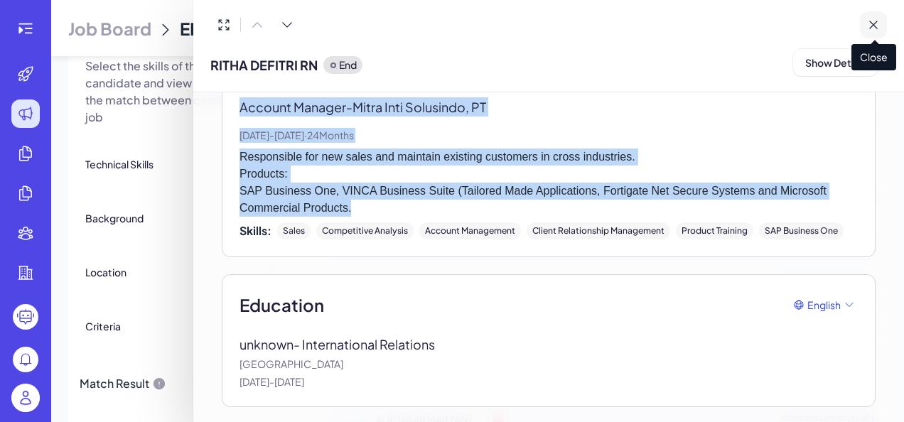
click at [871, 19] on icon at bounding box center [873, 25] width 14 height 14
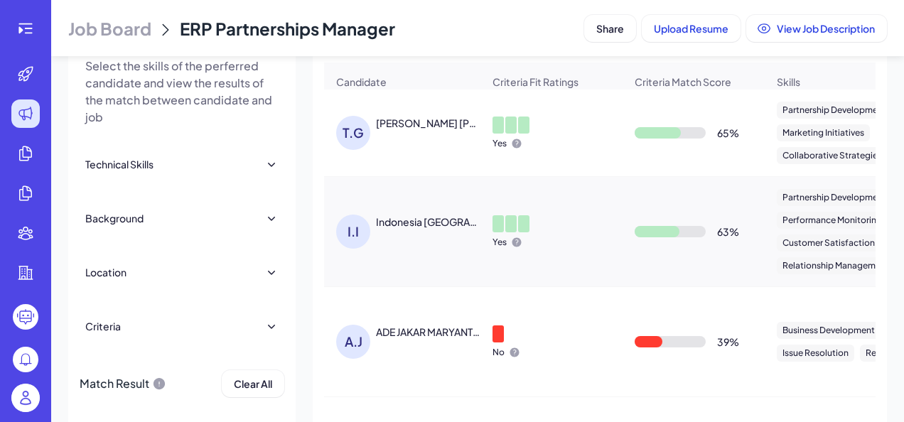
click at [392, 130] on div "[PERSON_NAME] [PERSON_NAME]" at bounding box center [428, 123] width 105 height 14
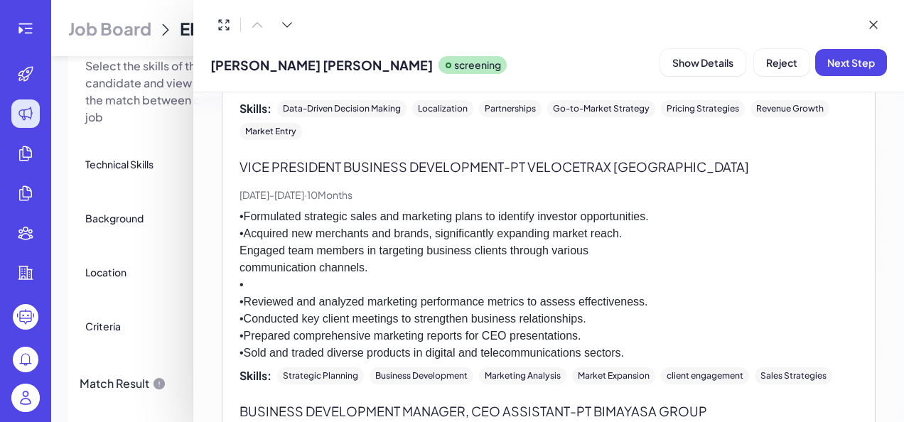
scroll to position [1097, 0]
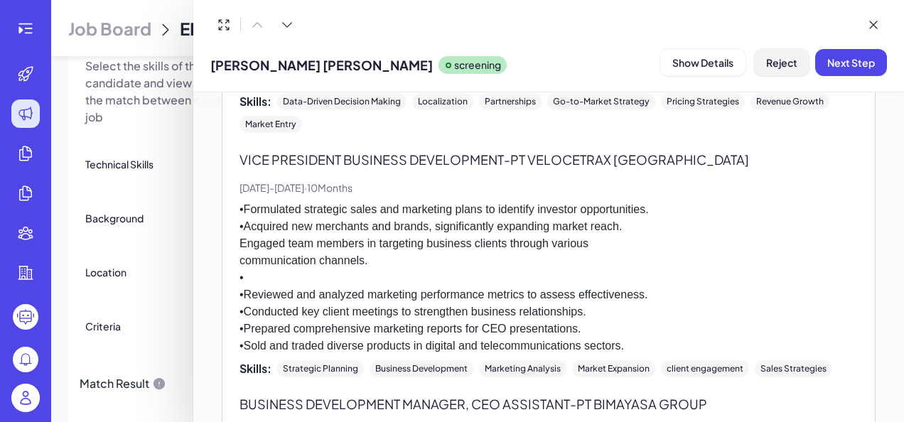
click at [773, 60] on span "Reject" at bounding box center [781, 62] width 31 height 13
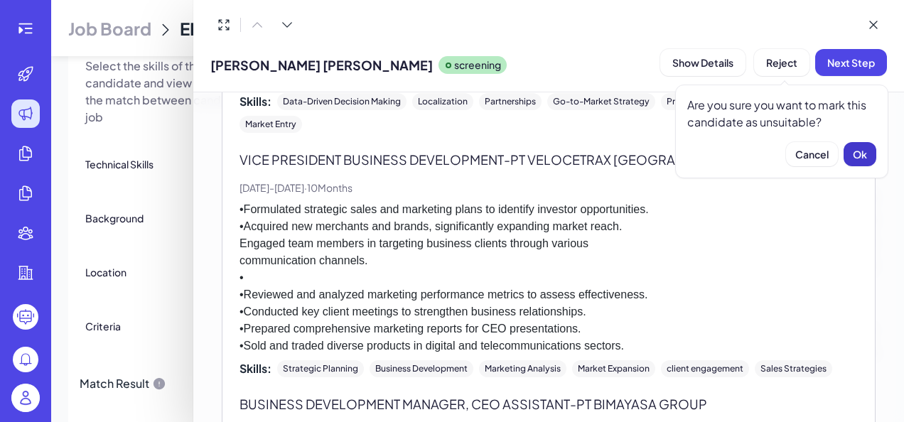
click at [861, 159] on span "Ok" at bounding box center [859, 154] width 14 height 13
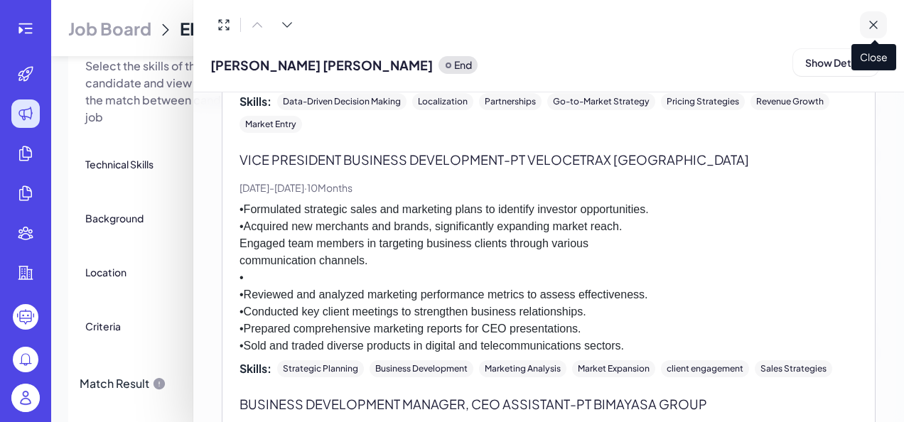
click at [872, 12] on button at bounding box center [873, 24] width 27 height 27
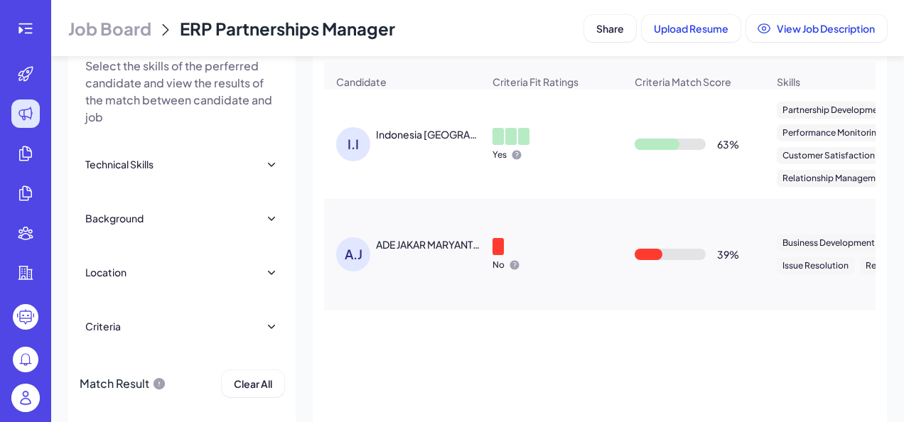
click at [445, 153] on div "I.I [GEOGRAPHIC_DATA] [GEOGRAPHIC_DATA]" at bounding box center [409, 144] width 146 height 34
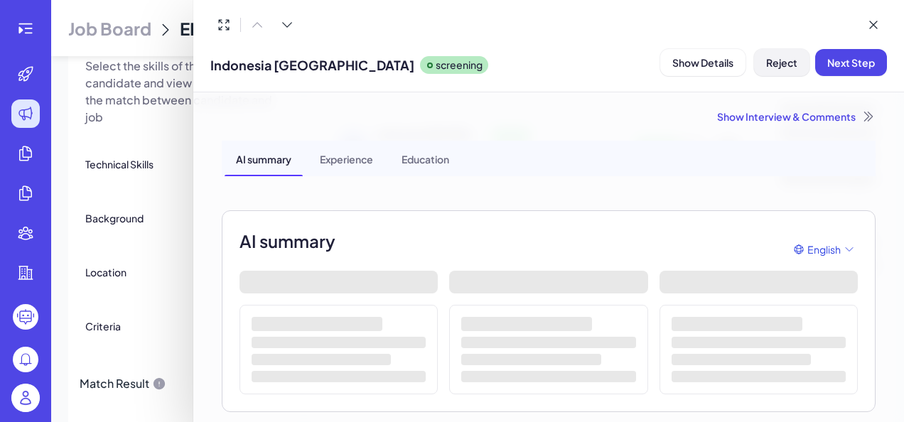
click at [790, 62] on span "Reject" at bounding box center [781, 62] width 31 height 13
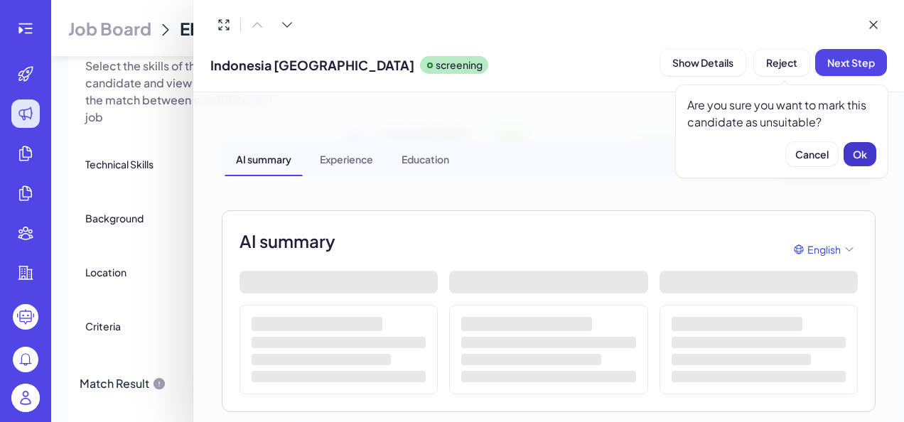
click at [862, 149] on span "Ok" at bounding box center [859, 154] width 14 height 13
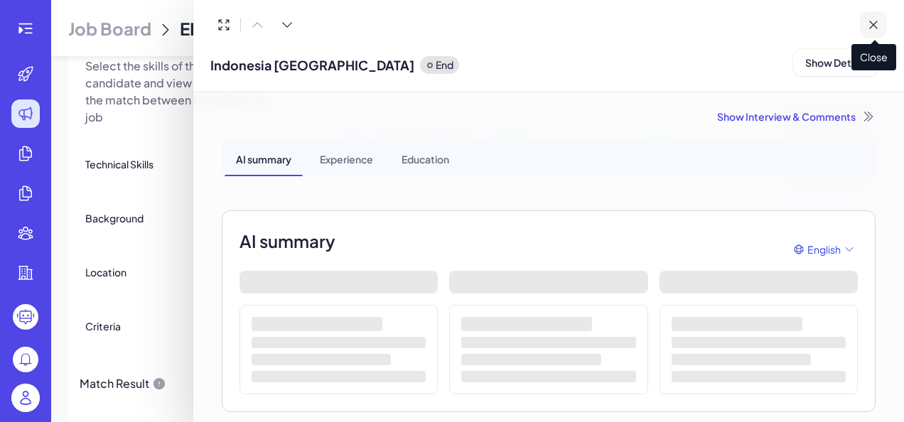
click at [873, 24] on icon at bounding box center [873, 24] width 7 height 7
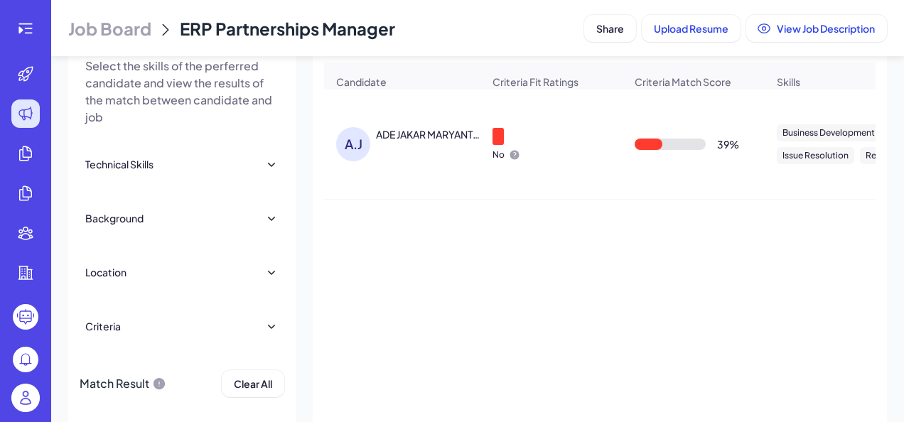
click at [565, 165] on div "No" at bounding box center [551, 144] width 141 height 55
click at [450, 141] on div "ADE JAKAR MARYANTO S,Kom" at bounding box center [428, 134] width 105 height 14
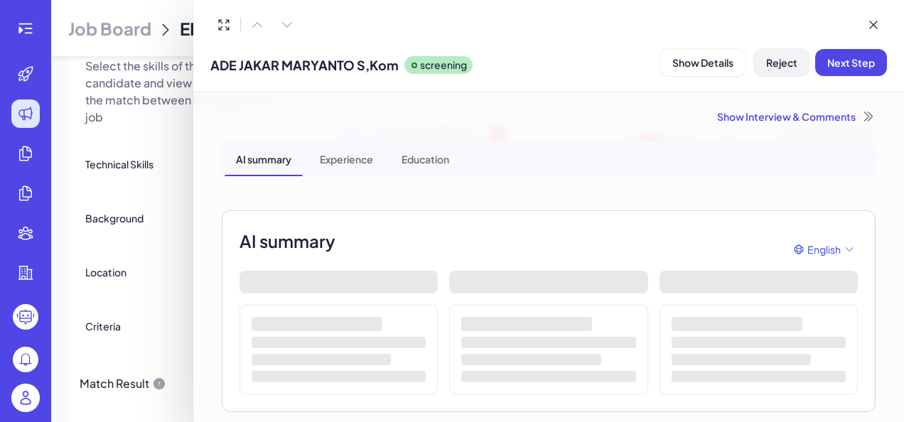
click at [765, 68] on button "Reject" at bounding box center [781, 62] width 55 height 27
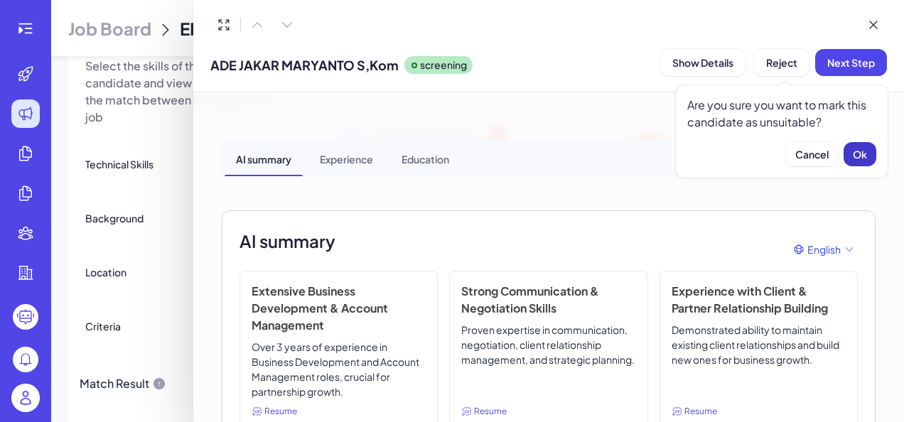
click at [861, 149] on span "Ok" at bounding box center [859, 154] width 14 height 13
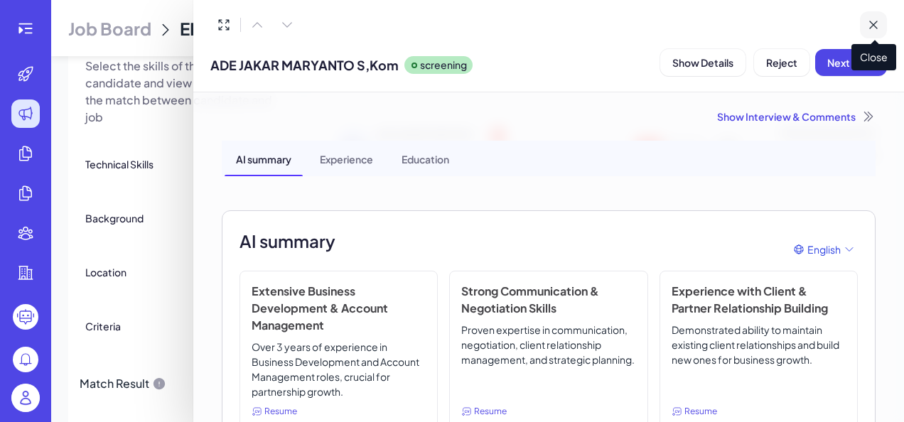
click at [870, 26] on icon at bounding box center [873, 25] width 14 height 14
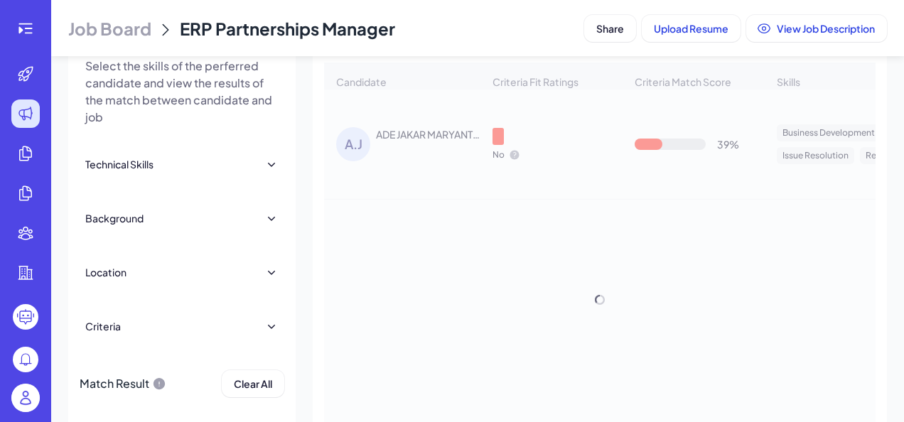
scroll to position [0, 0]
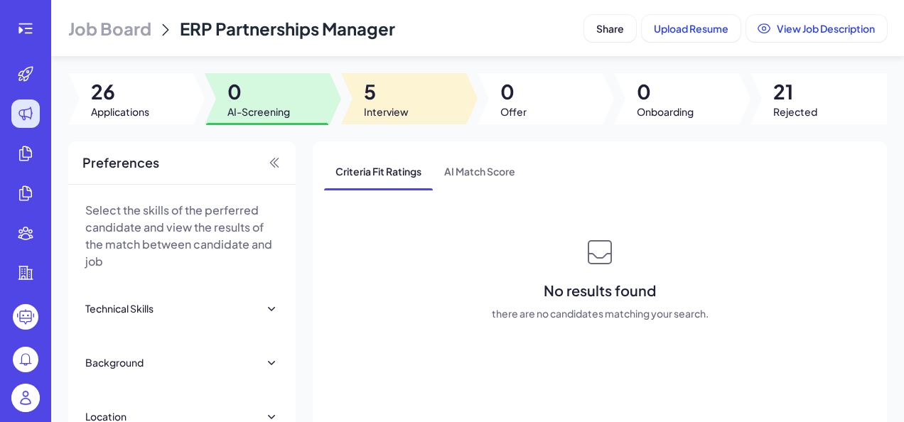
click at [401, 120] on div at bounding box center [403, 98] width 125 height 51
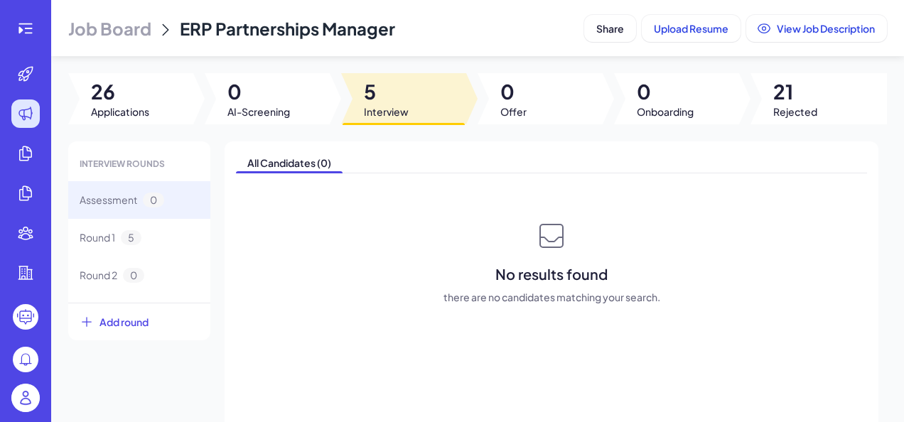
click at [403, 92] on span "5" at bounding box center [386, 92] width 45 height 26
click at [119, 243] on div "Round 1 5" at bounding box center [111, 237] width 62 height 15
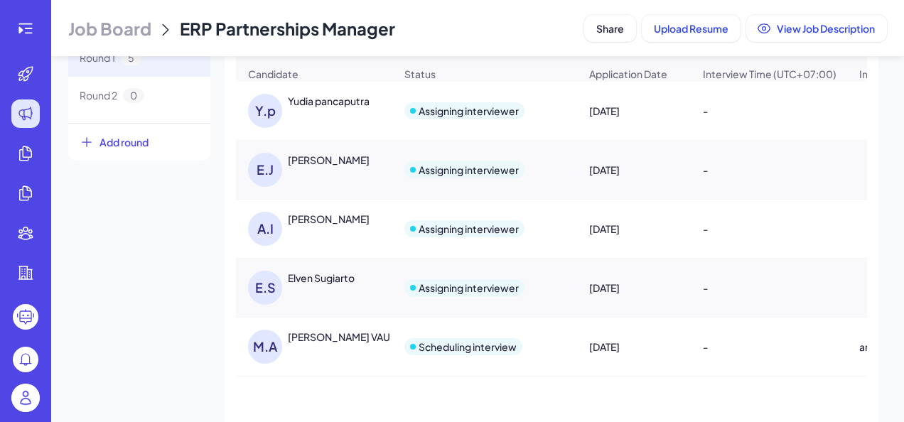
scroll to position [180, 0]
click at [332, 105] on div "Yudia pancaputra" at bounding box center [329, 100] width 82 height 14
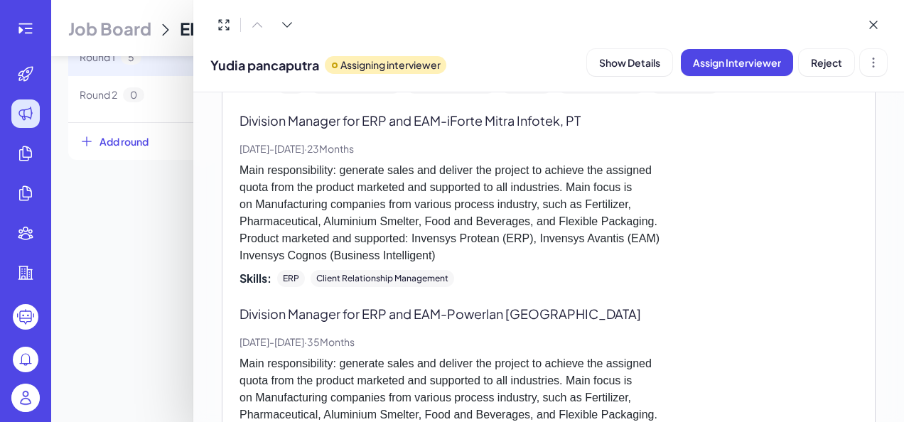
scroll to position [1465, 0]
click at [828, 65] on span "Reject" at bounding box center [826, 62] width 31 height 13
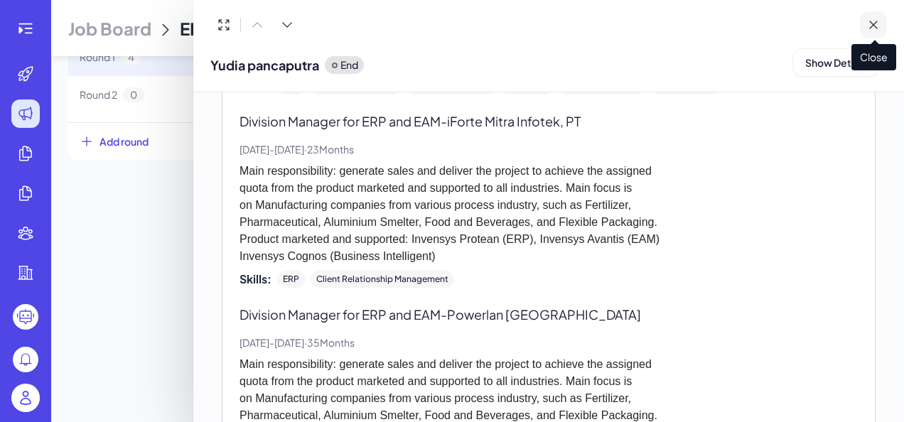
click at [875, 26] on icon at bounding box center [873, 25] width 14 height 14
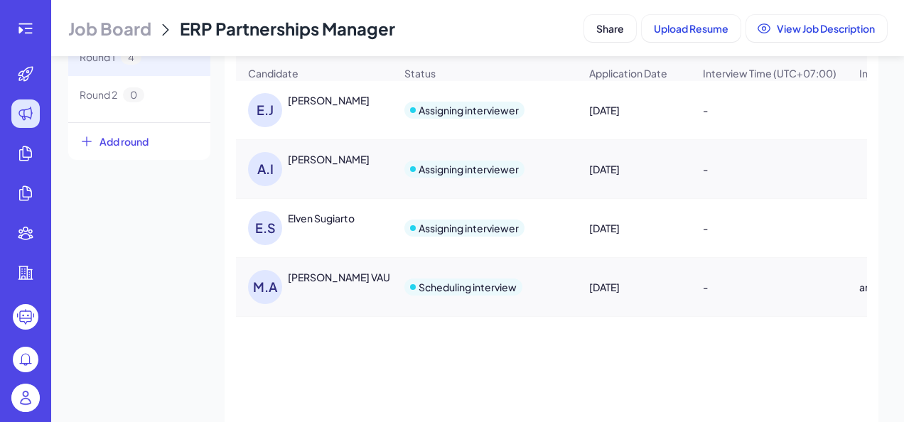
click at [367, 127] on div "[PERSON_NAME] ENDA [PERSON_NAME]" at bounding box center [321, 110] width 146 height 34
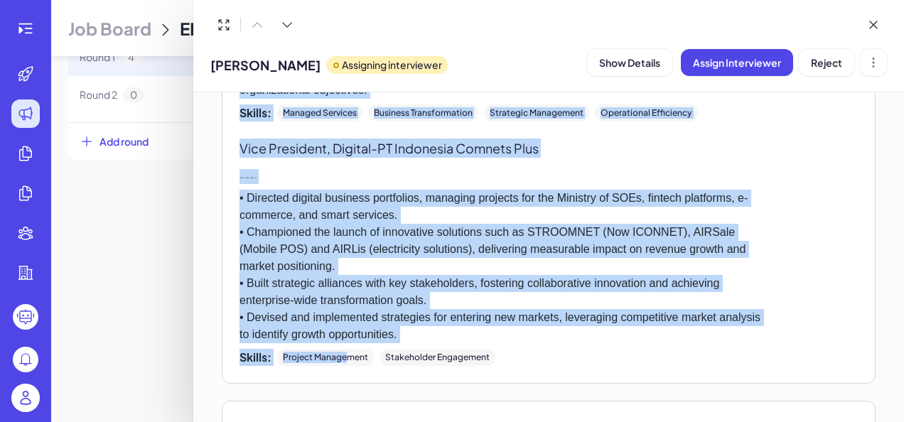
scroll to position [2019, 0]
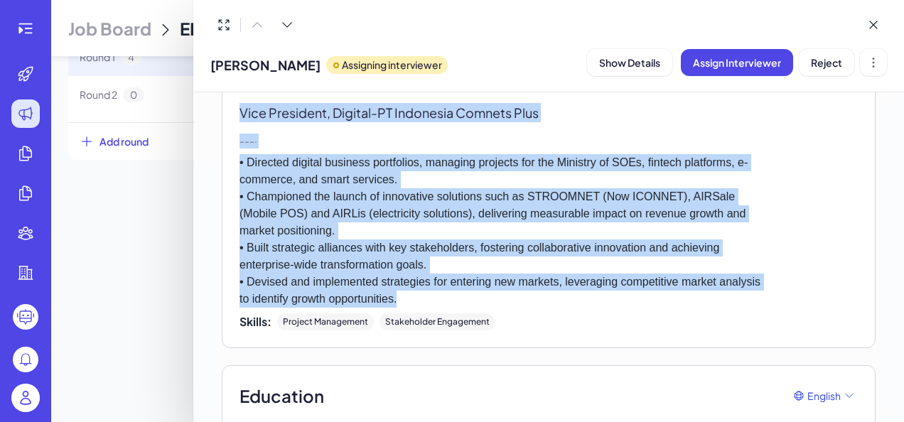
drag, startPoint x: 241, startPoint y: 272, endPoint x: 475, endPoint y: 305, distance: 236.1
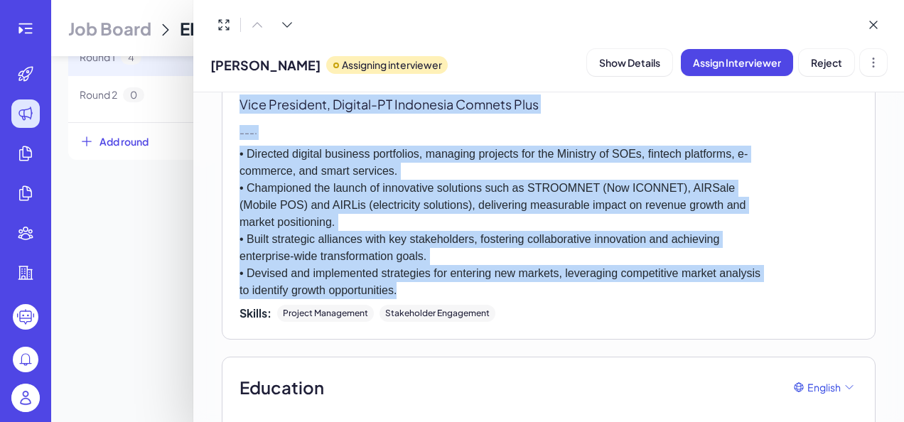
scroll to position [2110, 0]
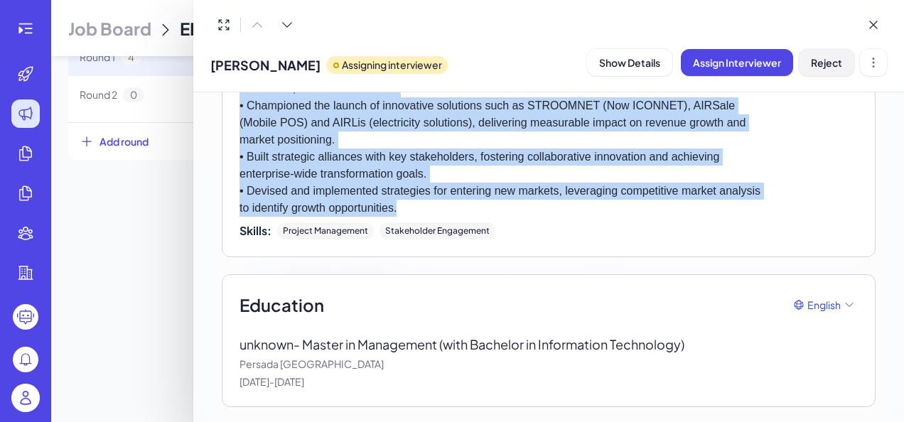
click at [828, 66] on span "Reject" at bounding box center [826, 62] width 31 height 13
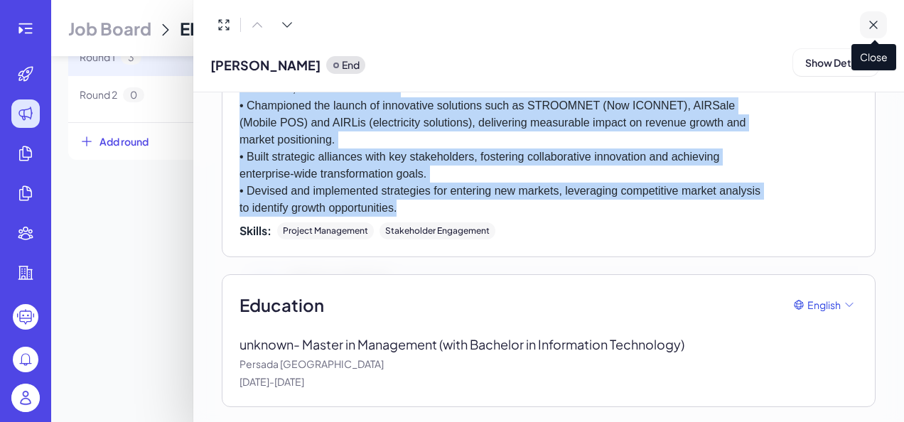
click at [872, 30] on icon at bounding box center [873, 25] width 14 height 14
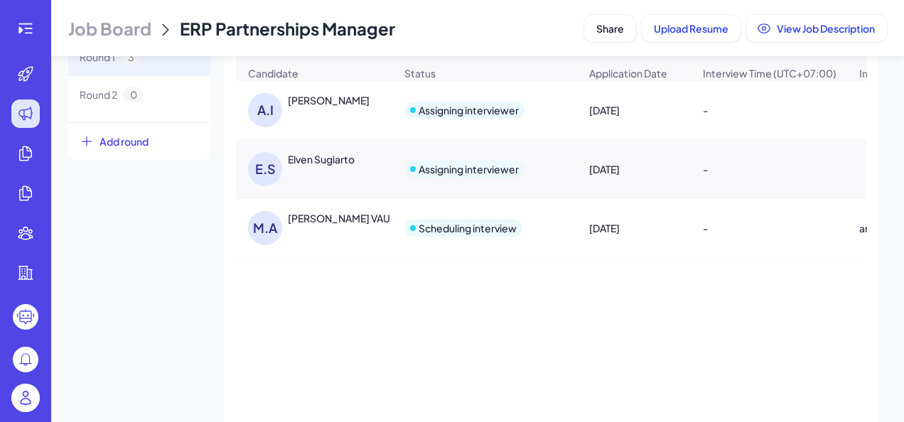
click at [335, 119] on div "[PERSON_NAME]" at bounding box center [321, 110] width 146 height 34
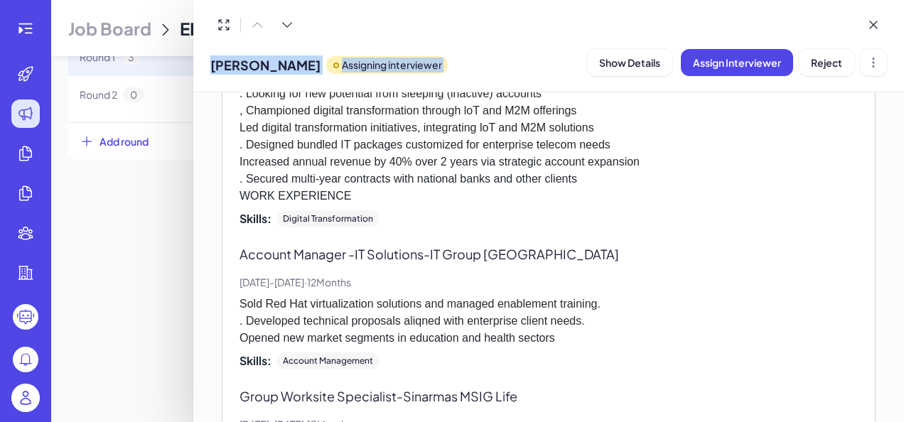
scroll to position [1611, 0]
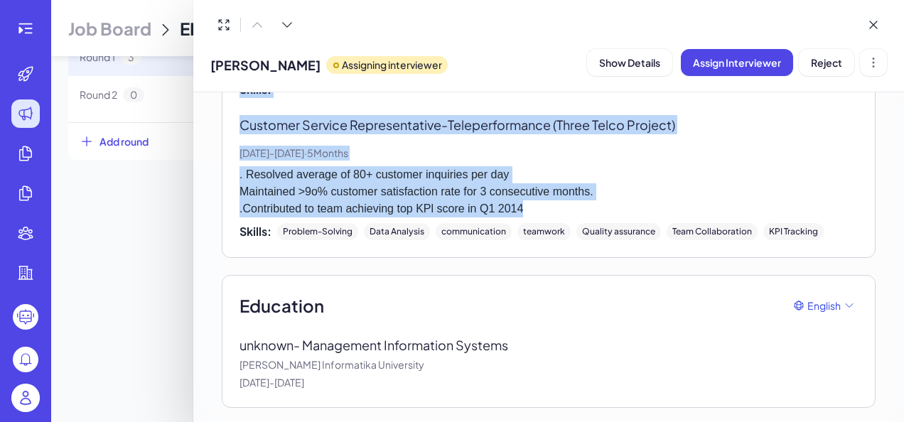
drag, startPoint x: 240, startPoint y: 241, endPoint x: 543, endPoint y: 209, distance: 304.3
click at [744, 71] on button "Assign Interviewer" at bounding box center [737, 62] width 112 height 27
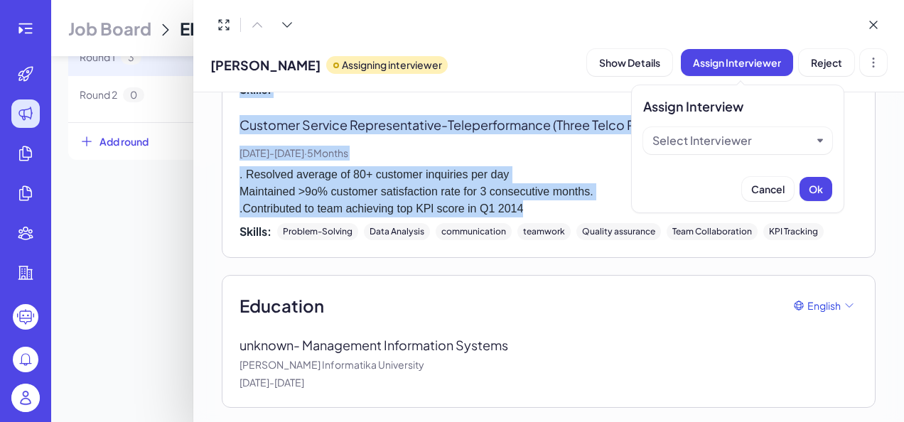
click at [777, 138] on div "Select Interviewer" at bounding box center [731, 140] width 159 height 17
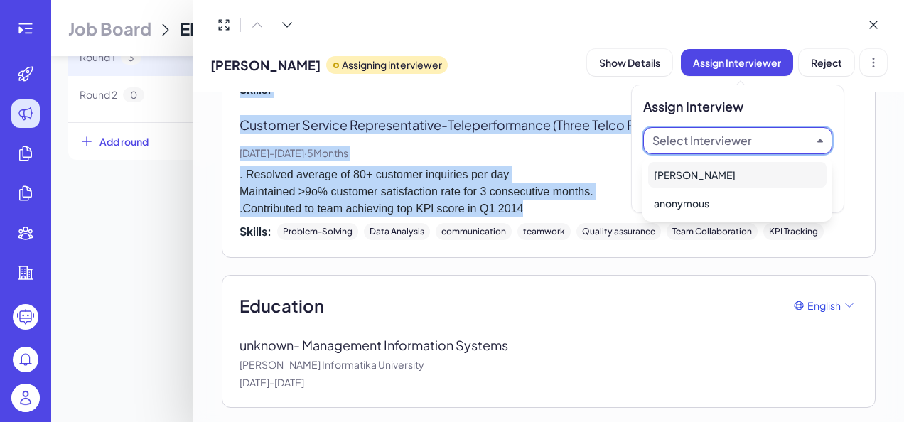
click at [735, 176] on div "[PERSON_NAME]" at bounding box center [737, 175] width 178 height 26
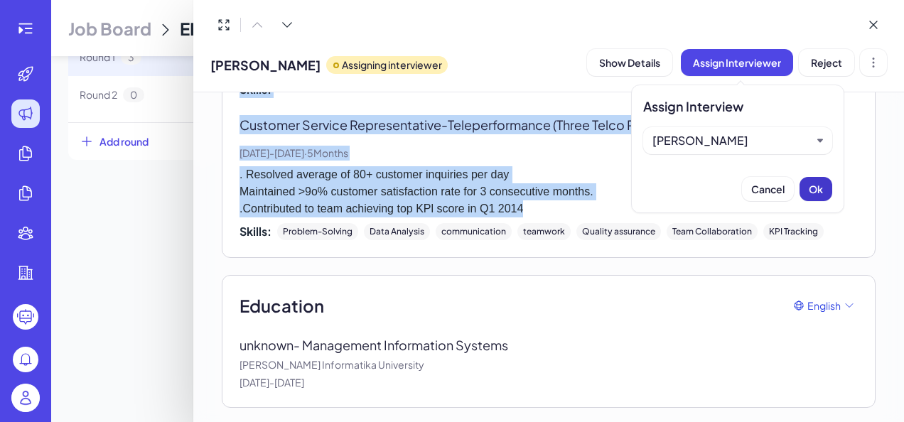
click at [830, 182] on button "Ok" at bounding box center [815, 189] width 33 height 24
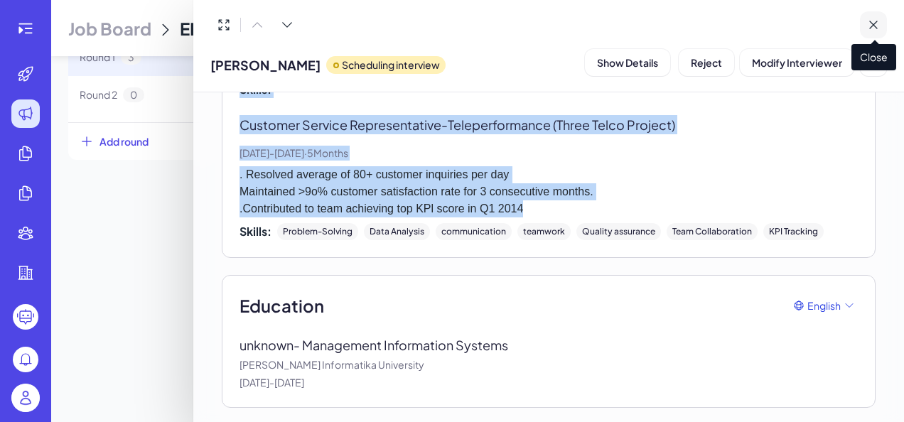
click at [884, 21] on button at bounding box center [873, 24] width 27 height 27
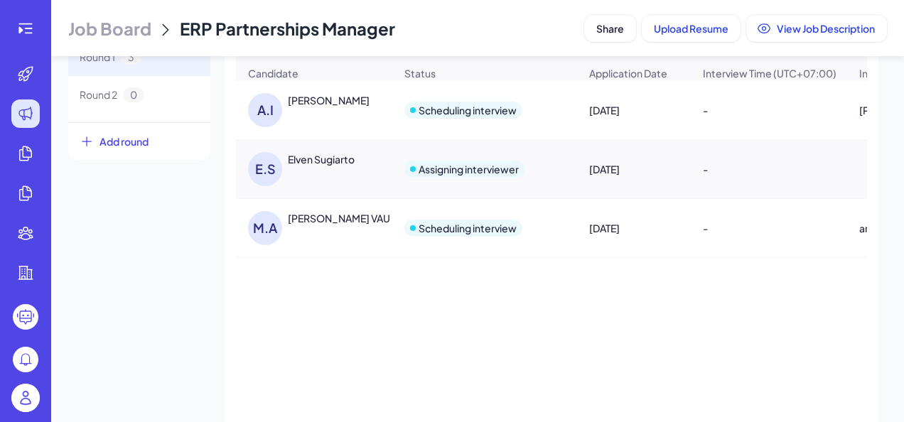
click at [320, 182] on div "E.S Elven Sugiarto" at bounding box center [321, 169] width 146 height 34
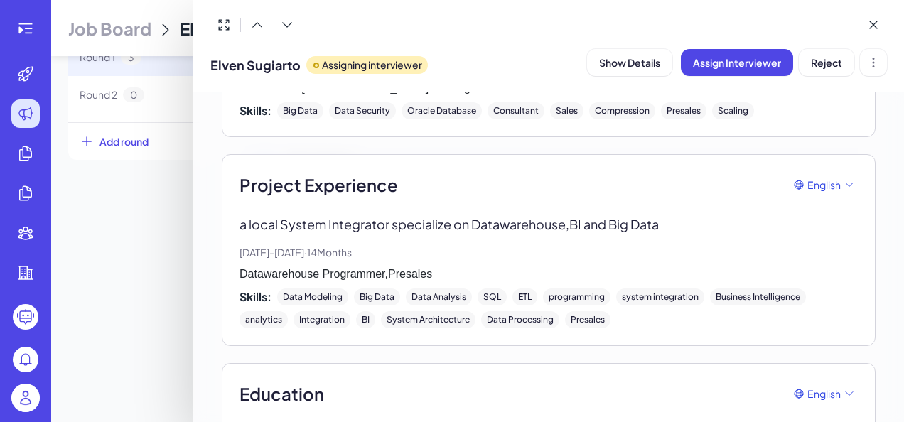
scroll to position [2500, 0]
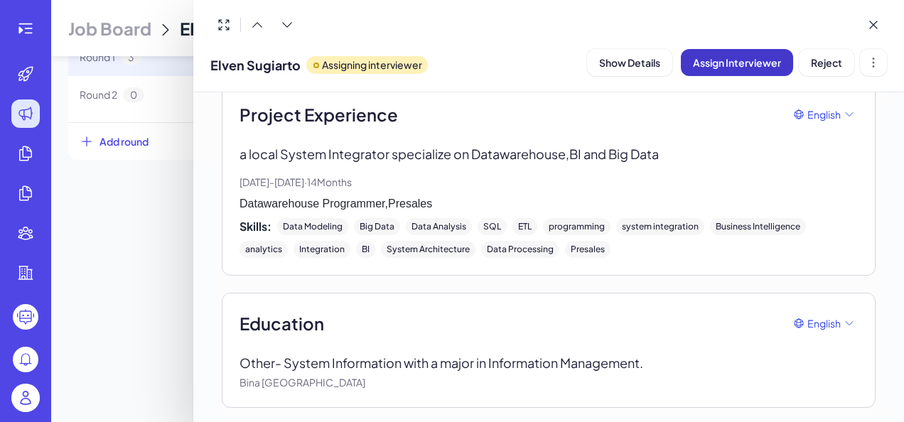
click at [754, 60] on span "Assign Interviewer" at bounding box center [737, 62] width 88 height 13
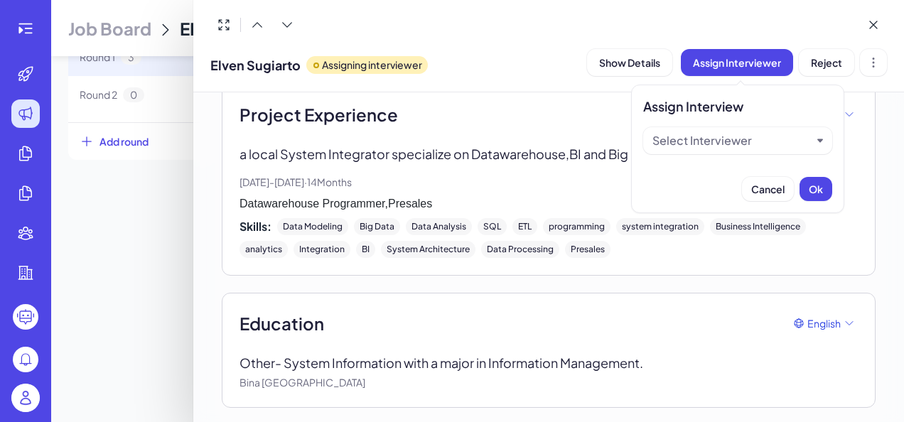
click at [708, 146] on div "Select Interviewer" at bounding box center [701, 140] width 99 height 17
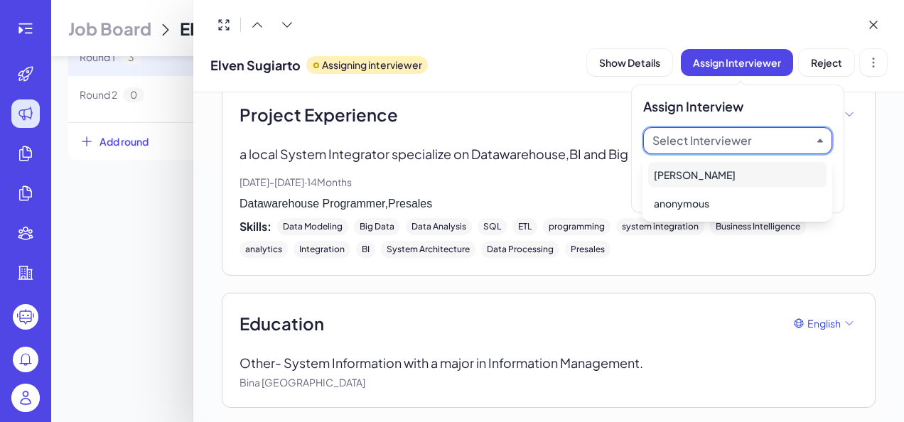
click at [706, 182] on div "[PERSON_NAME]" at bounding box center [737, 175] width 178 height 26
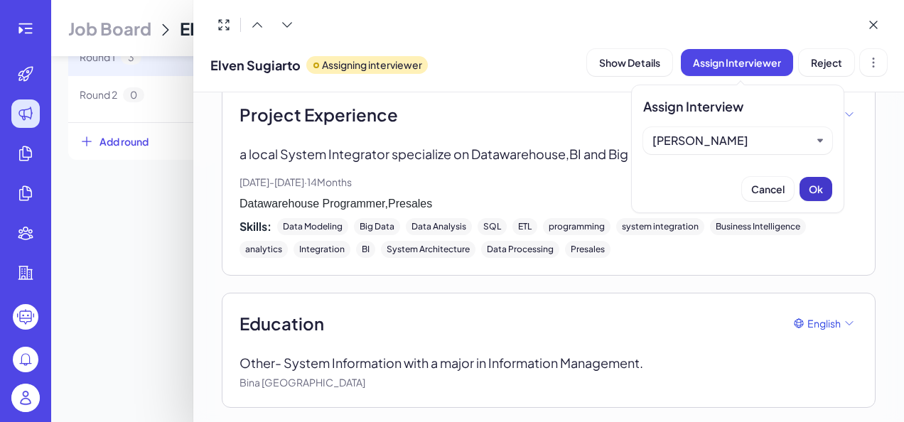
click at [830, 193] on button "Ok" at bounding box center [815, 189] width 33 height 24
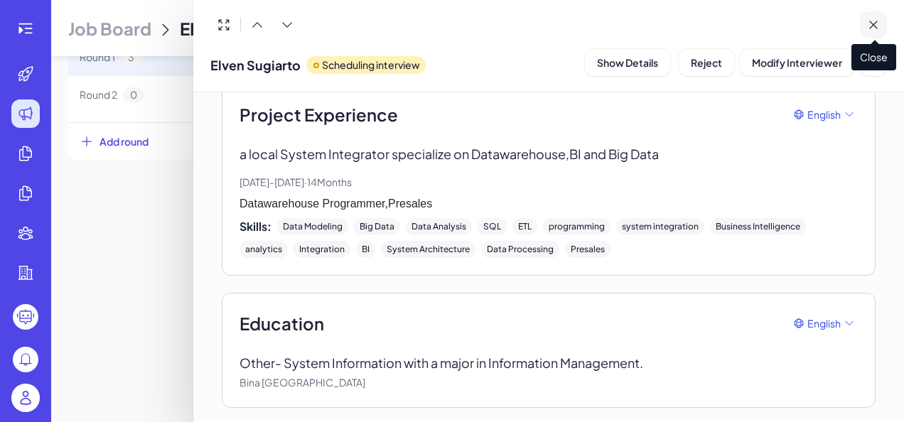
click at [872, 17] on button at bounding box center [873, 24] width 27 height 27
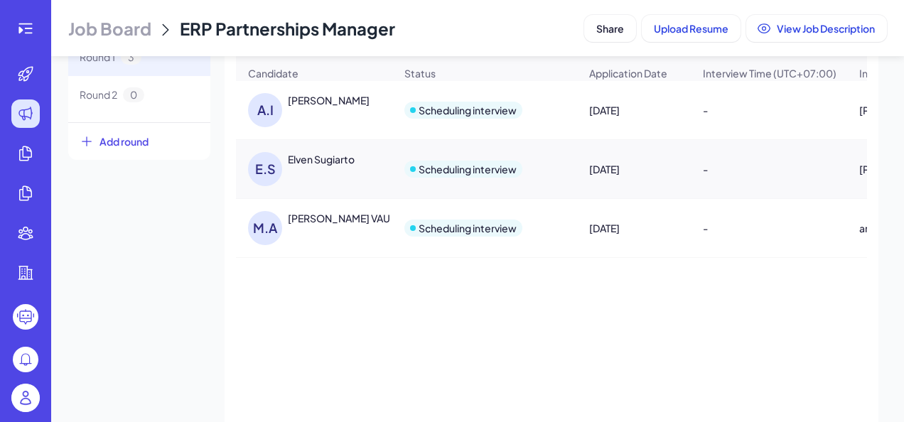
click at [349, 222] on div "[PERSON_NAME] VAU" at bounding box center [339, 218] width 102 height 14
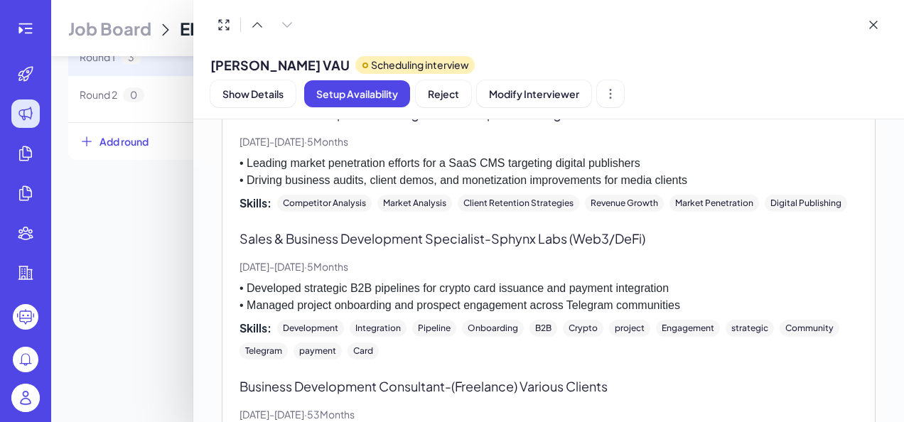
scroll to position [0, 0]
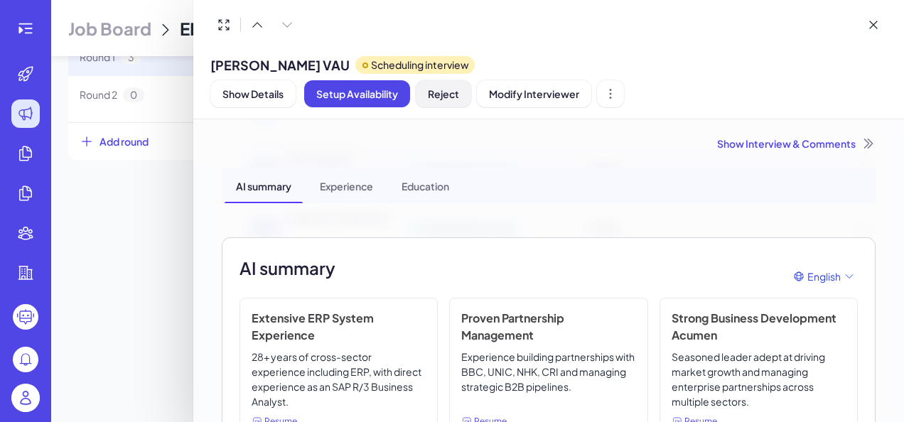
click at [452, 90] on span "Reject" at bounding box center [443, 93] width 31 height 13
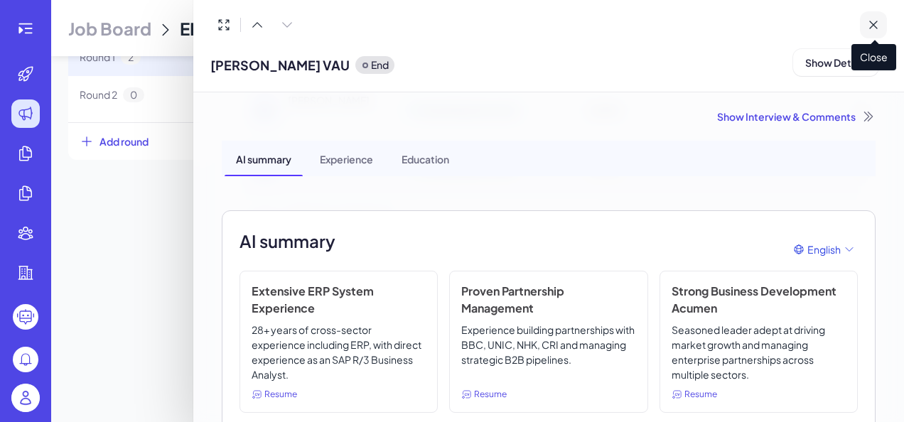
click at [884, 15] on button at bounding box center [873, 24] width 27 height 27
